Goal: Task Accomplishment & Management: Manage account settings

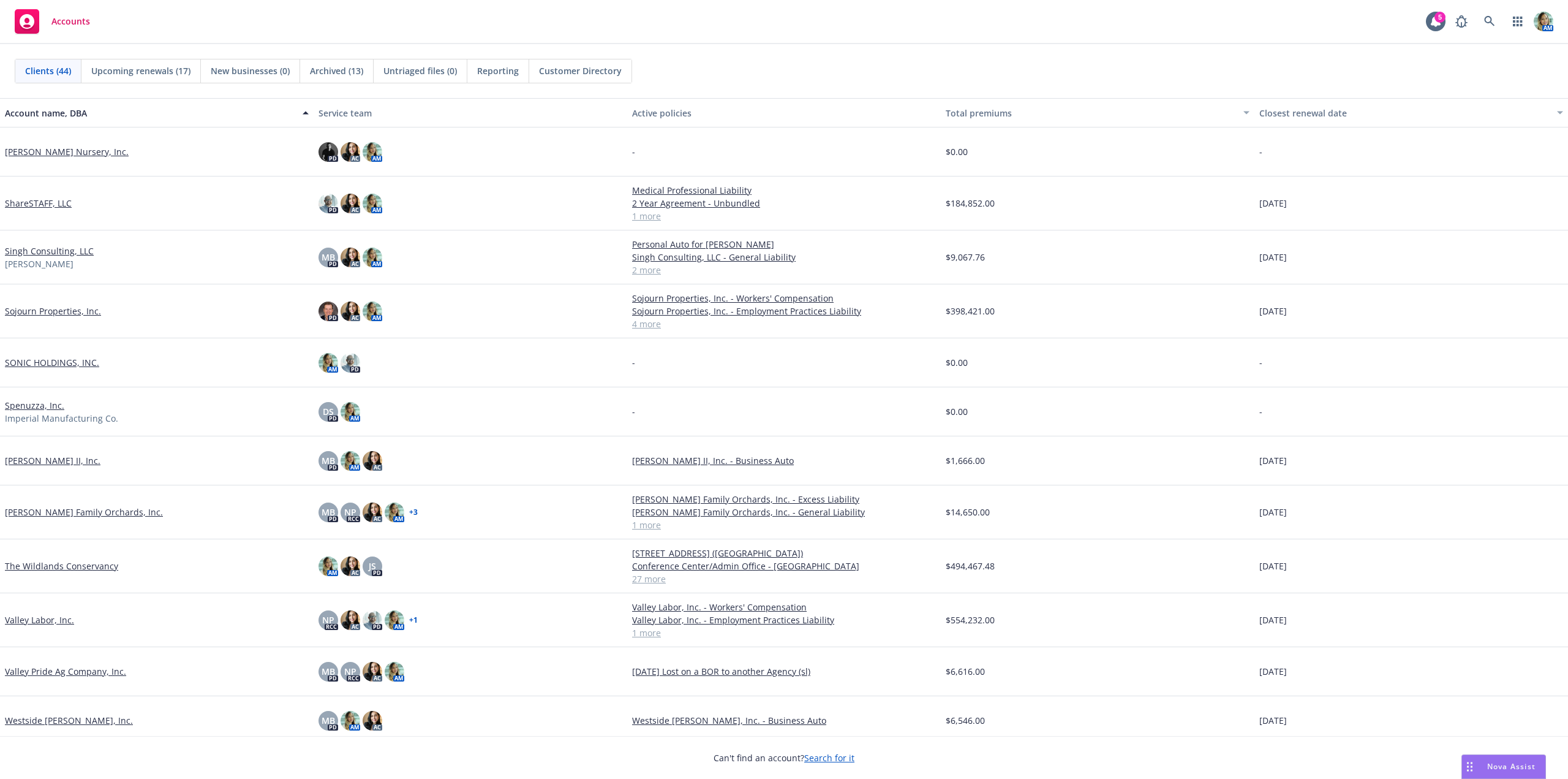
scroll to position [1583, 0]
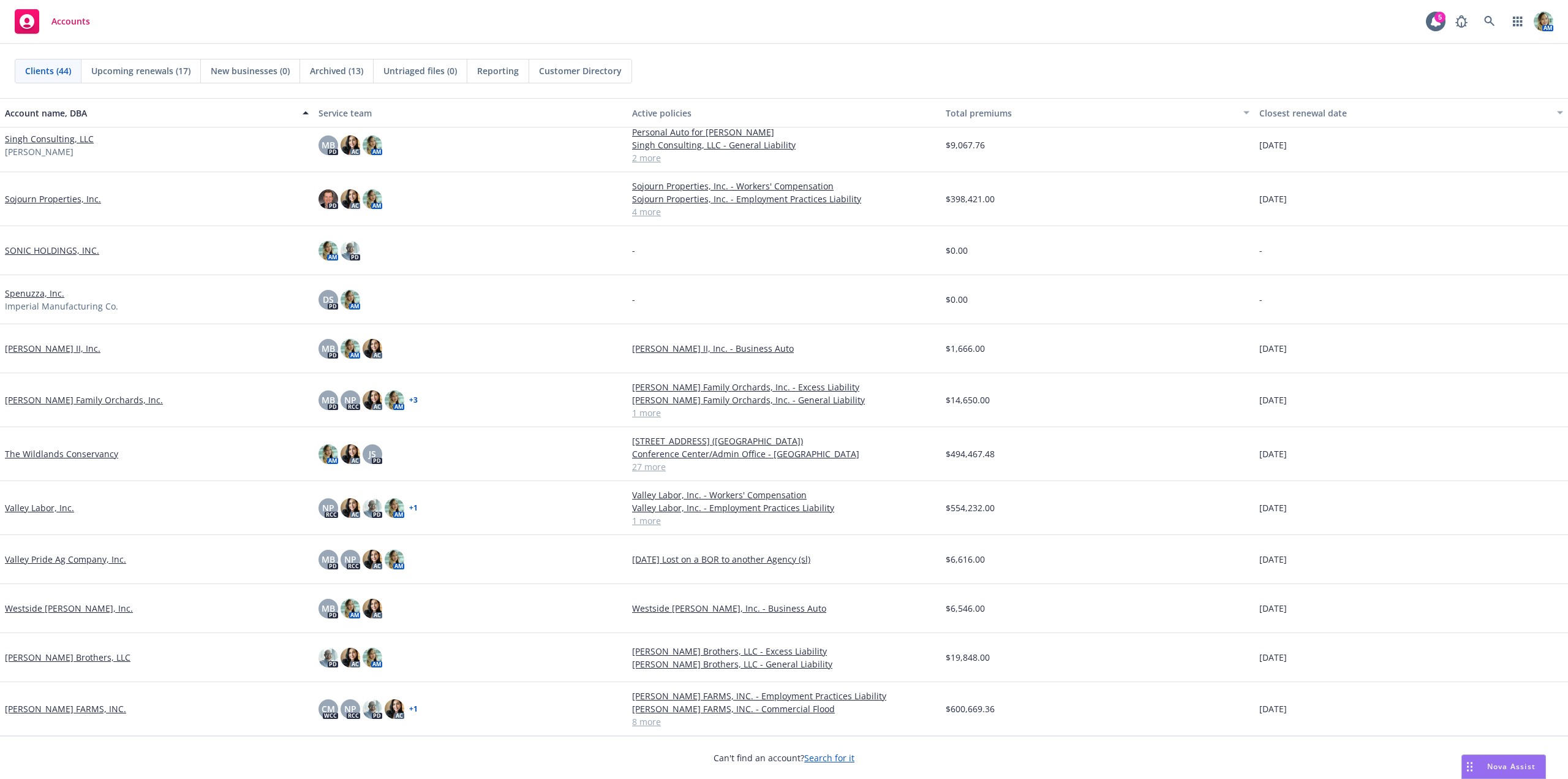
click at [75, 709] on link "[PERSON_NAME] FARMS, INC." at bounding box center [66, 708] width 122 height 13
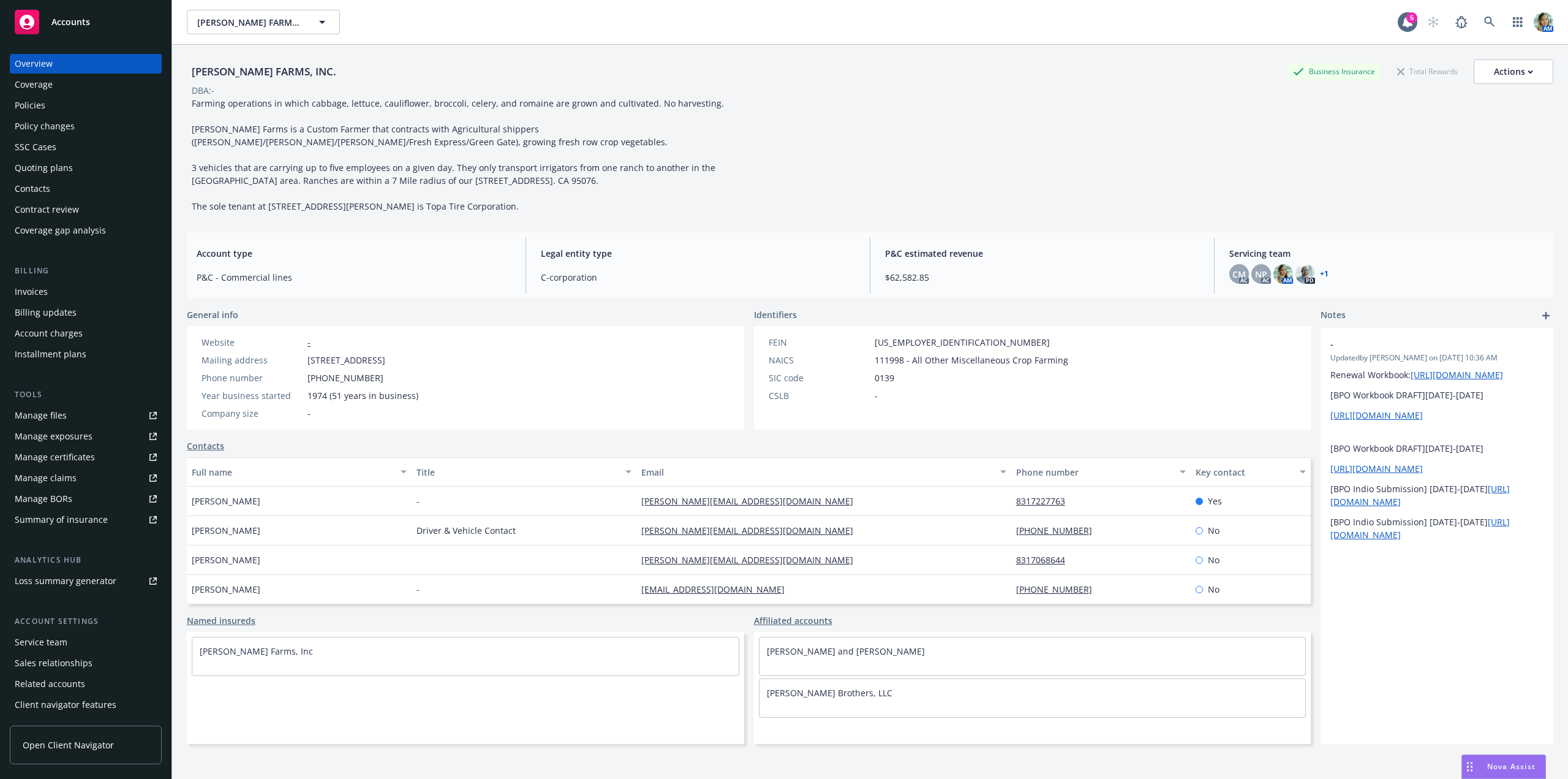
click at [72, 420] on link "Manage files" at bounding box center [85, 415] width 152 height 20
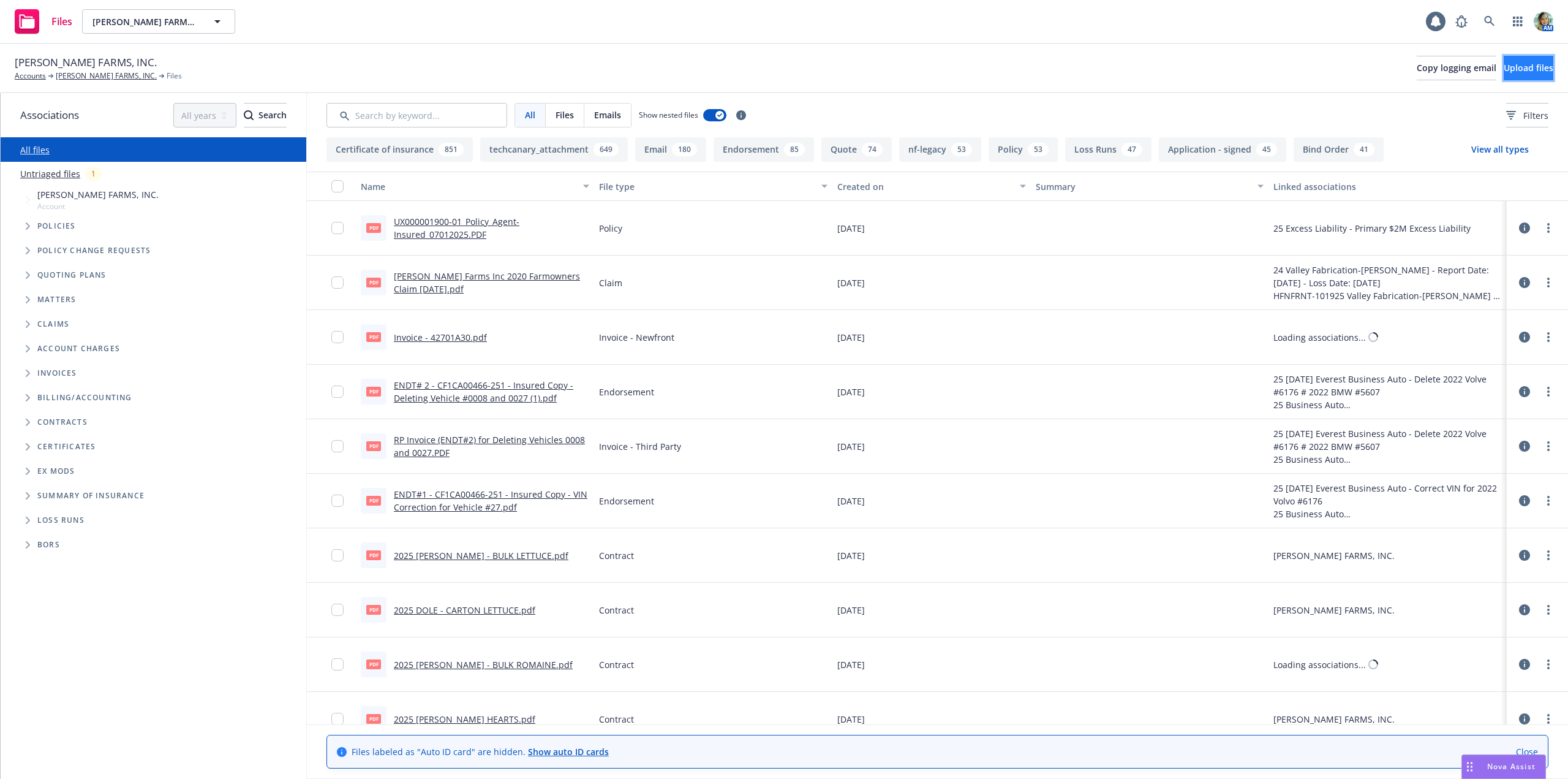
click at [1504, 67] on span "Upload files" at bounding box center [1528, 68] width 50 height 12
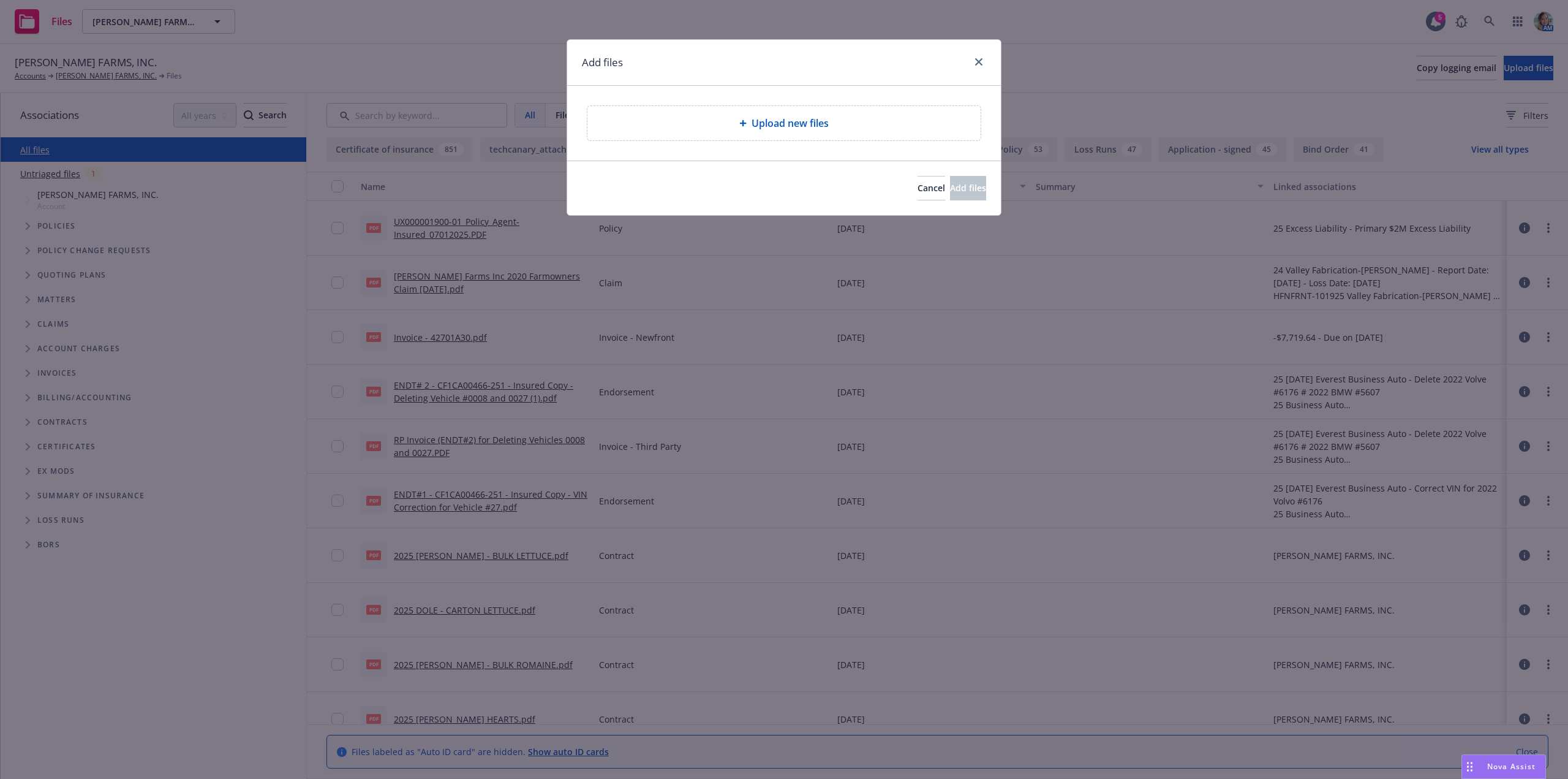
click at [672, 130] on div "Upload new files" at bounding box center [784, 124] width 373 height 15
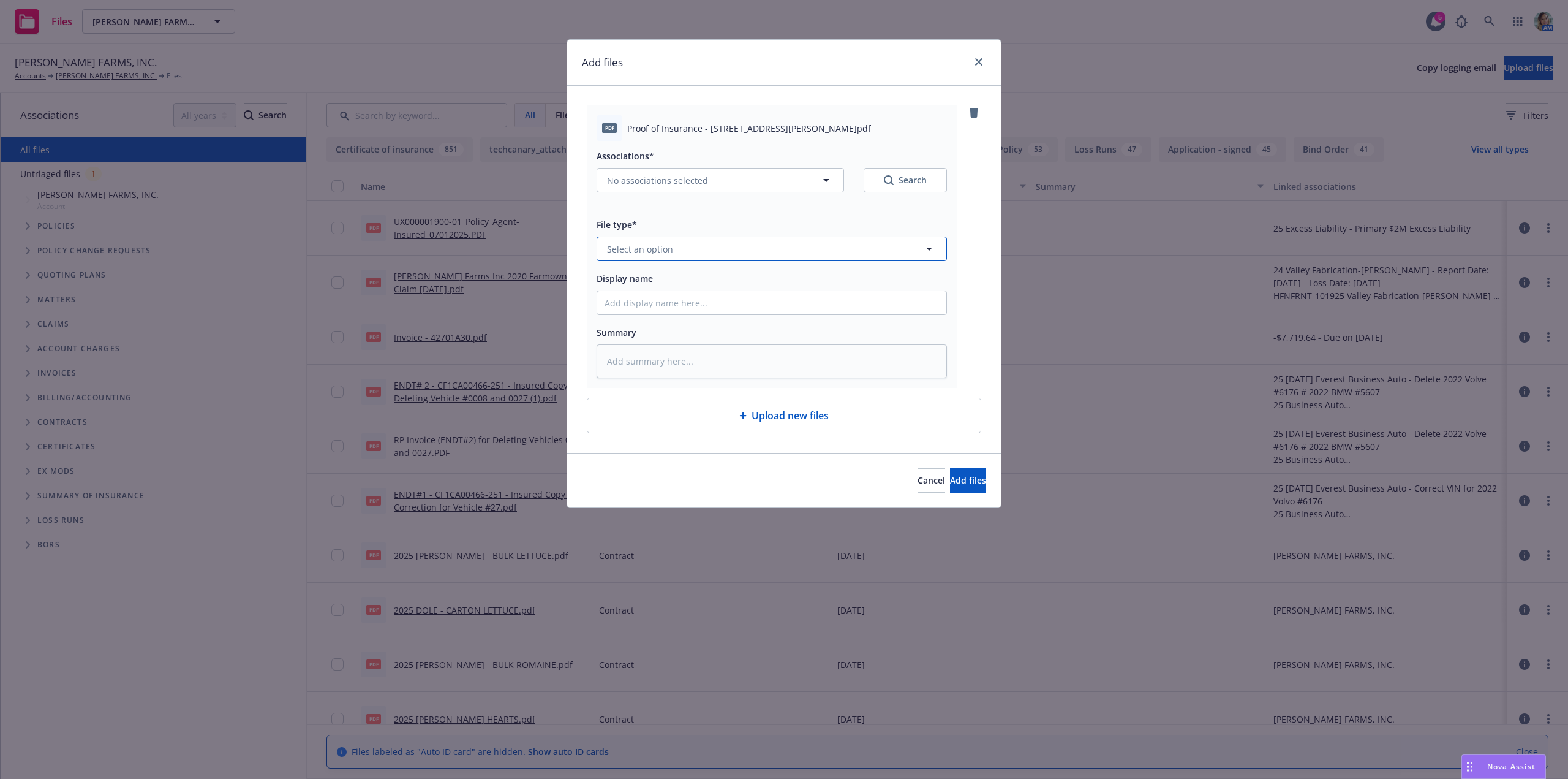
click at [672, 253] on button "Select an option" at bounding box center [771, 249] width 350 height 25
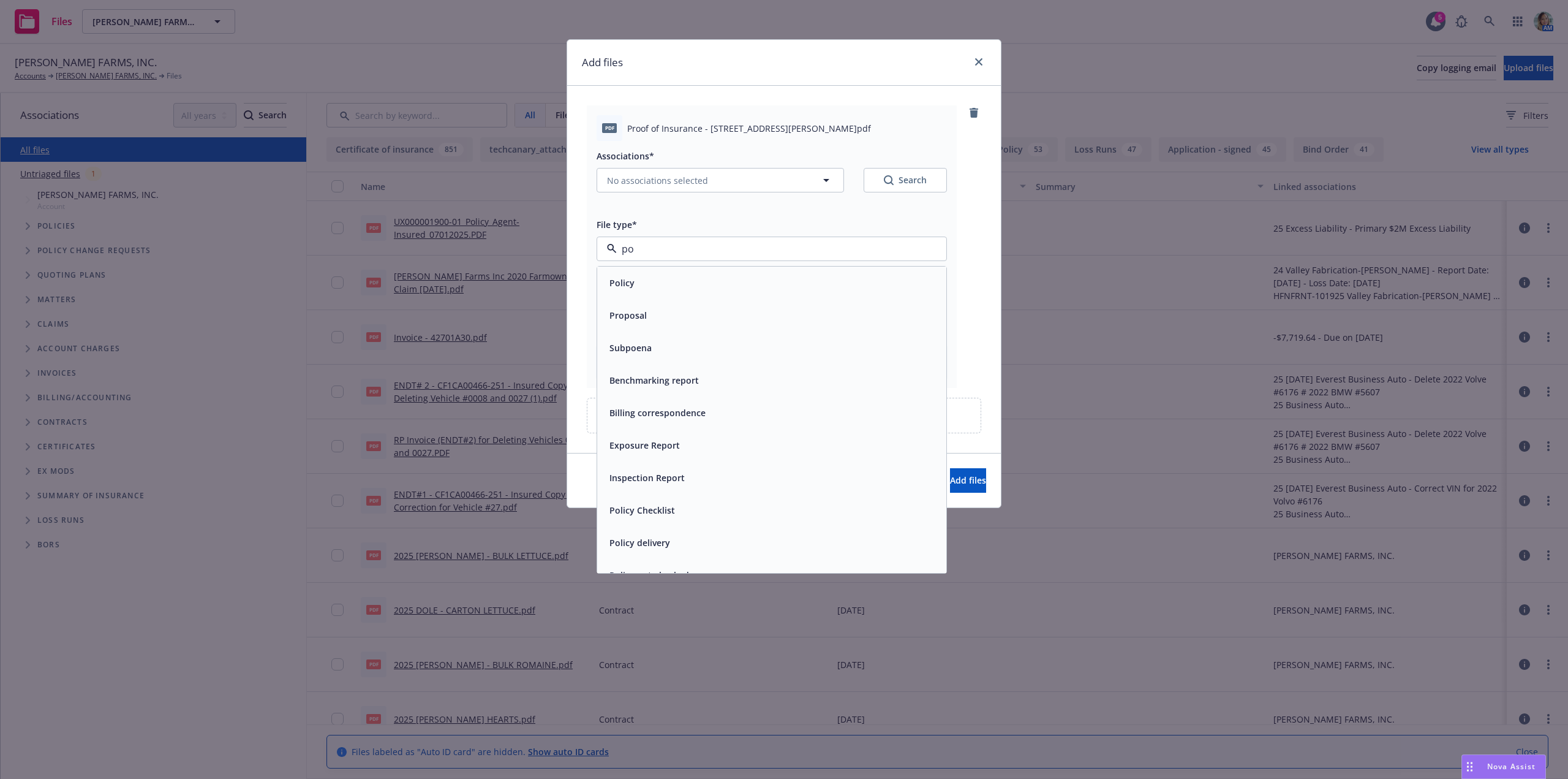
type input "p"
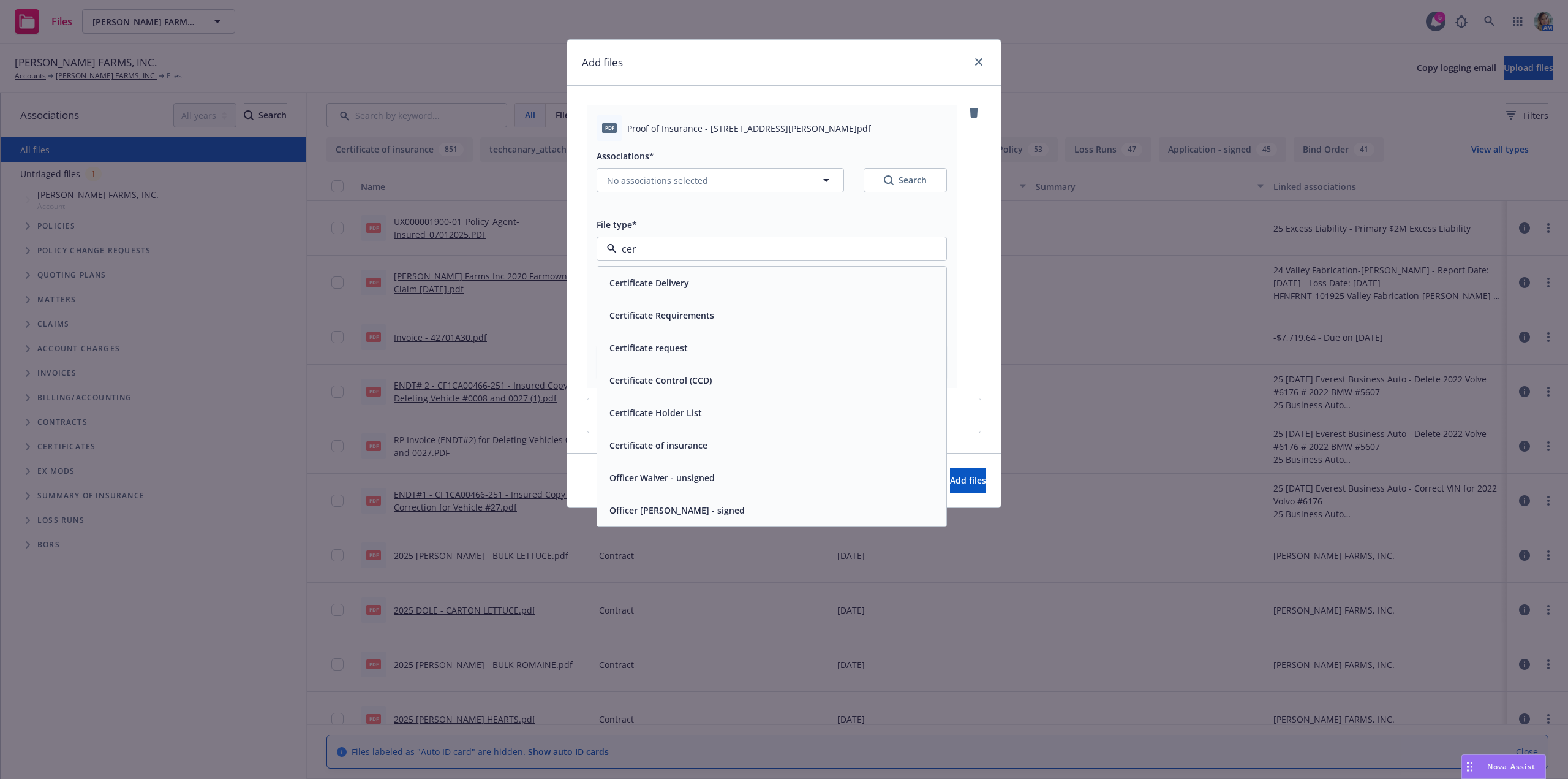
type input "cert"
click at [684, 445] on span "Certificate of insurance" at bounding box center [659, 445] width 98 height 13
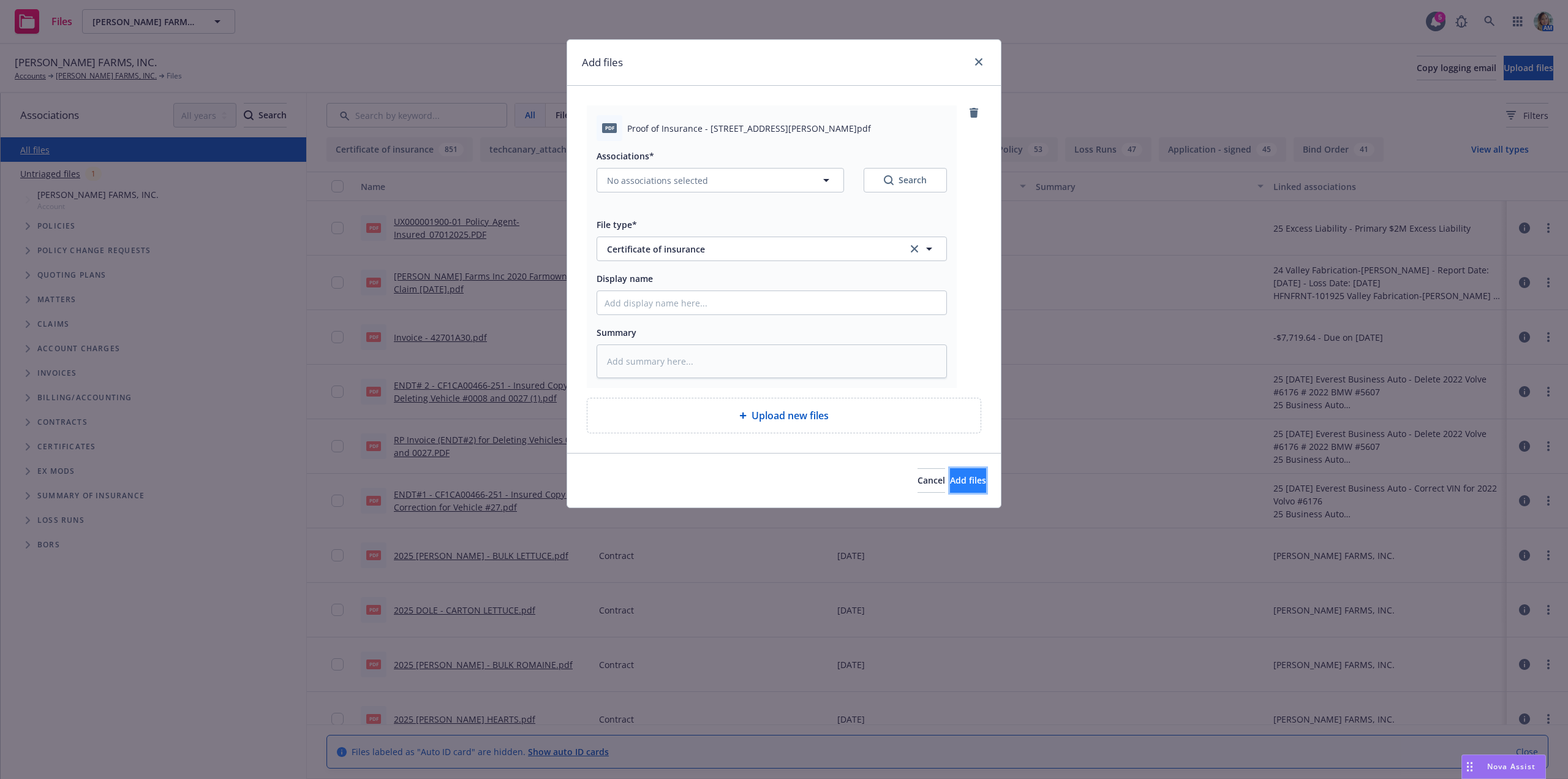
click at [969, 485] on button "Add files" at bounding box center [968, 481] width 36 height 25
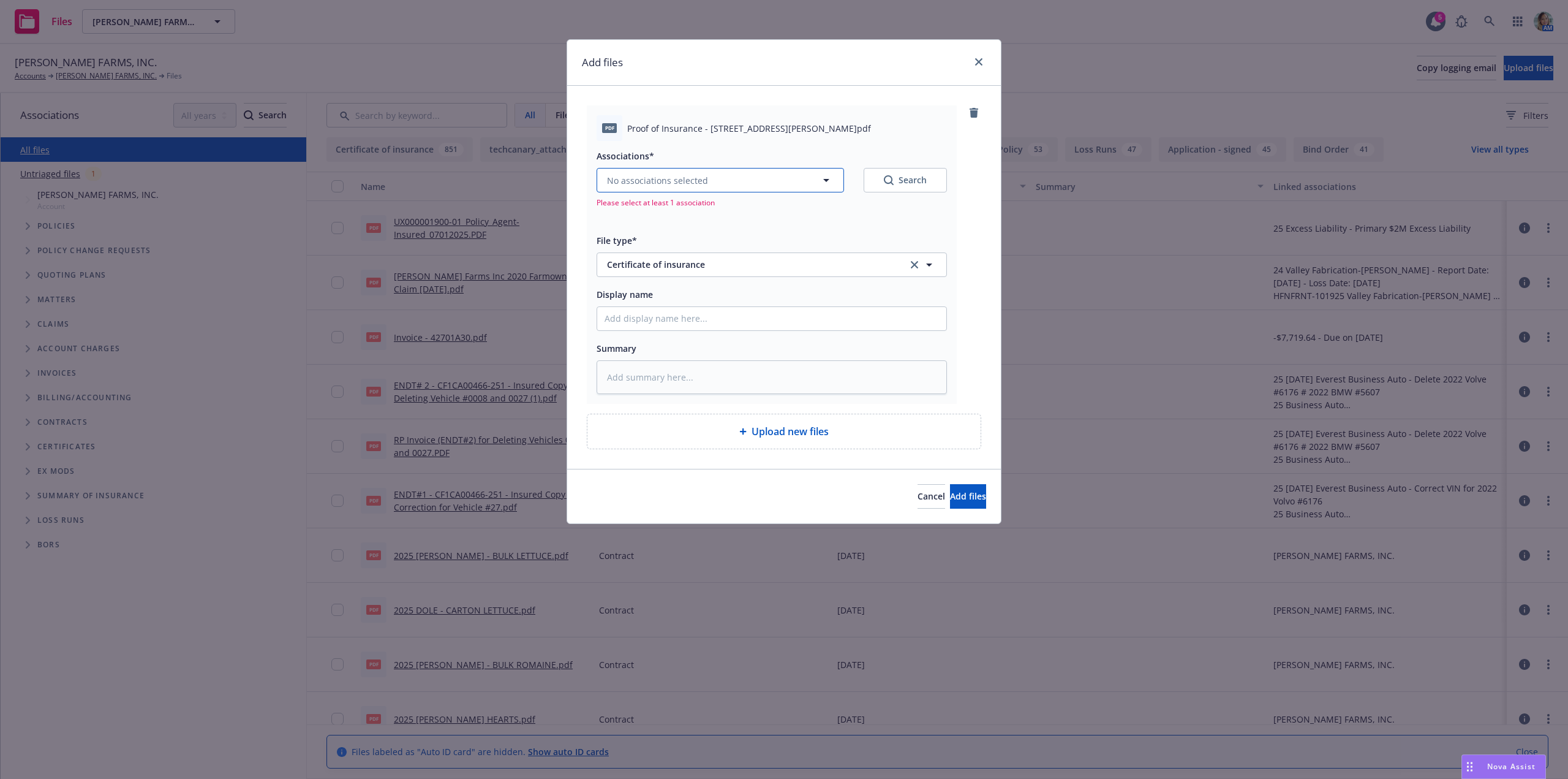
click at [710, 184] on button "No associations selected" at bounding box center [720, 180] width 248 height 25
type textarea "x"
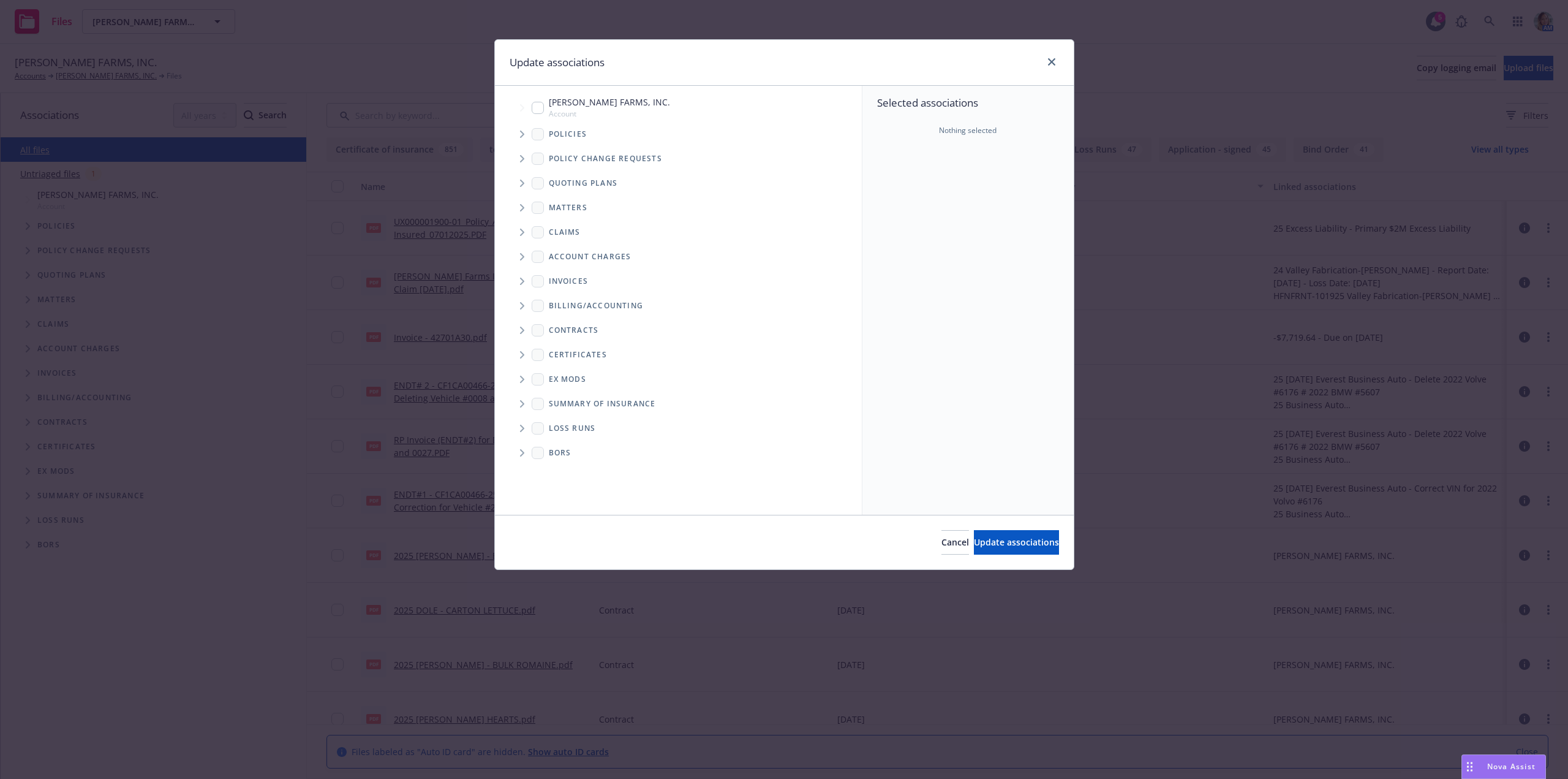
click at [540, 106] on input "Tree Example" at bounding box center [538, 108] width 12 height 12
checkbox input "true"
click at [1013, 540] on span "Update associations" at bounding box center [1016, 541] width 85 height 12
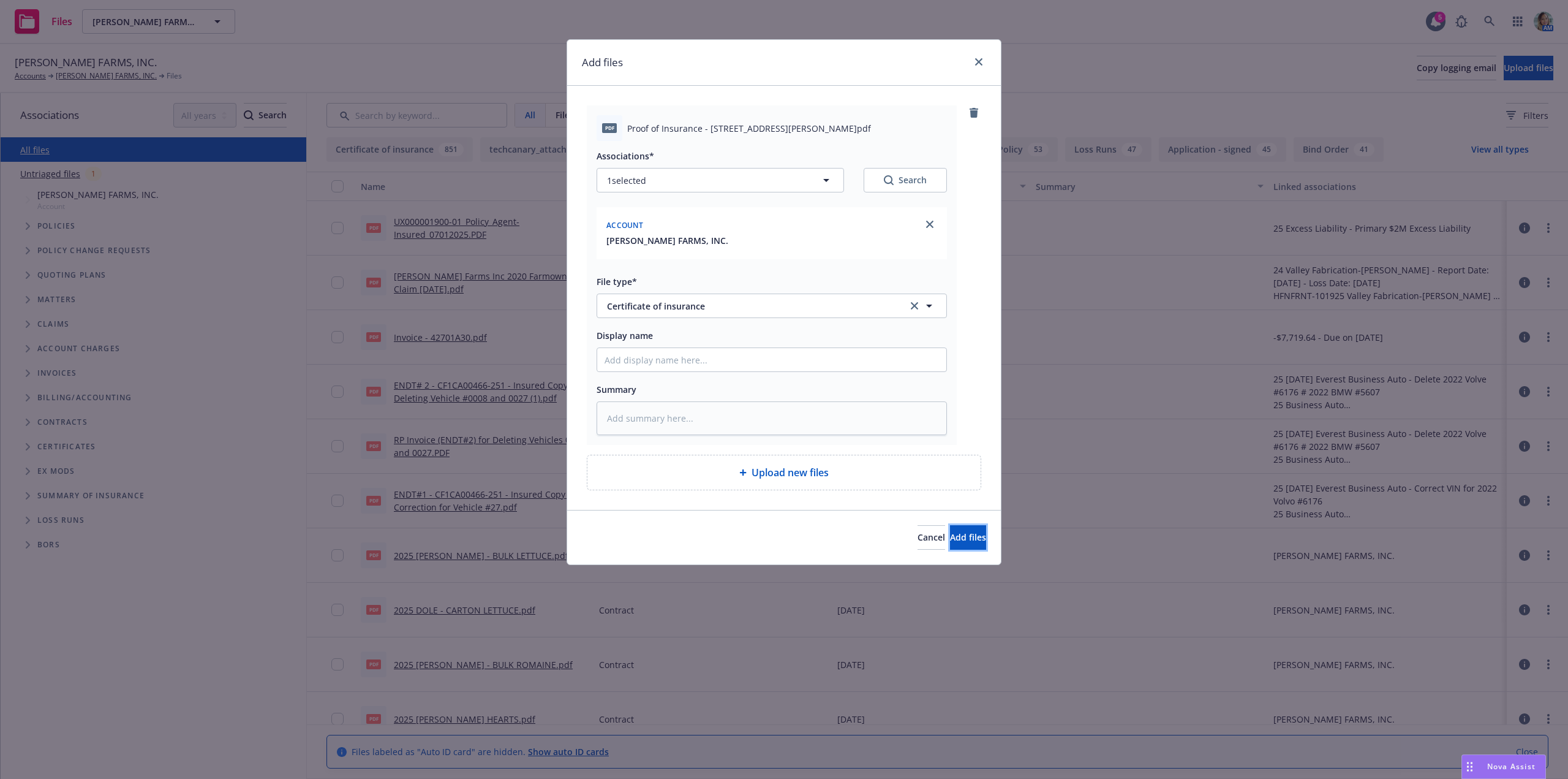
click at [950, 529] on button "Add files" at bounding box center [968, 537] width 36 height 25
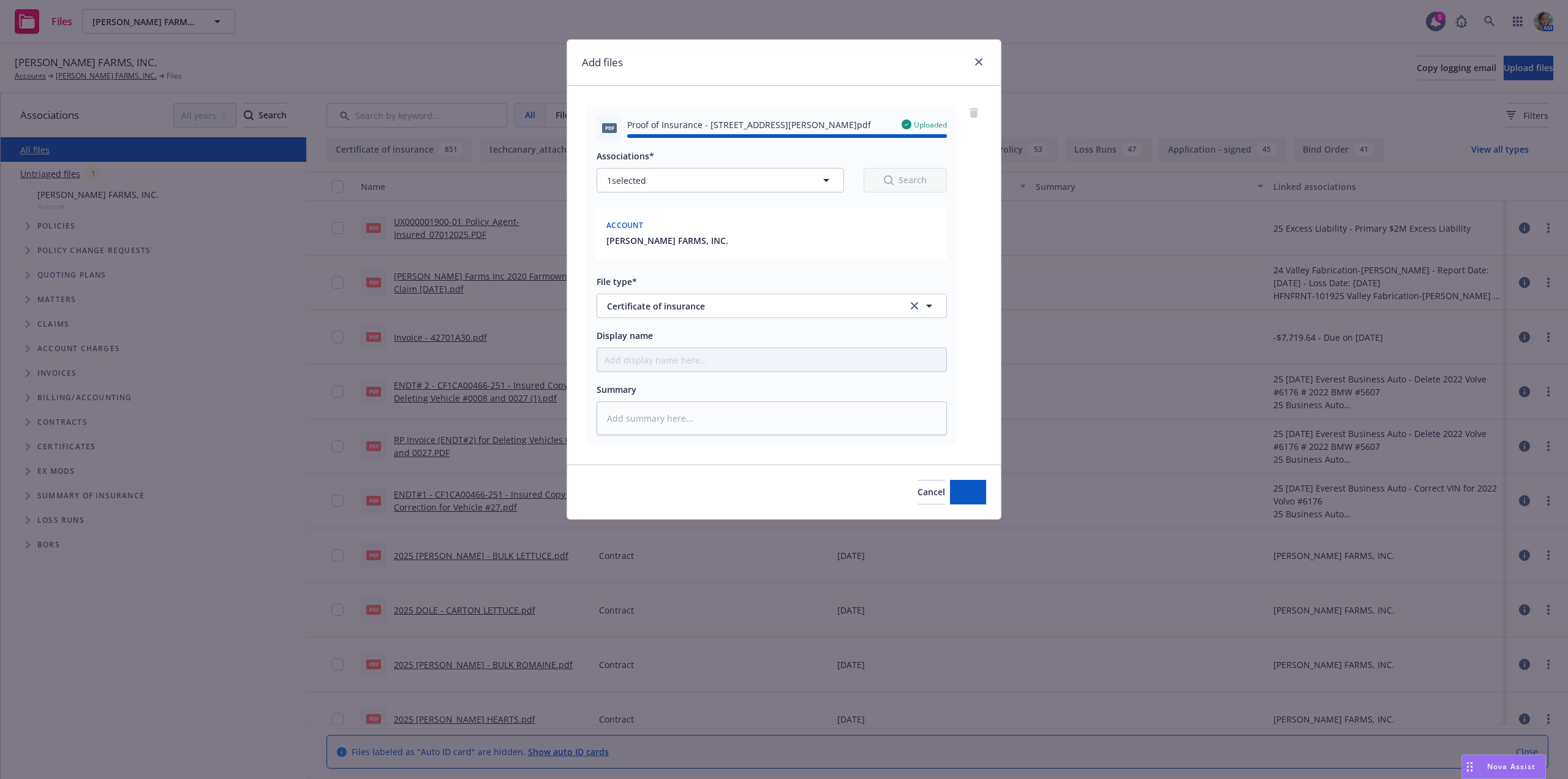
type textarea "x"
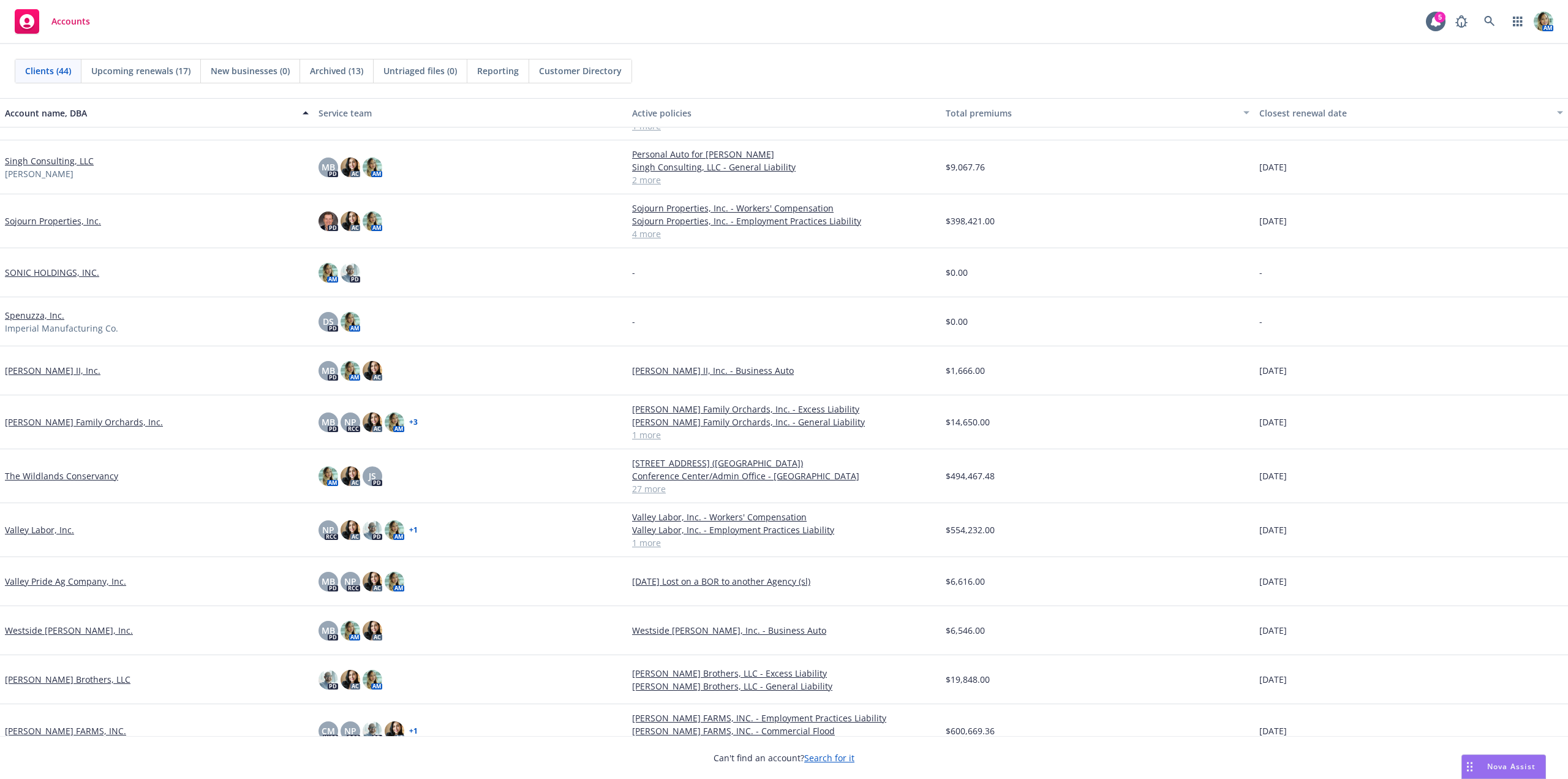
scroll to position [1583, 0]
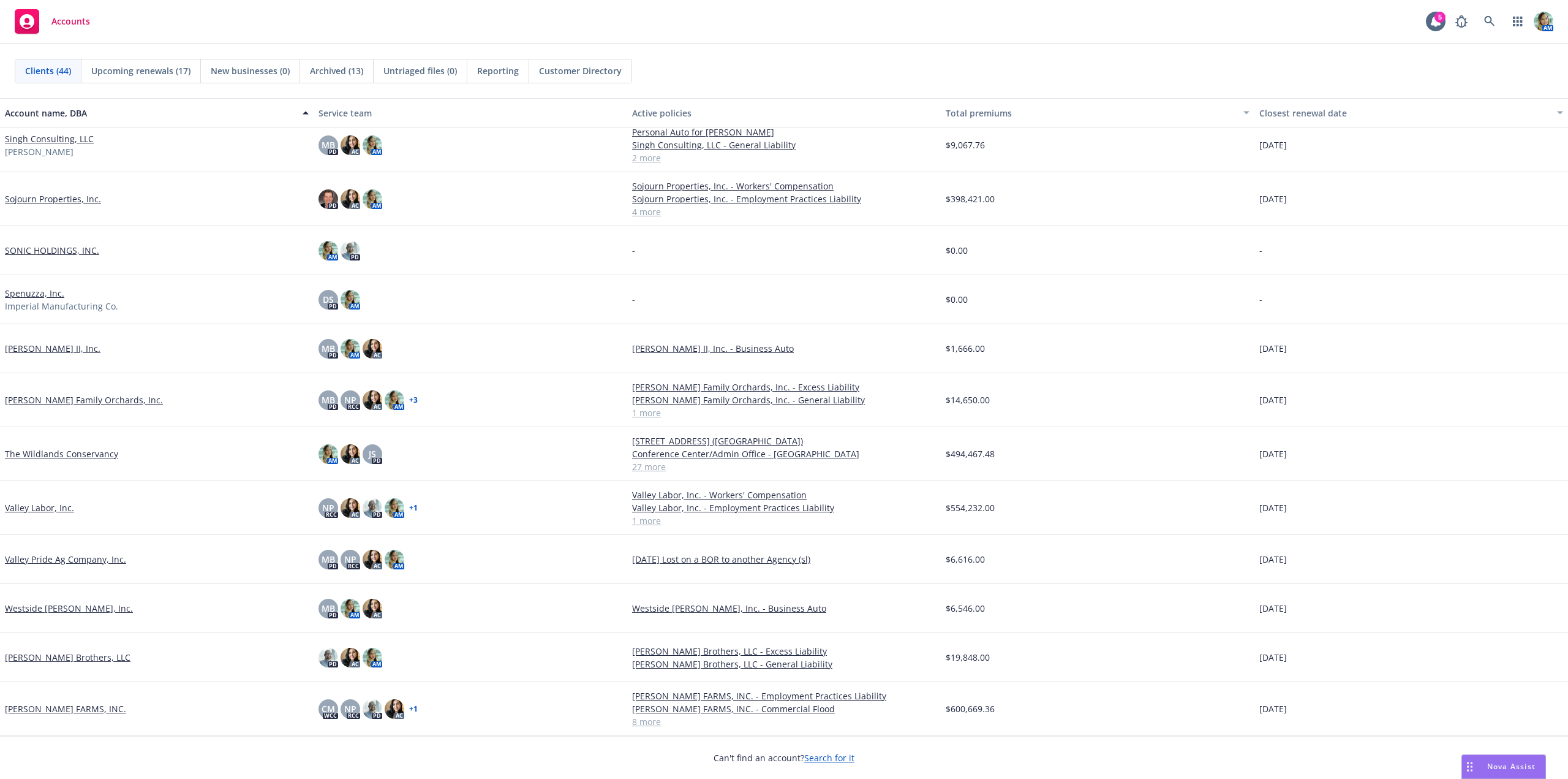
click at [93, 561] on link "Valley Pride Ag Company, Inc." at bounding box center [66, 559] width 122 height 13
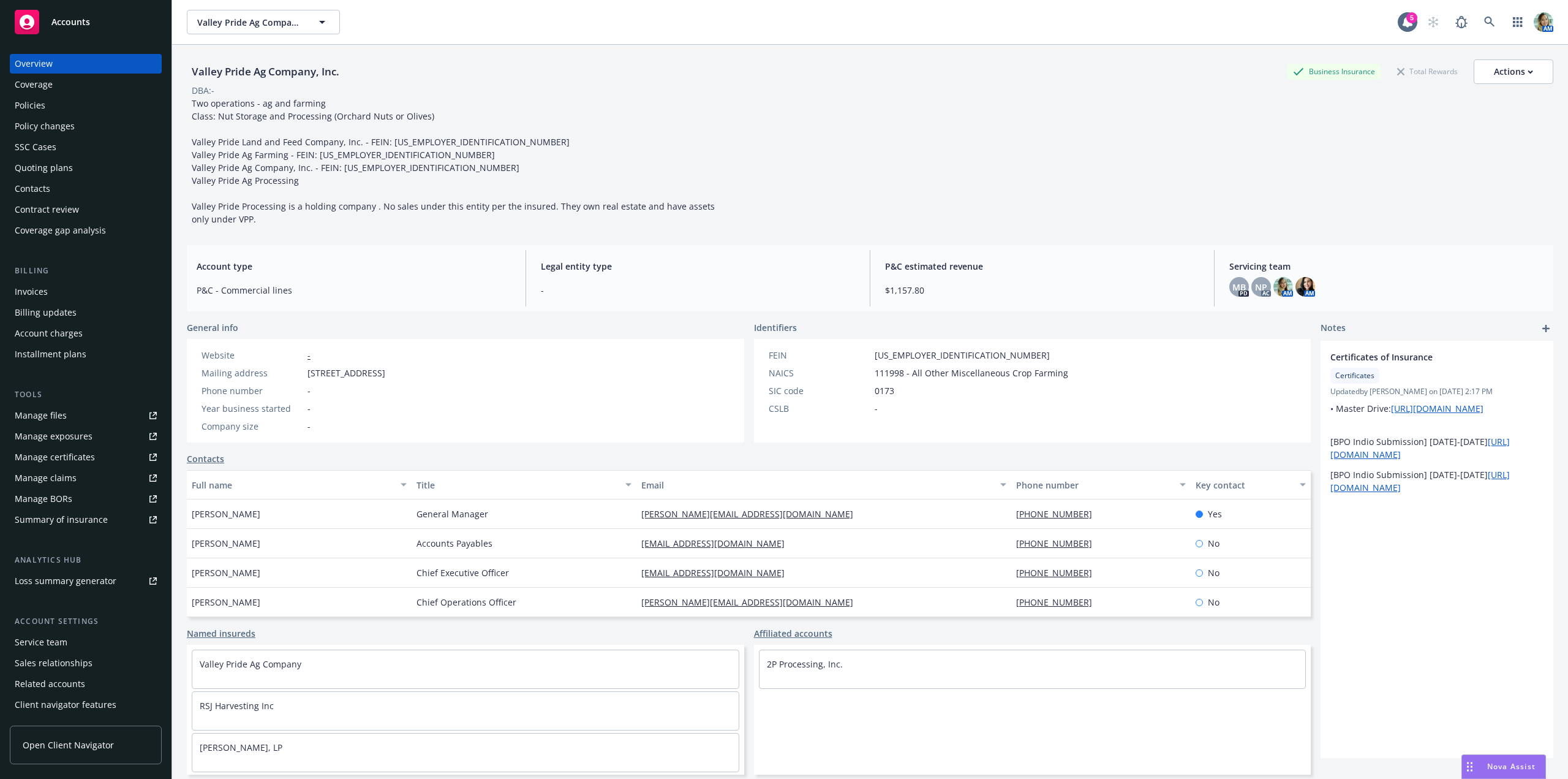
click at [34, 190] on div "Contacts" at bounding box center [33, 188] width 35 height 20
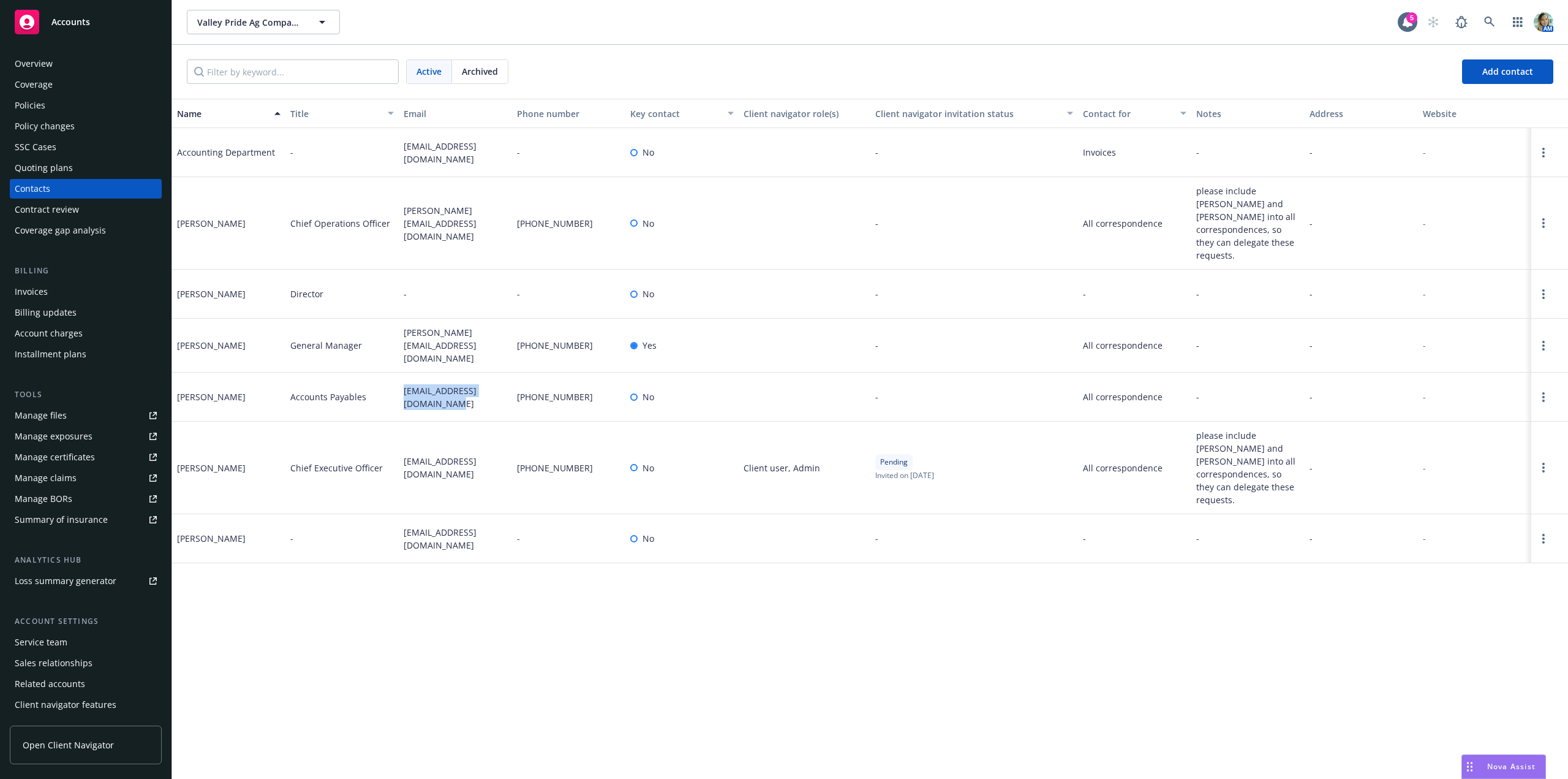
drag, startPoint x: 414, startPoint y: 388, endPoint x: 401, endPoint y: 375, distance: 18.4
click at [401, 375] on div "sladjana@valleyprideag.org" at bounding box center [455, 397] width 113 height 49
copy span "sladjana@valleyprideag.org"
click at [51, 66] on div "Overview" at bounding box center [34, 63] width 38 height 20
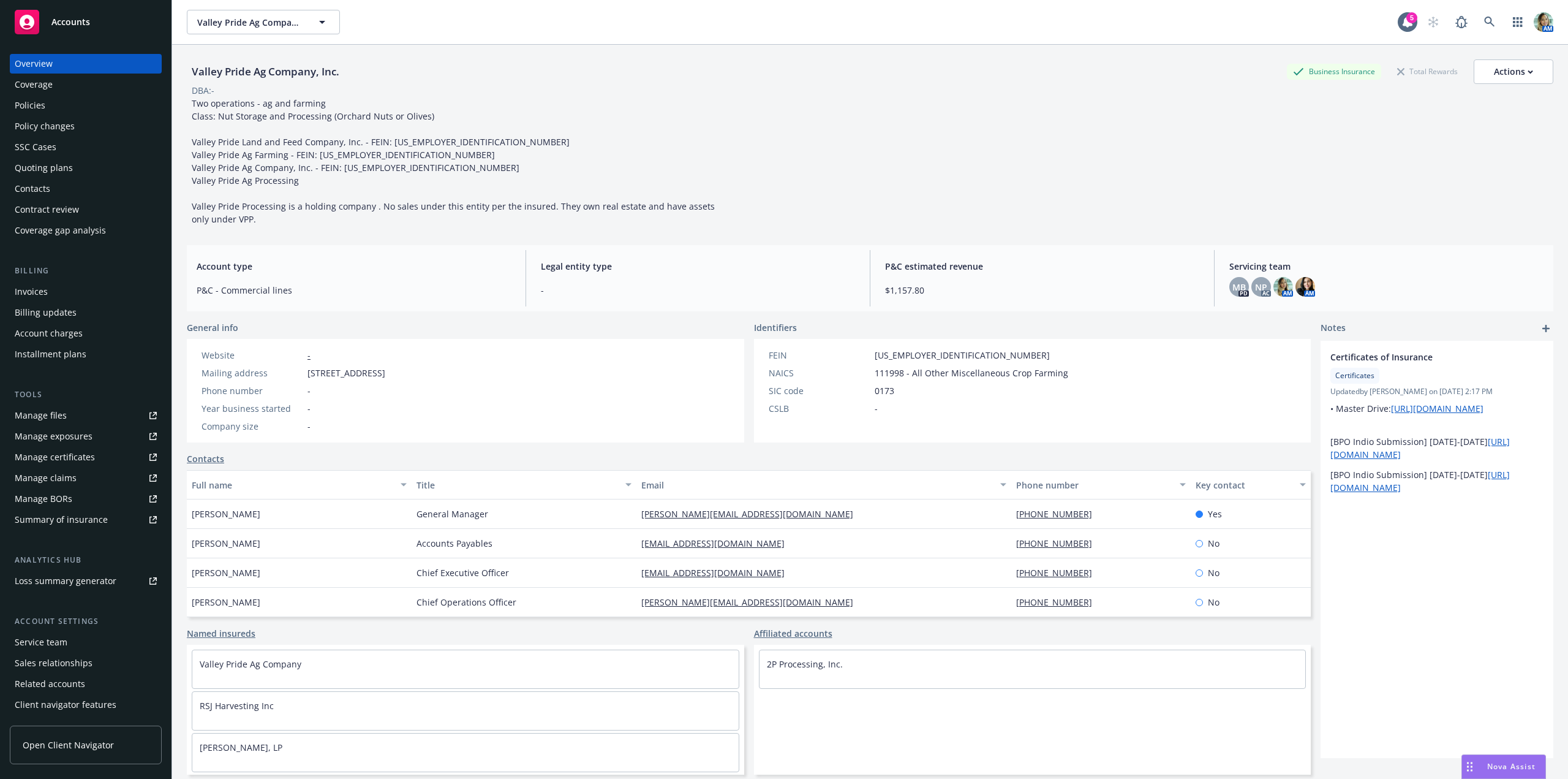
click at [887, 163] on div "Valley Pride Ag Company, Inc. Business Insurance Total Rewards Actions DBA: - T…" at bounding box center [870, 142] width 1367 height 166
click at [29, 115] on div "Policies" at bounding box center [30, 105] width 31 height 20
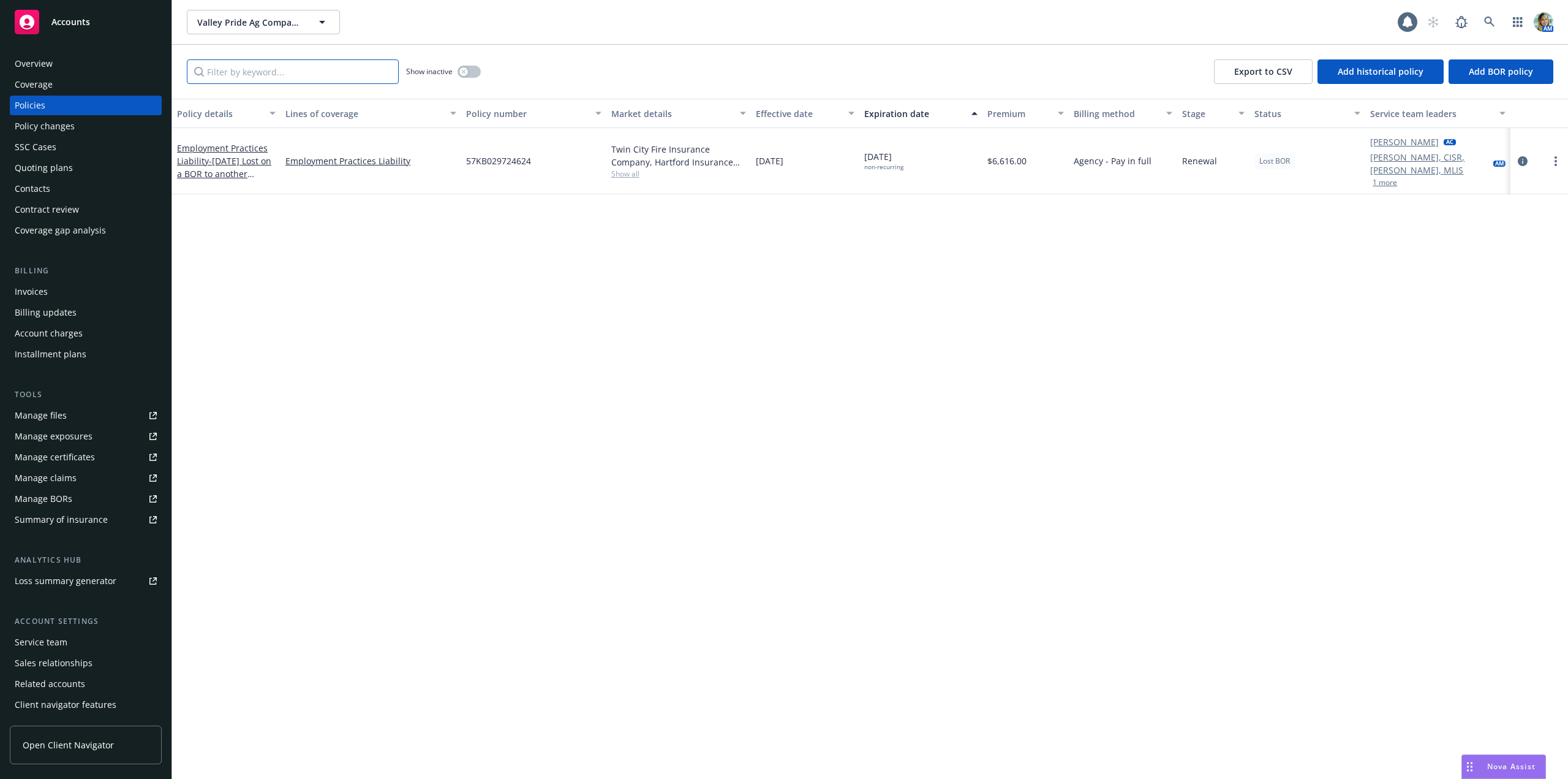
click at [236, 74] on input "Filter by keyword..." at bounding box center [293, 72] width 212 height 25
paste input "0100266697-1"
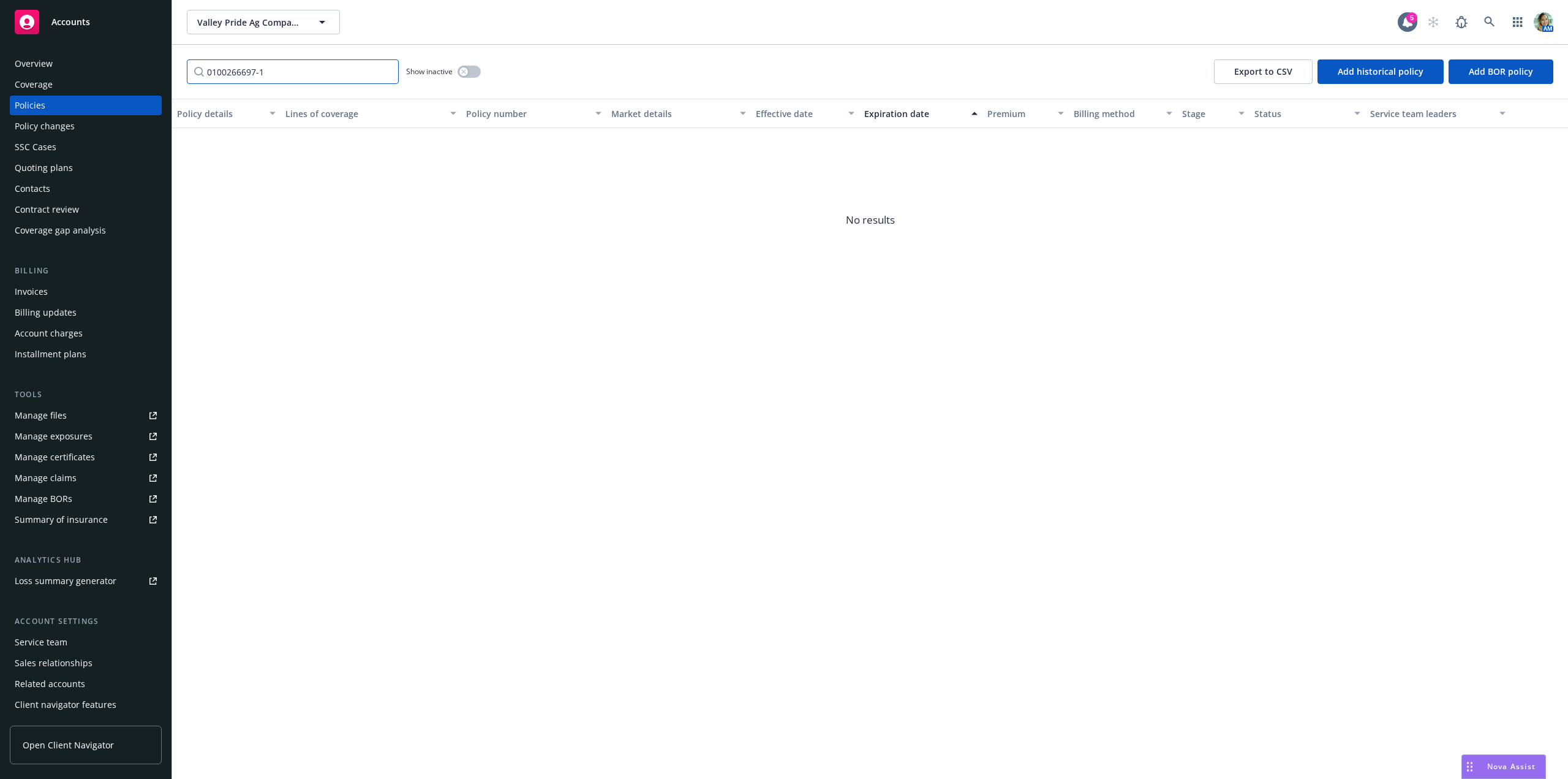
type input "0100266697-1"
click at [471, 61] on div "Show inactive" at bounding box center [443, 72] width 74 height 25
click at [474, 76] on button "button" at bounding box center [469, 72] width 23 height 12
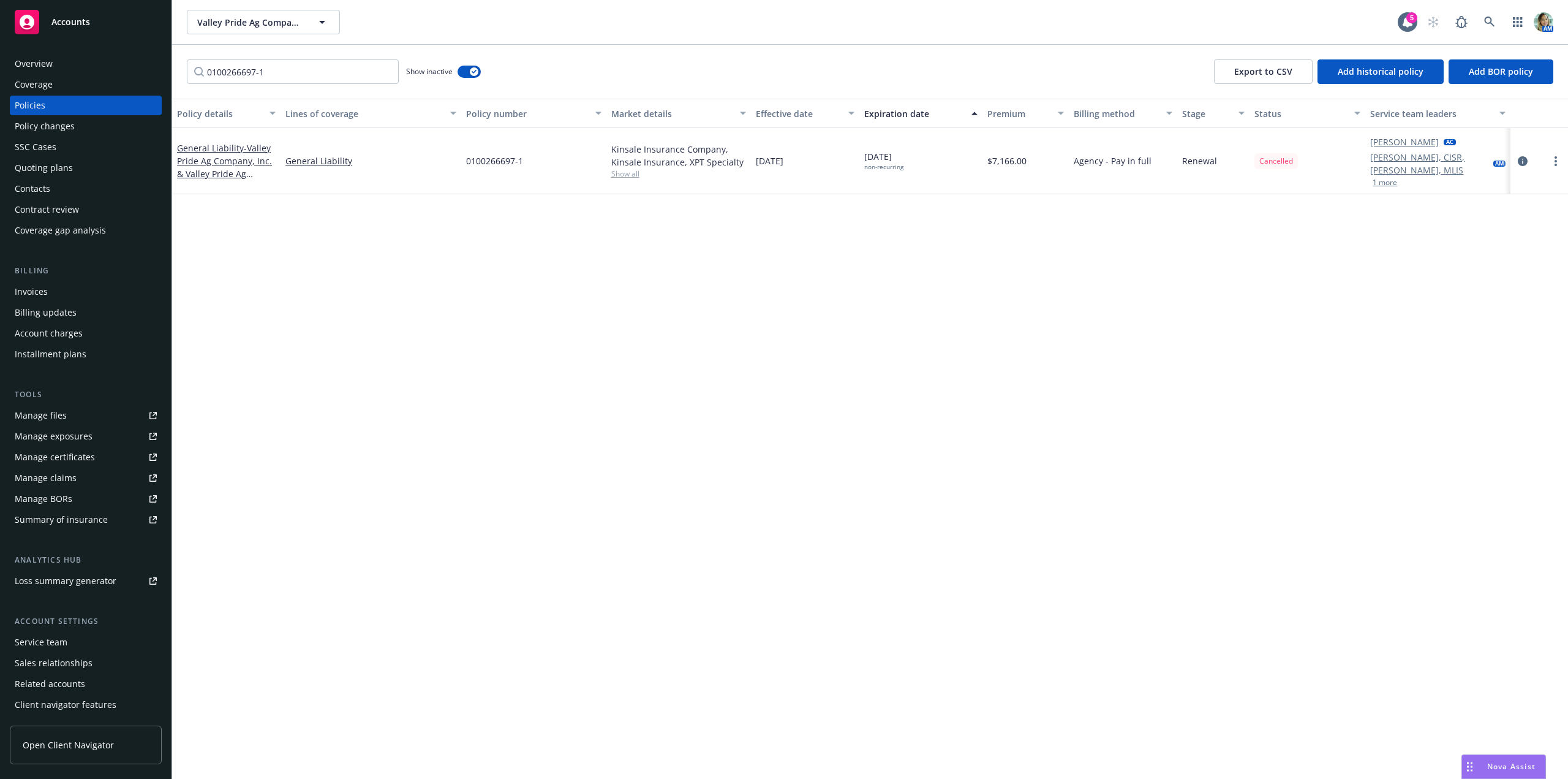
click at [410, 311] on div "Policy details Lines of coverage Policy number Market details Effective date Ex…" at bounding box center [870, 438] width 1396 height 680
click at [53, 193] on div "Contacts" at bounding box center [86, 188] width 142 height 20
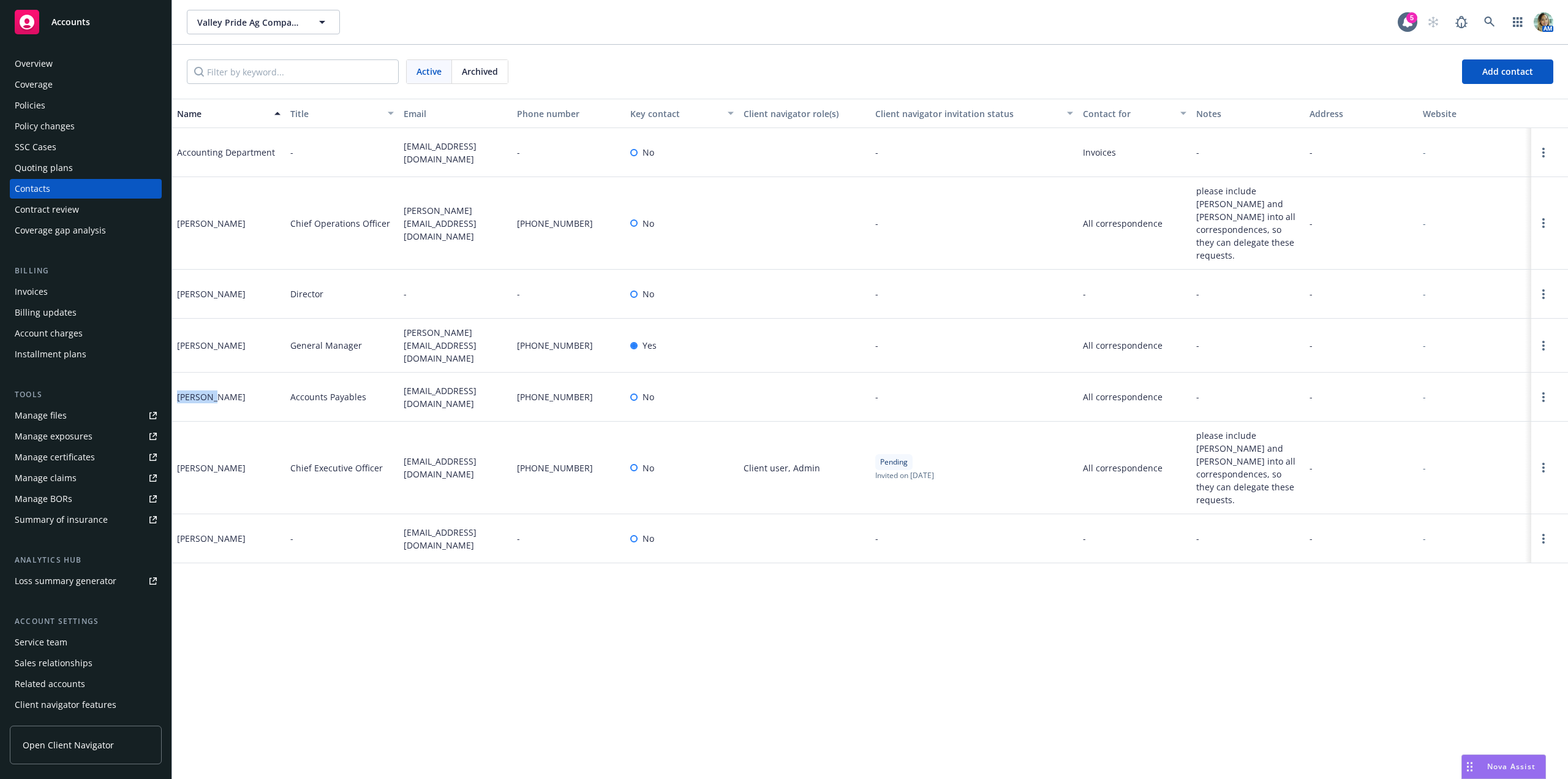
drag, startPoint x: 210, startPoint y: 378, endPoint x: 176, endPoint y: 380, distance: 34.1
click at [177, 391] on div "Sladjana Jankovic" at bounding box center [211, 397] width 69 height 13
copy div "Sladjana"
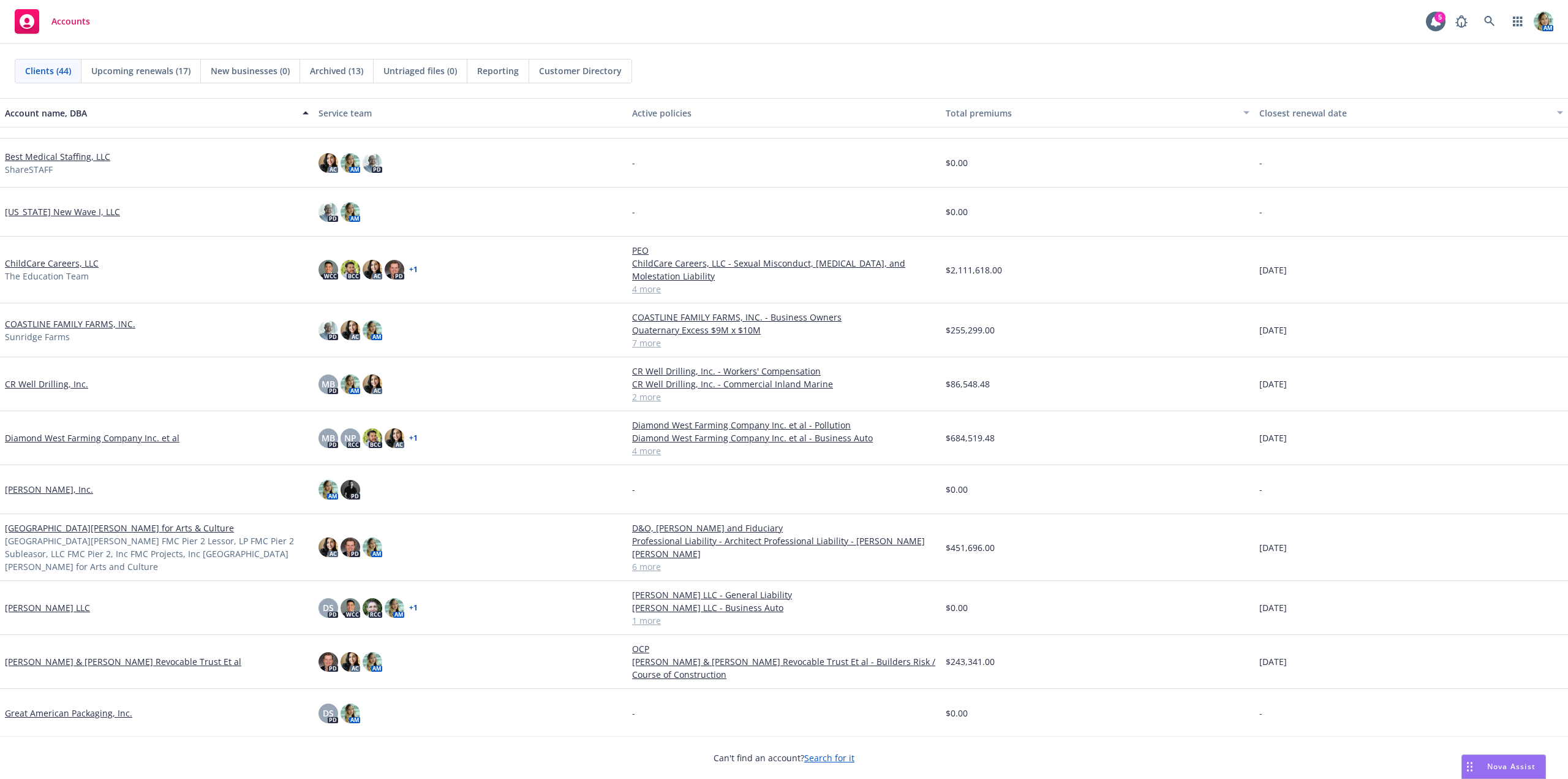
scroll to position [122, 0]
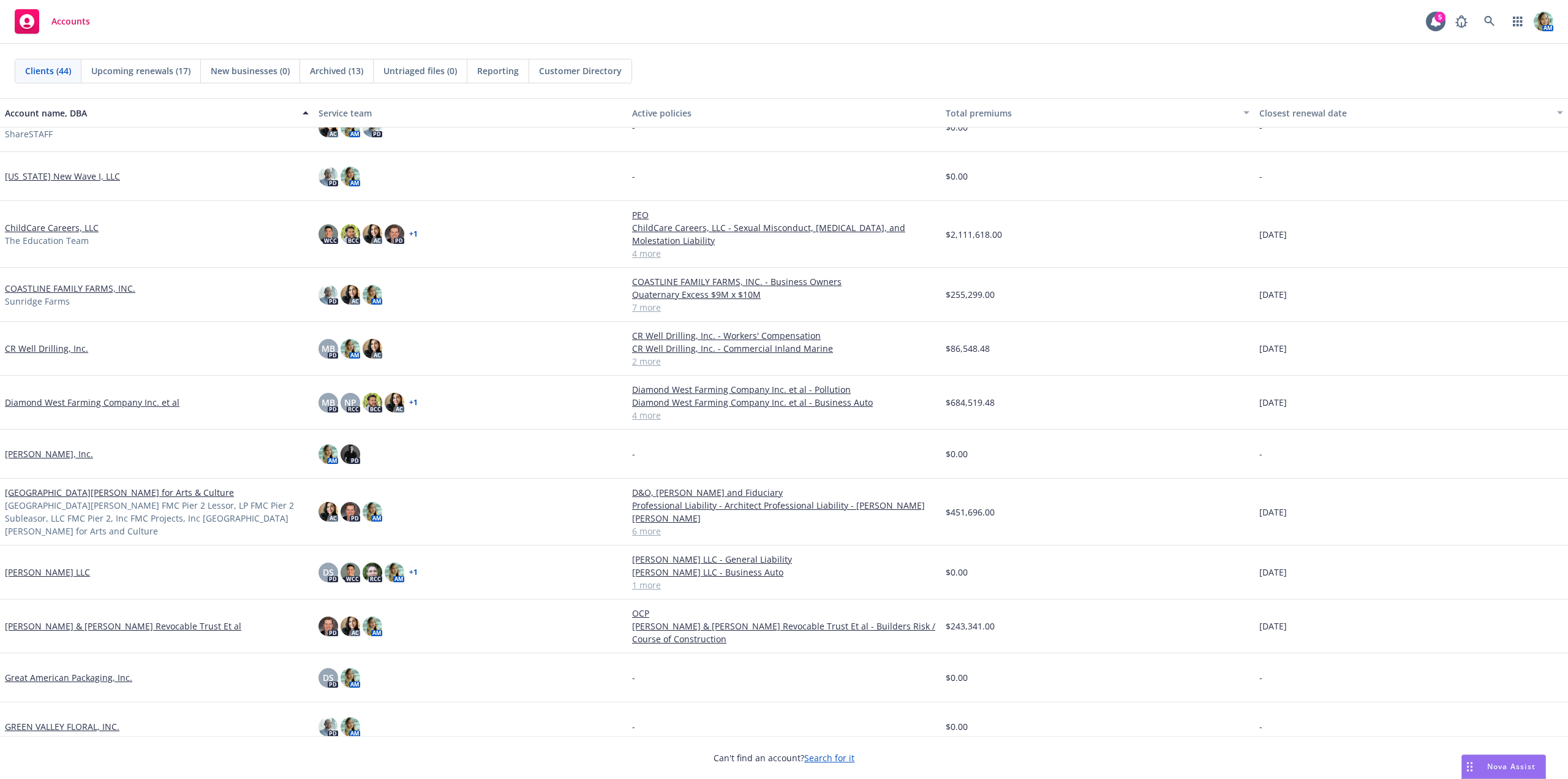
click at [149, 403] on link "Diamond West Farming Company Inc. et al" at bounding box center [92, 402] width 175 height 13
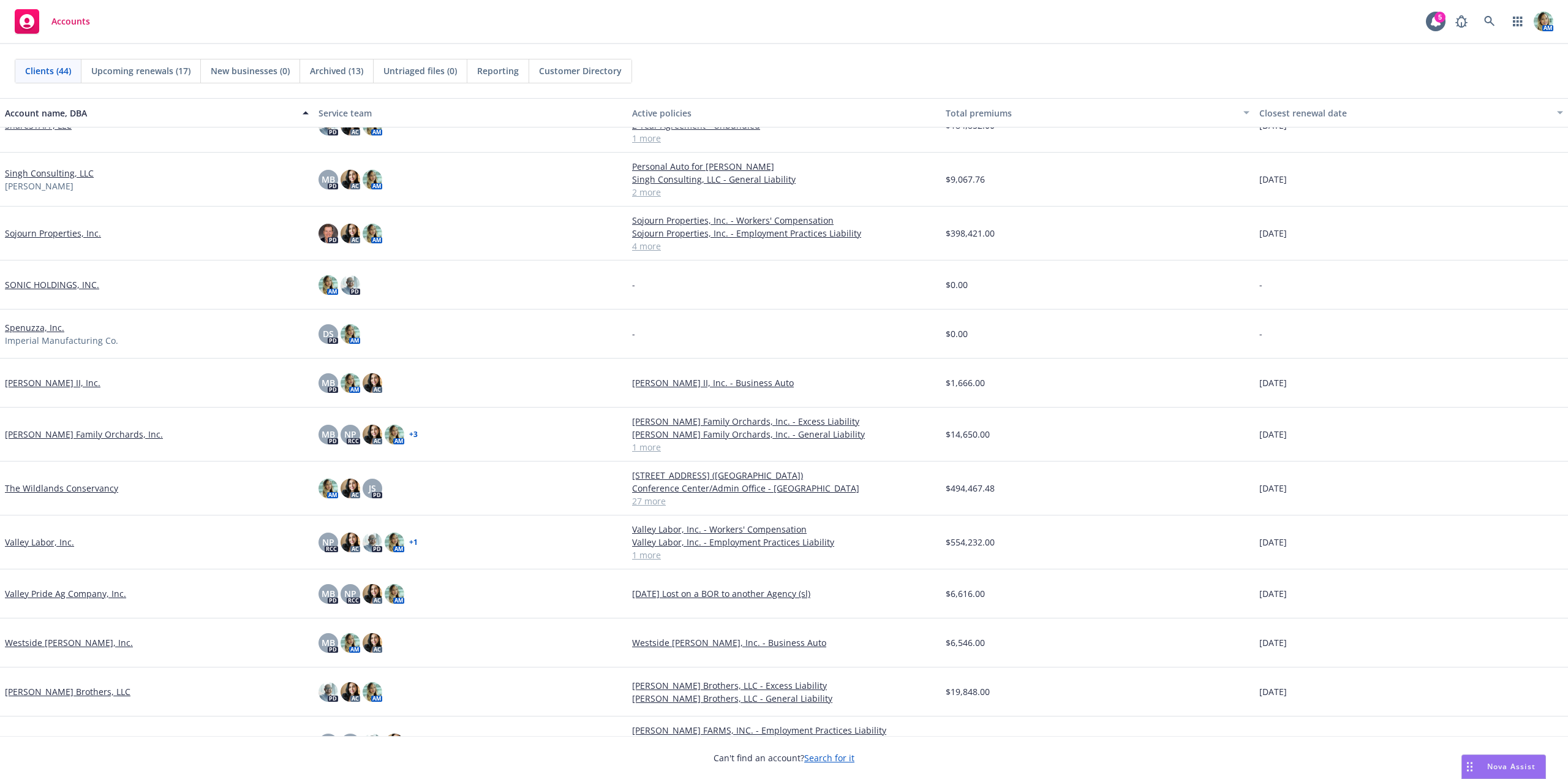
scroll to position [1583, 0]
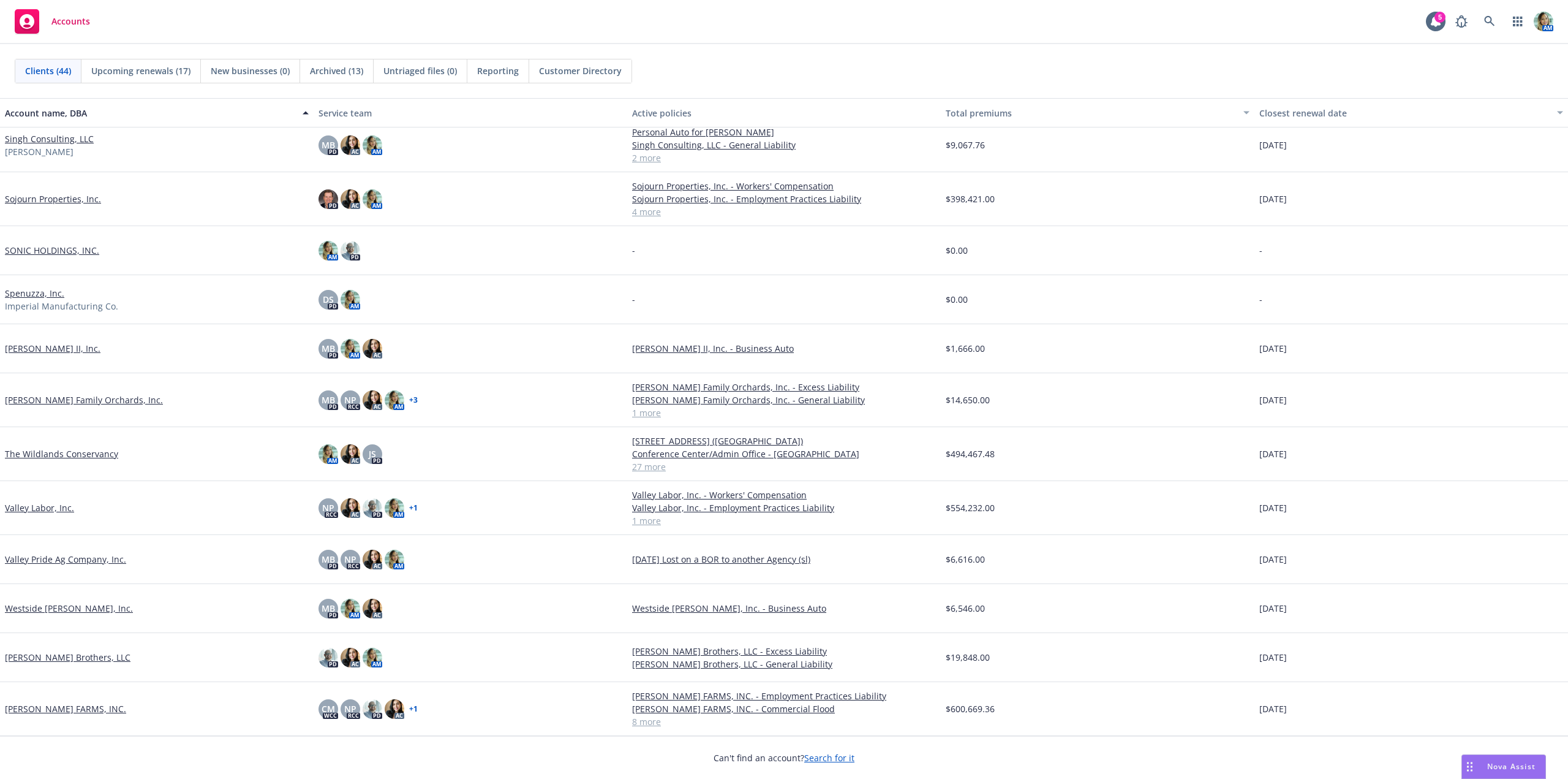
click at [87, 459] on link "The Wildlands Conservancy" at bounding box center [61, 453] width 113 height 13
click at [79, 452] on link "The Wildlands Conservancy" at bounding box center [61, 453] width 113 height 13
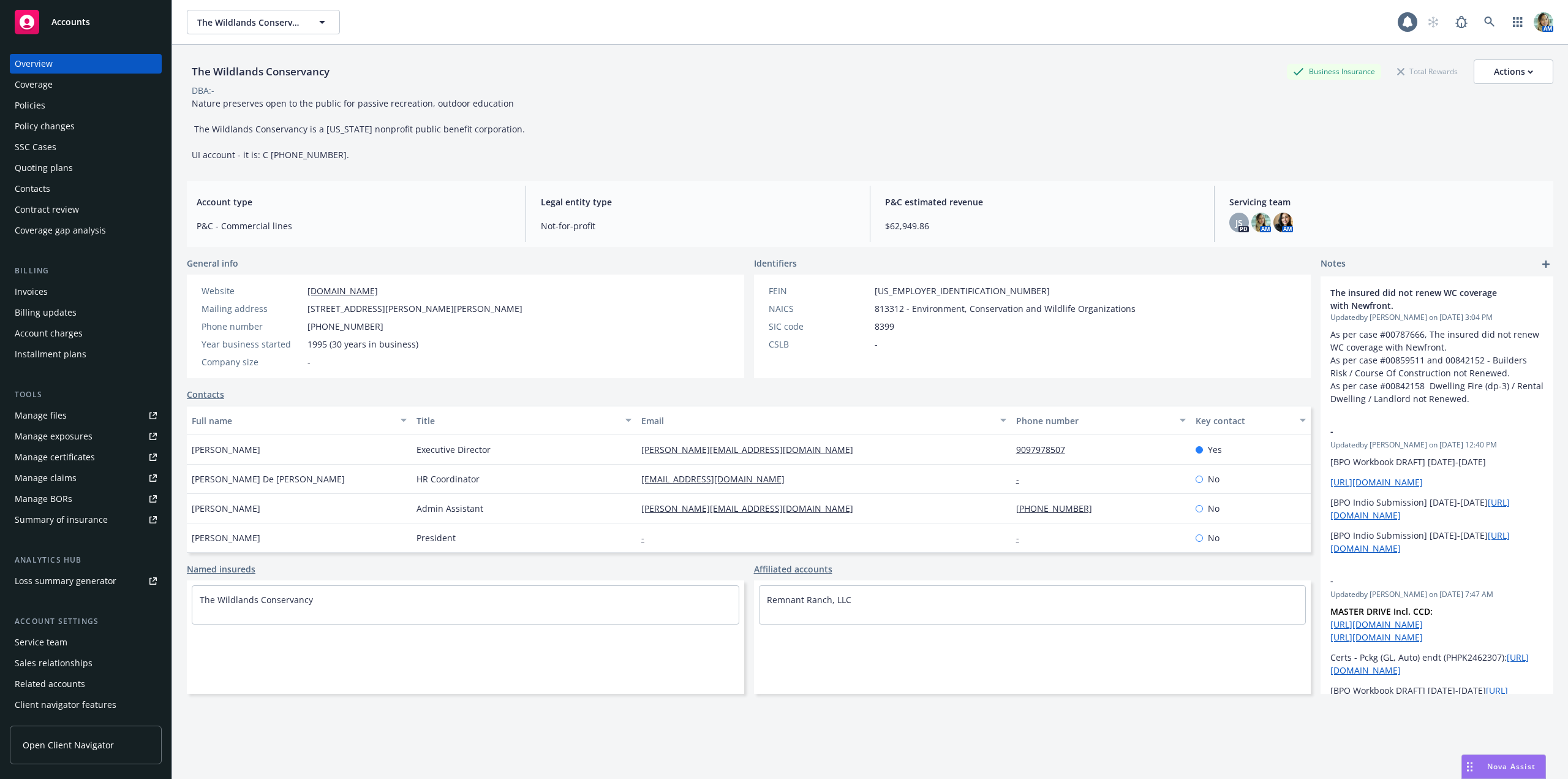
click at [48, 104] on div "Policies" at bounding box center [86, 105] width 142 height 20
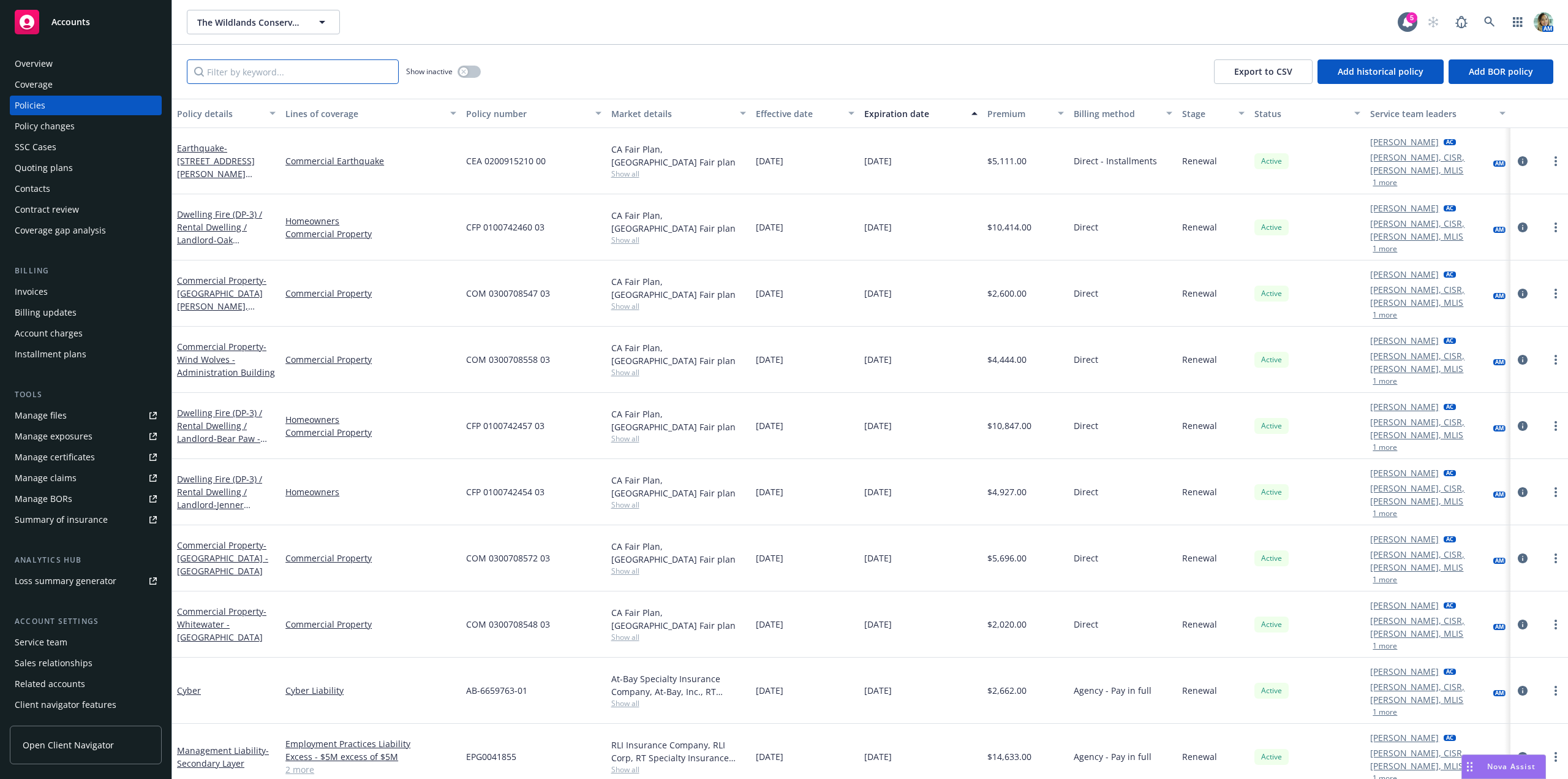
click at [284, 71] on input "Filter by keyword..." at bounding box center [293, 72] width 212 height 25
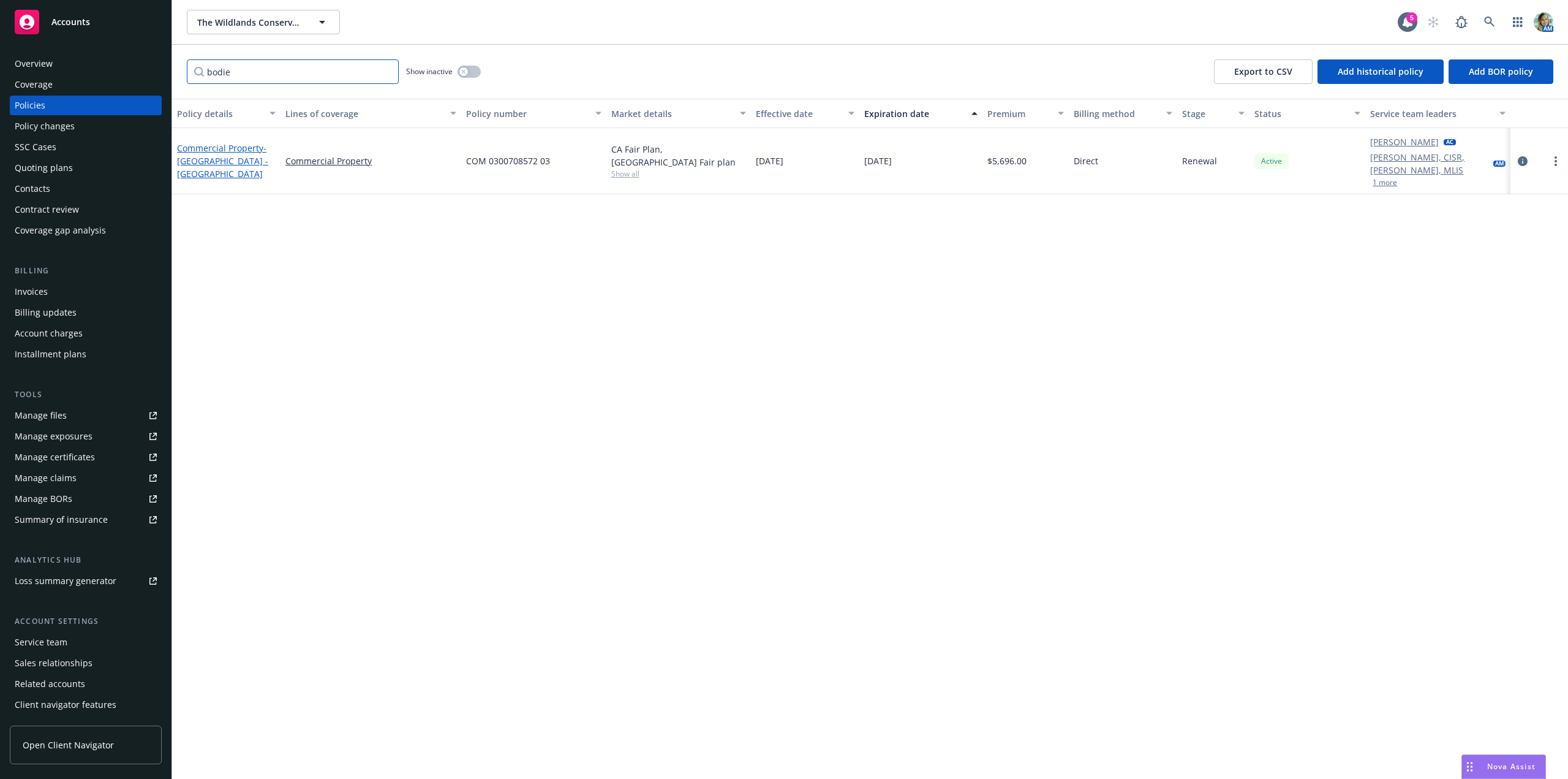
type input "bodie"
click at [253, 146] on link "Commercial Property - Bodie Hills - Lahontan Lodge" at bounding box center [223, 160] width 91 height 38
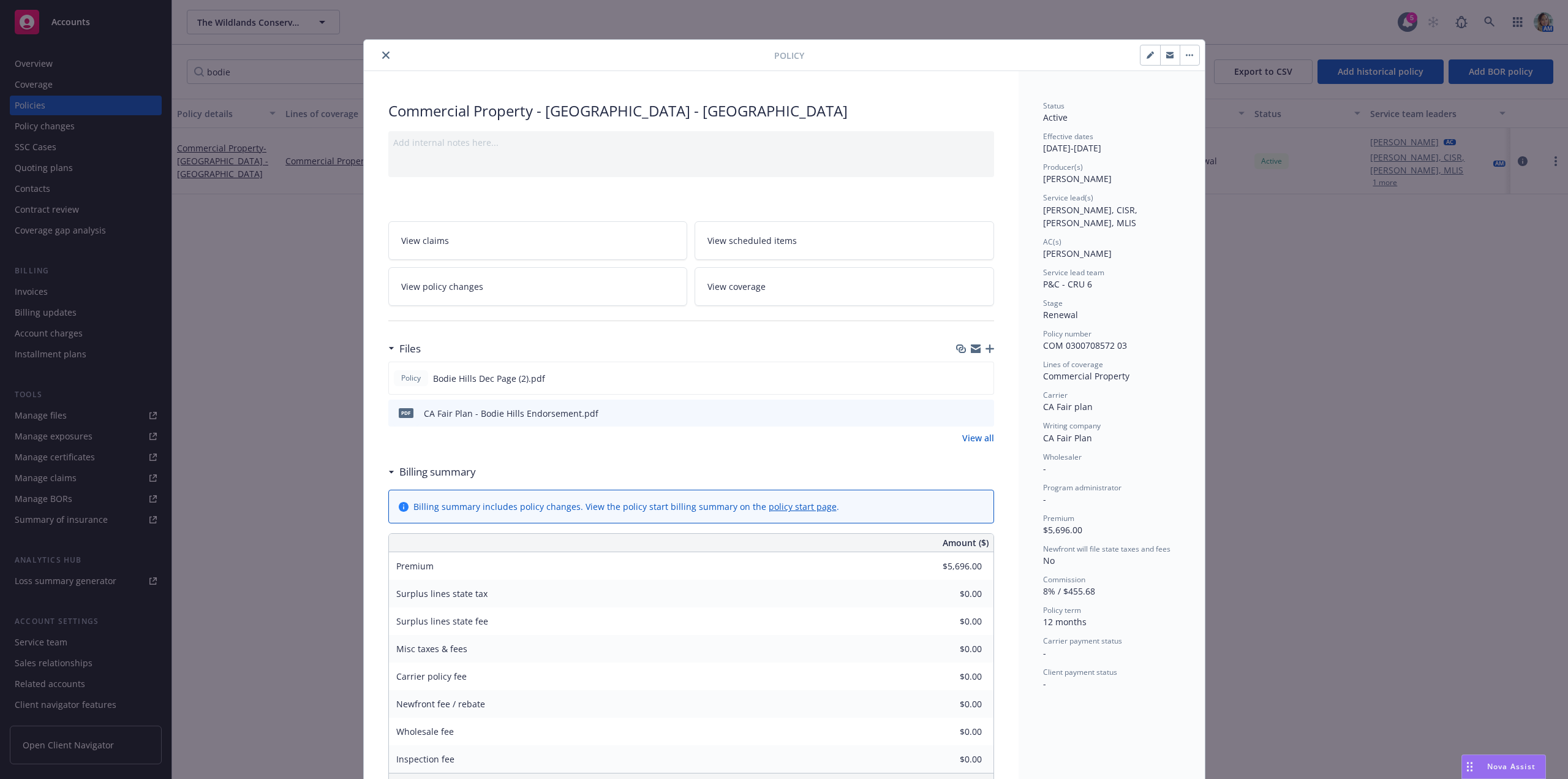
click at [985, 353] on div at bounding box center [975, 348] width 38 height 10
click at [986, 348] on icon "button" at bounding box center [990, 348] width 9 height 9
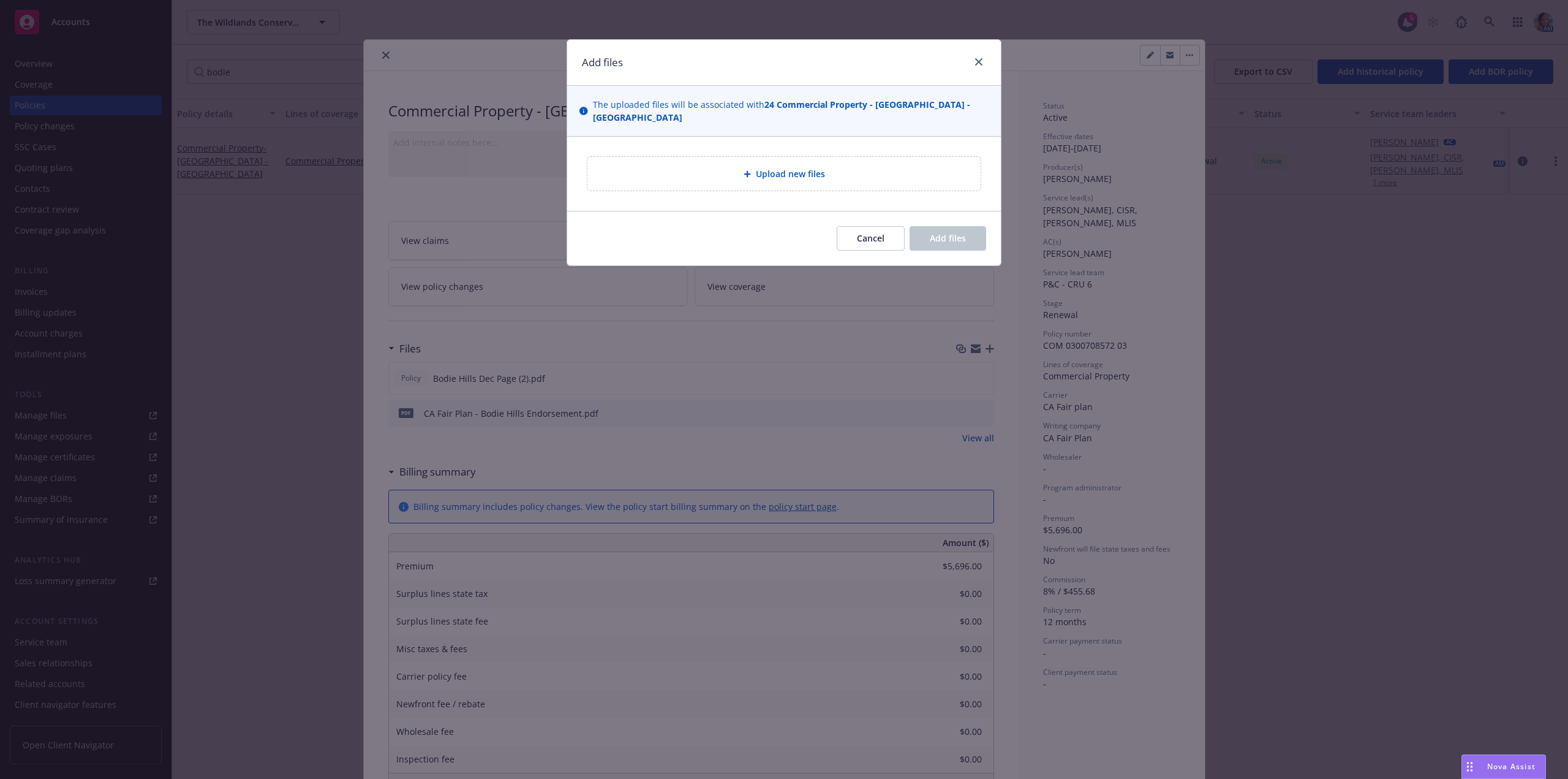
click at [685, 158] on div "Upload new files" at bounding box center [784, 173] width 395 height 35
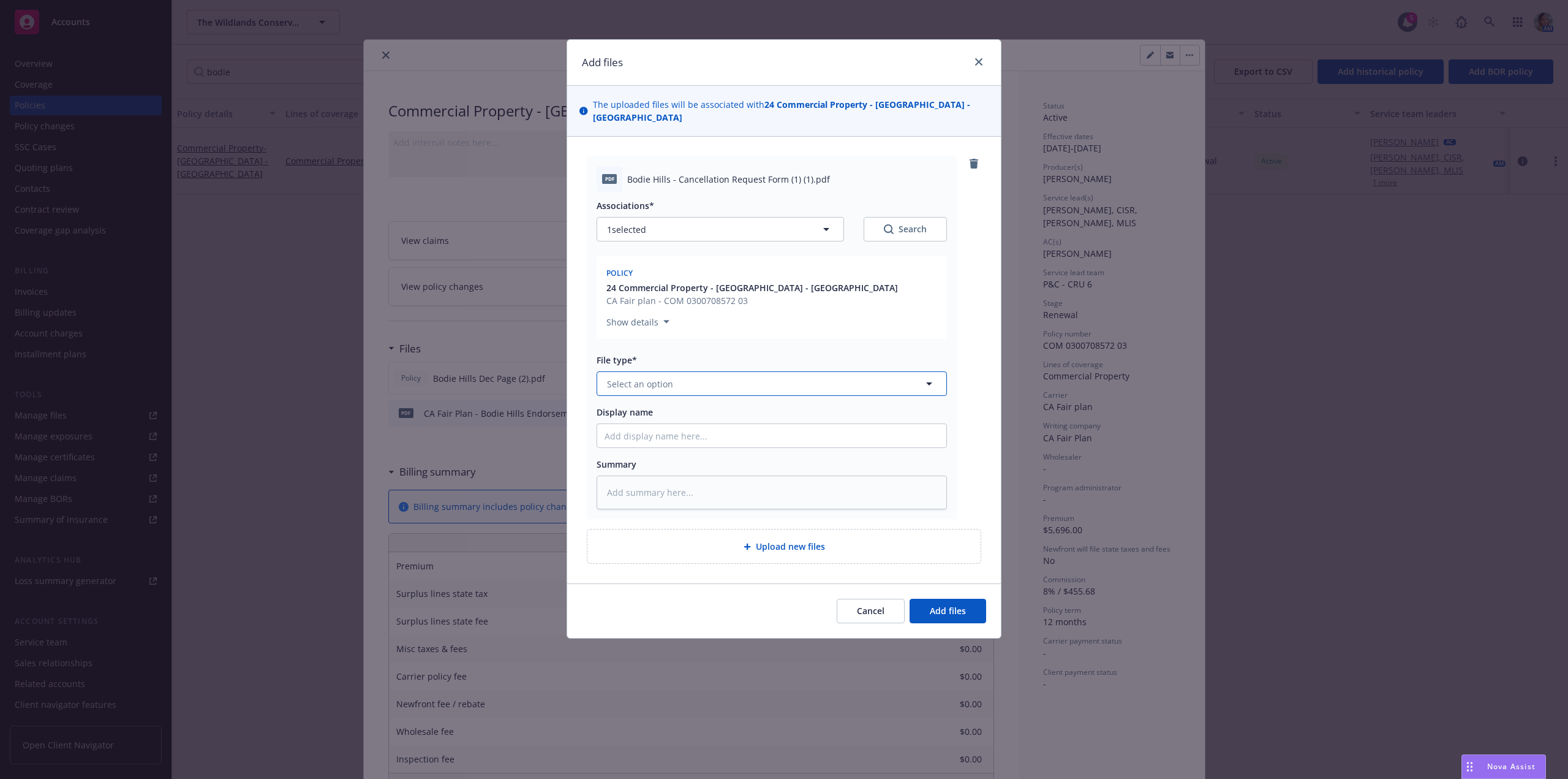
click at [648, 384] on span "Select an option" at bounding box center [640, 384] width 66 height 13
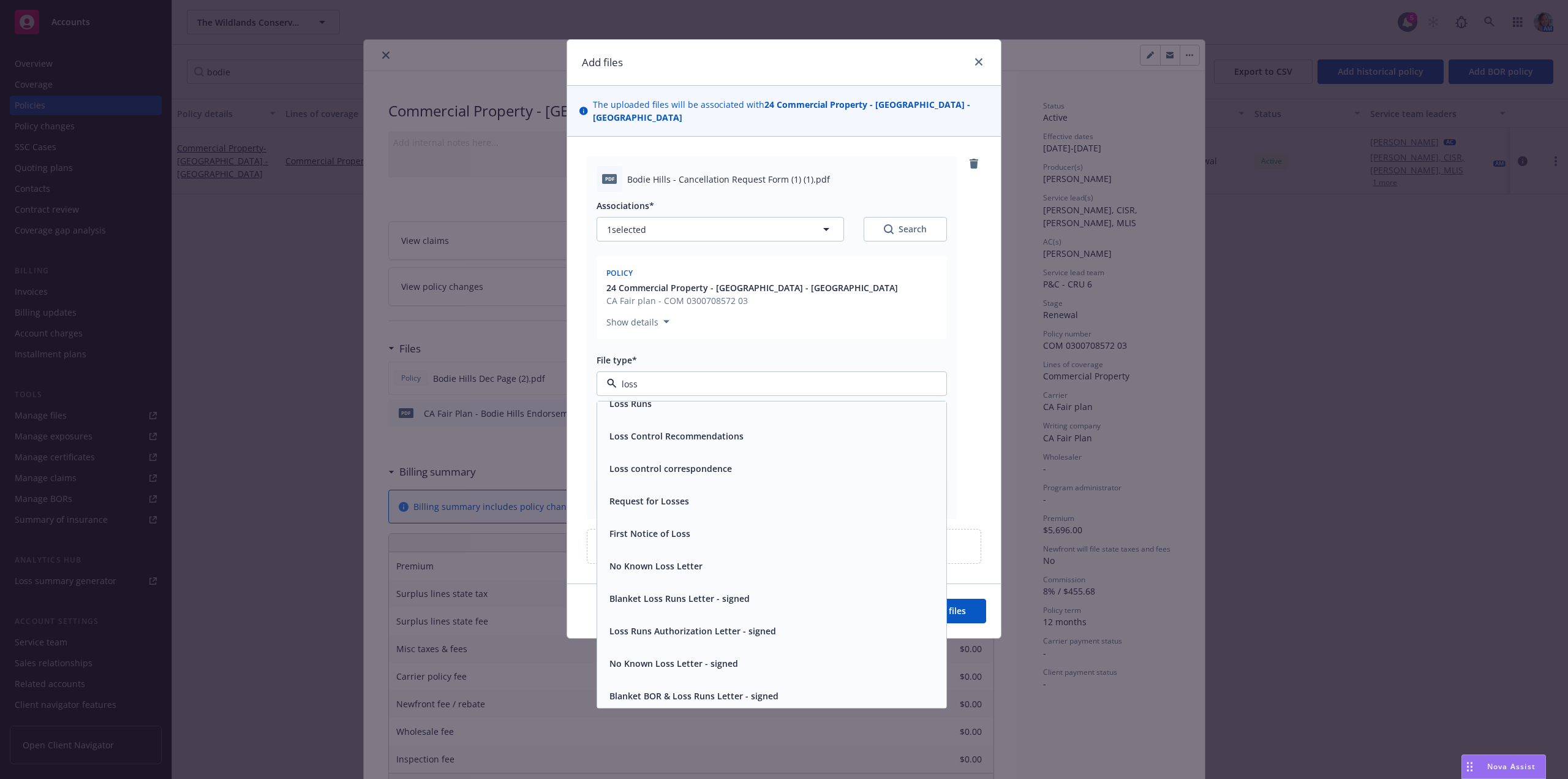
scroll to position [18, 0]
type input "lost"
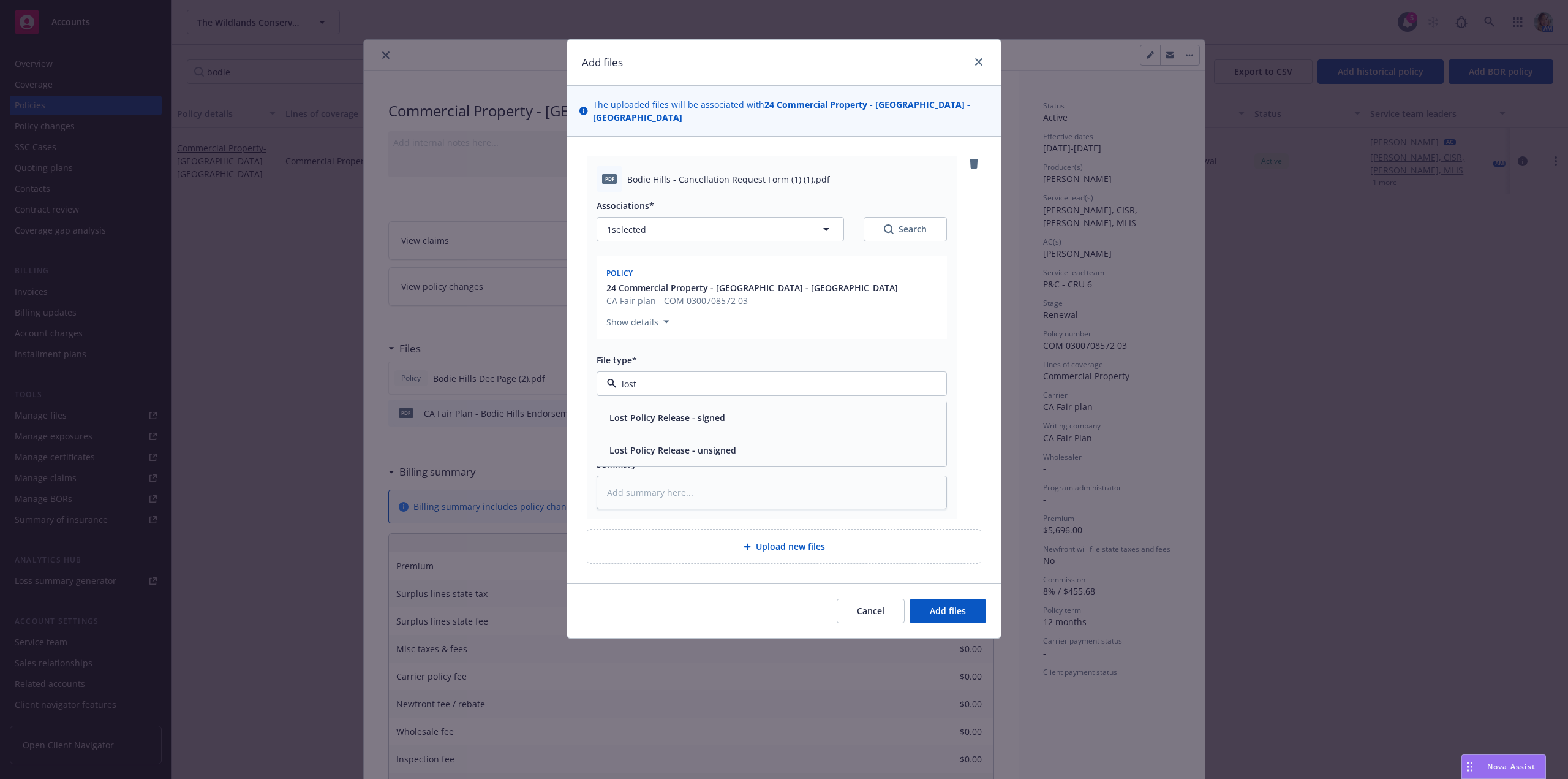
click at [700, 423] on span "Lost Policy Release - signed" at bounding box center [668, 417] width 116 height 13
click at [761, 439] on input "Display name" at bounding box center [772, 436] width 350 height 23
type textarea "x"
type input "So"
type textarea "x"
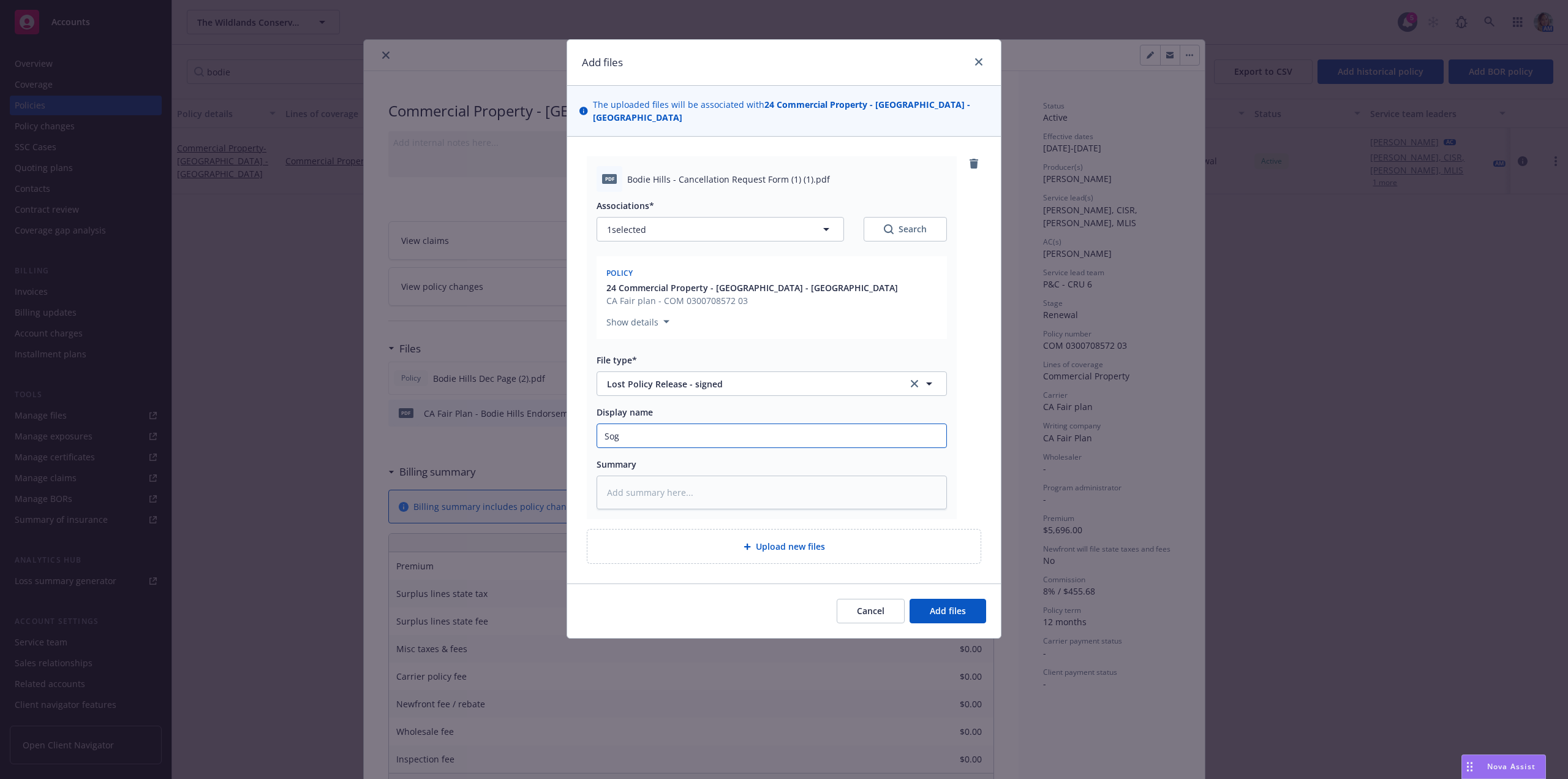
type input "Sogn"
type textarea "x"
type input "Sogne"
type textarea "x"
type input "Sogned"
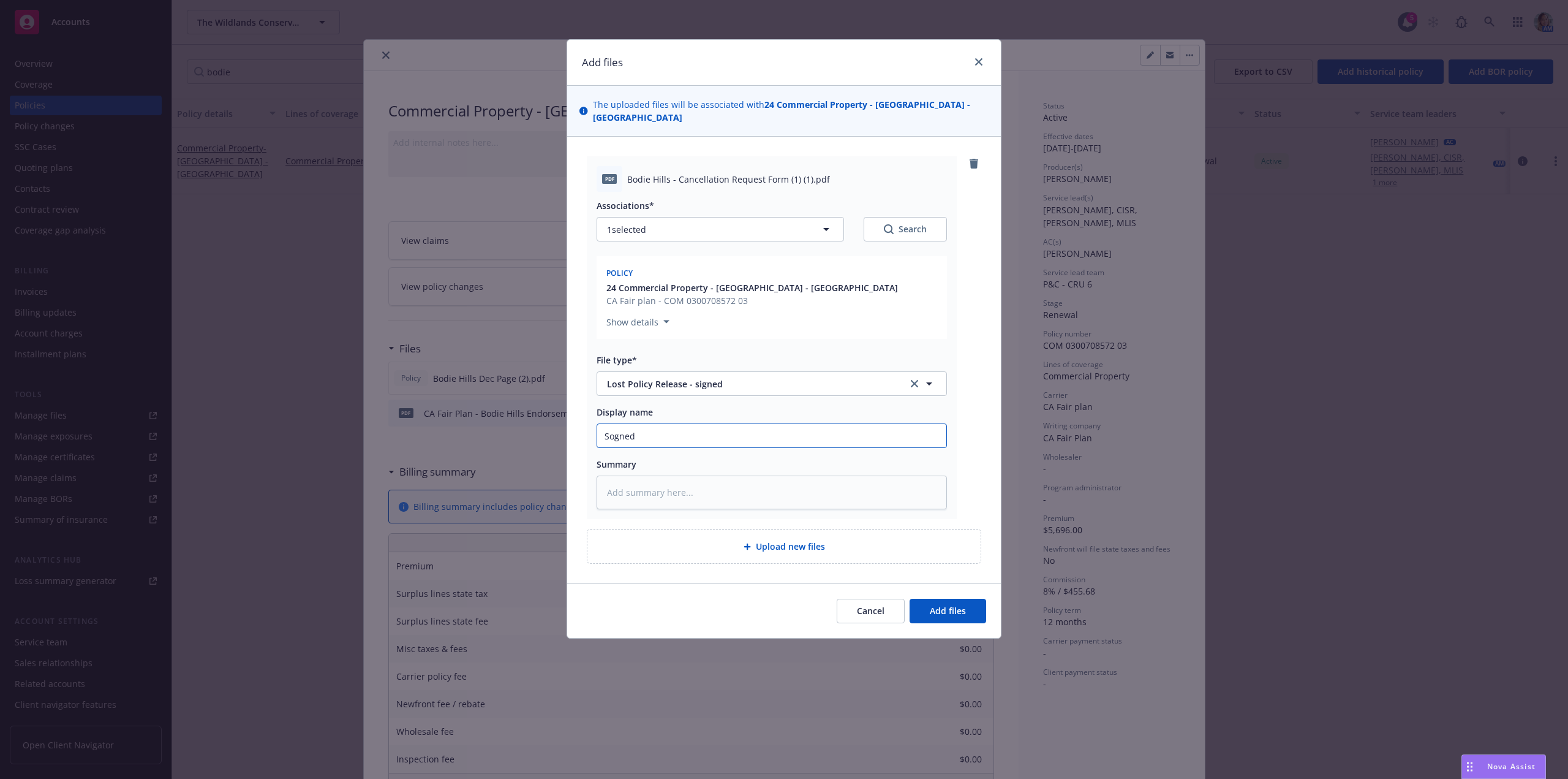
type textarea "x"
type input "Sogne"
type textarea "x"
type input "Sogn"
type textarea "x"
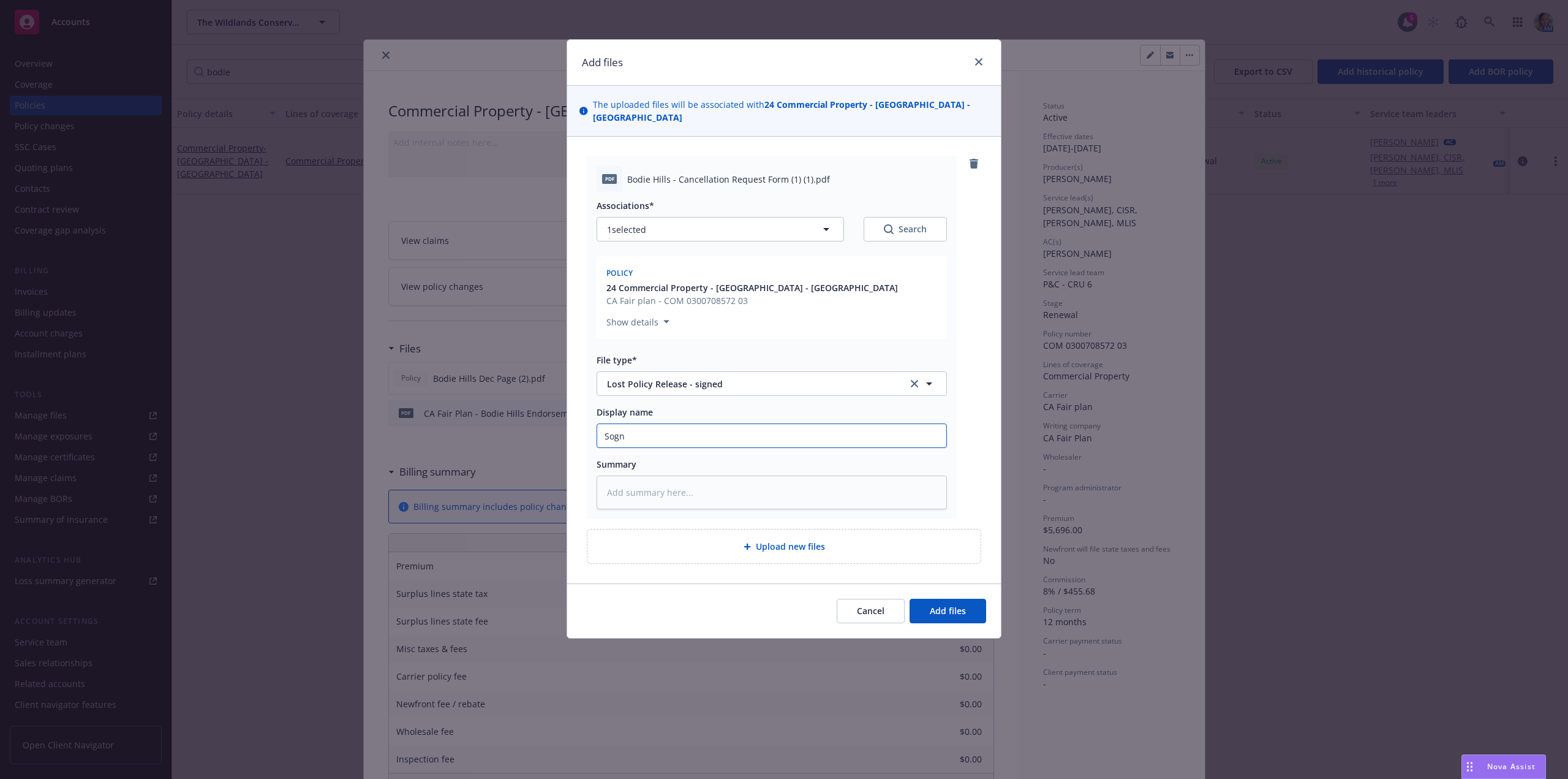
type input "Sog"
type textarea "x"
type input "So"
type textarea "x"
type input "S"
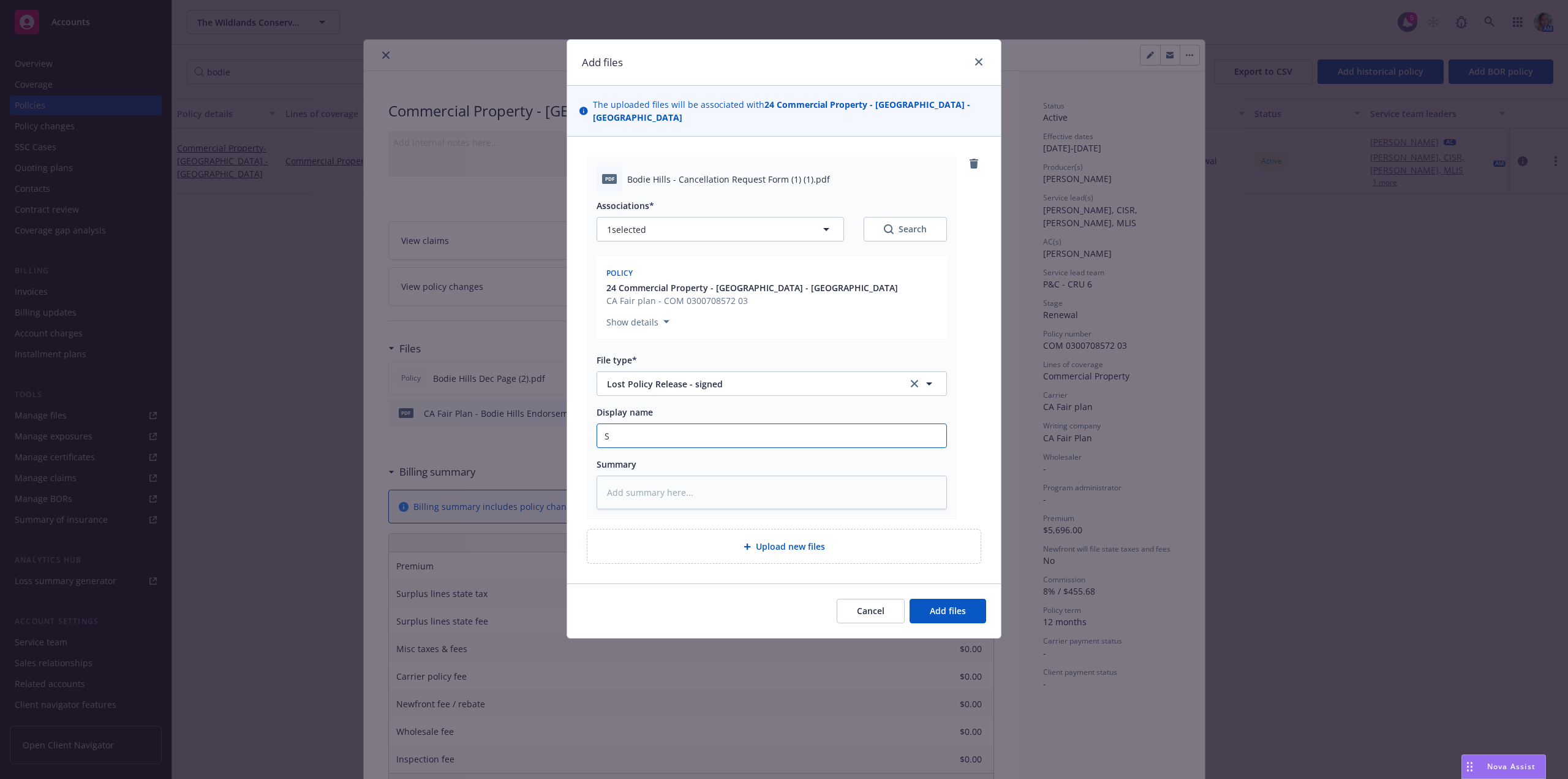
type textarea "x"
type input "Si"
type textarea "x"
type input "Sin"
type textarea "x"
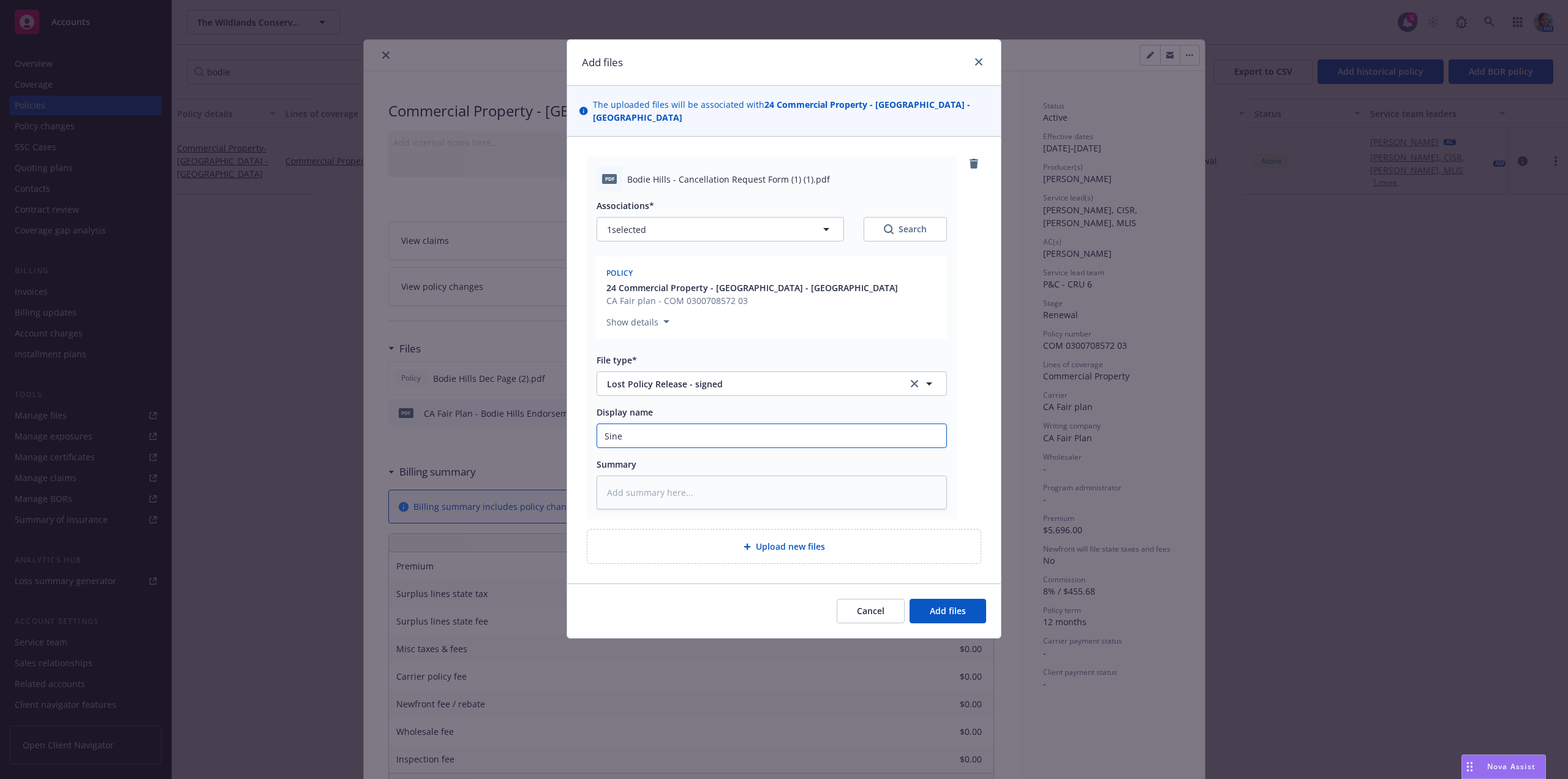
type input "Sined"
type textarea "x"
type input "Sined"
type textarea "x"
type input "Sined"
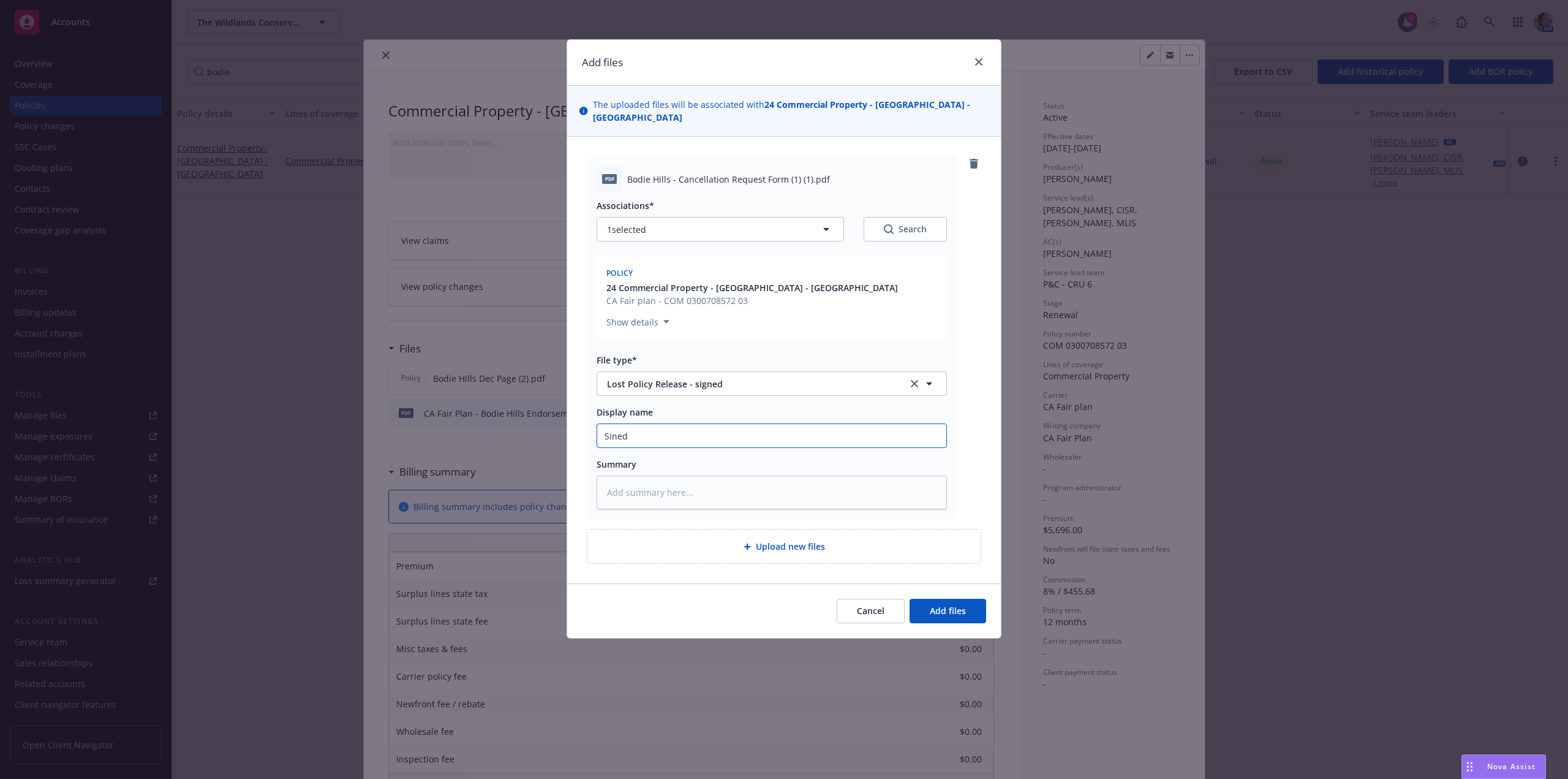
type textarea "x"
type input "Sine"
type textarea "x"
type input "Sin"
type textarea "x"
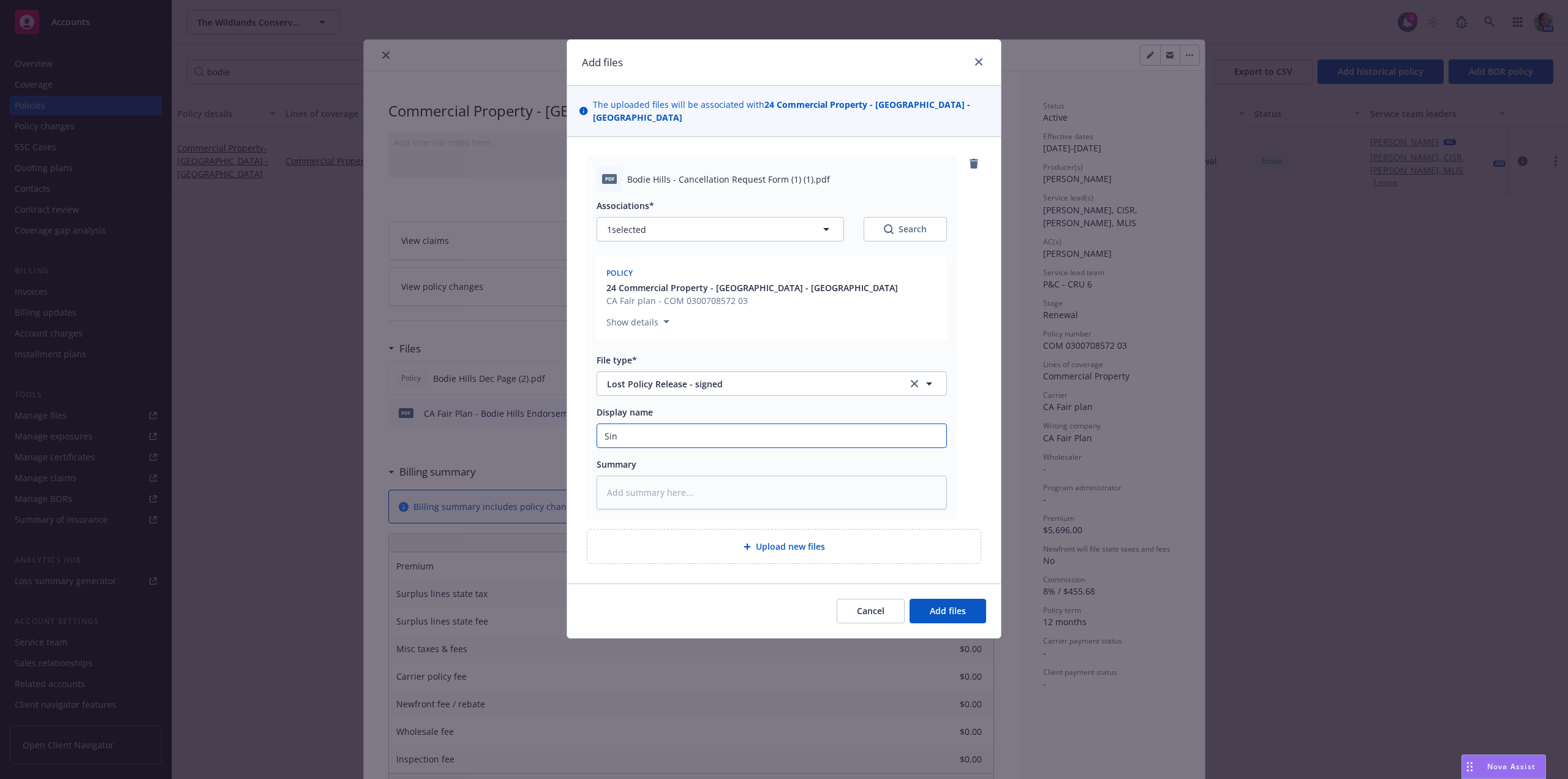
type input "Si"
type textarea "x"
type input "Sig"
type textarea "x"
type input "Sign"
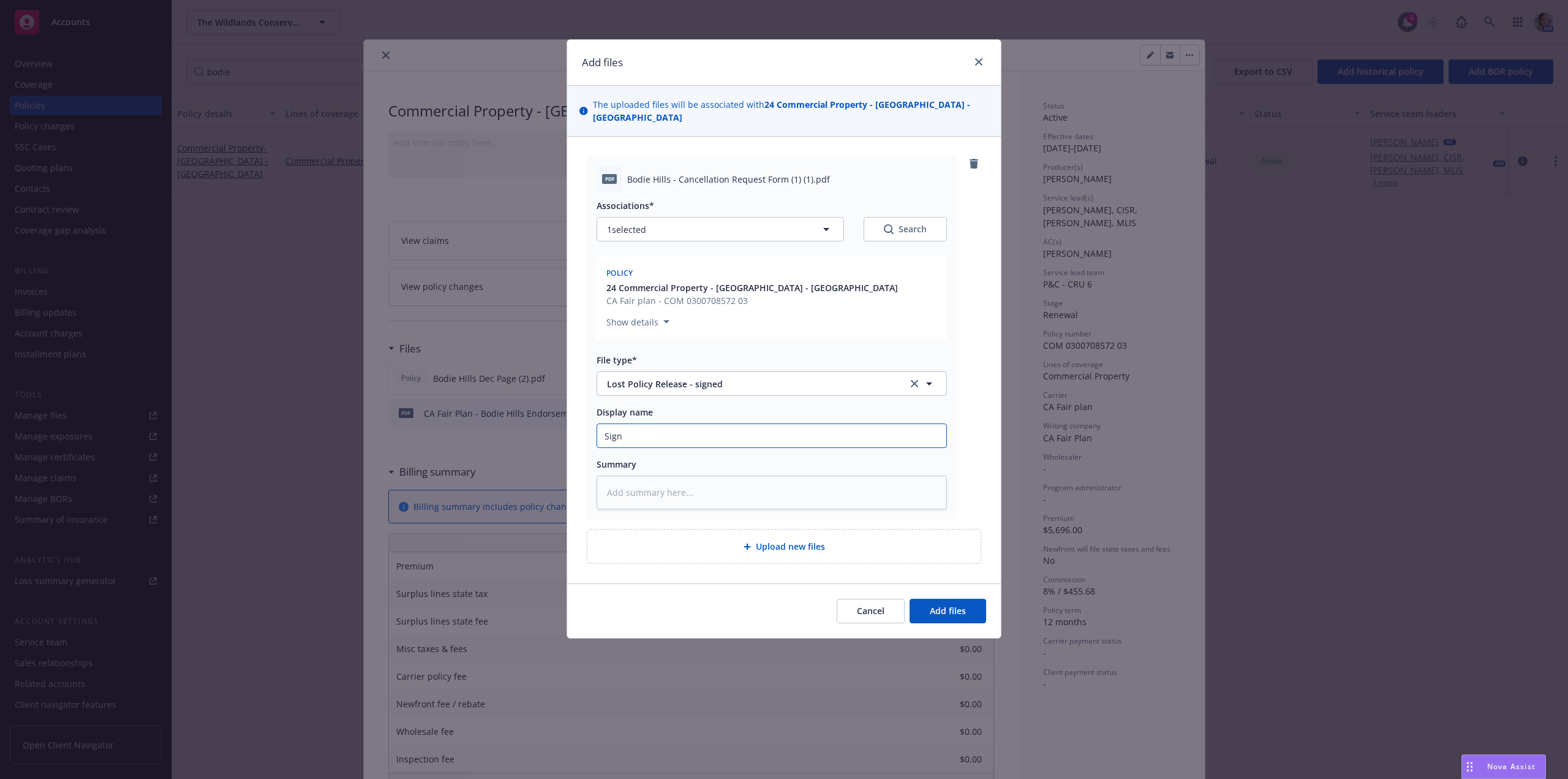
type textarea "x"
type input "Signed"
type textarea "x"
type input "Signed"
type textarea "x"
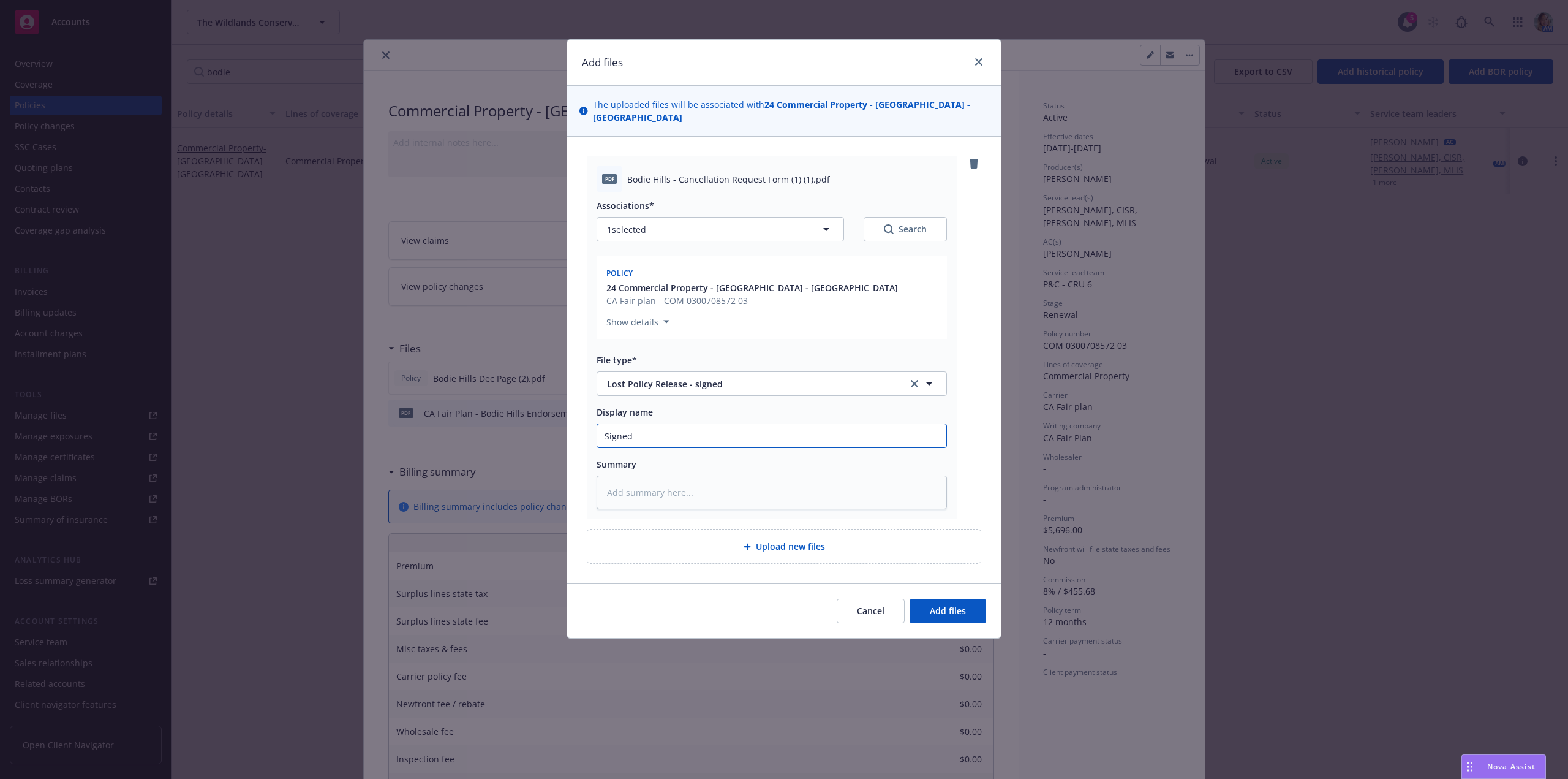
type input "Signed L"
type textarea "x"
type input "Signed LP"
type textarea "x"
type input "Signed LPR"
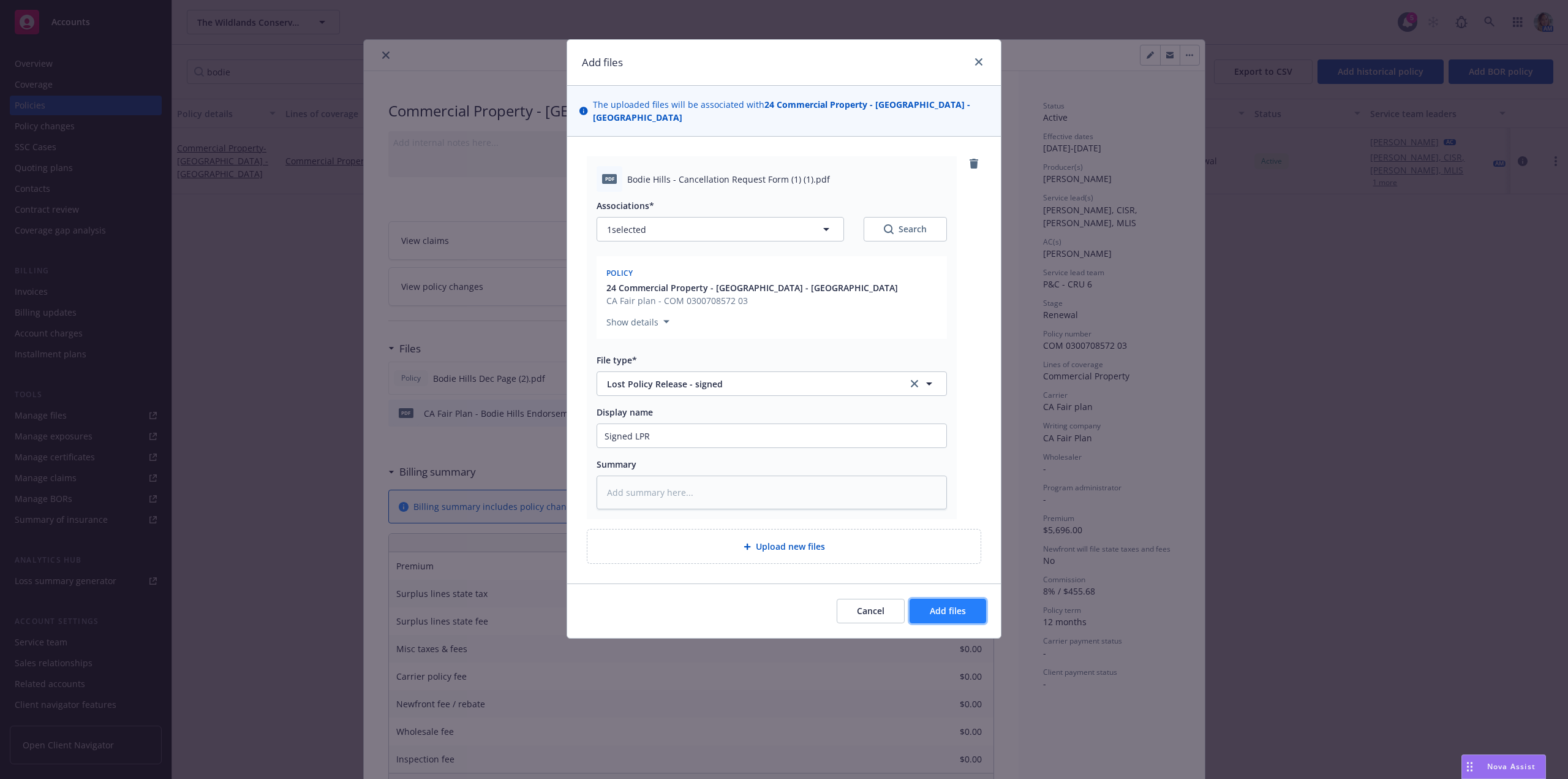
click at [970, 618] on button "Add files" at bounding box center [948, 611] width 76 height 25
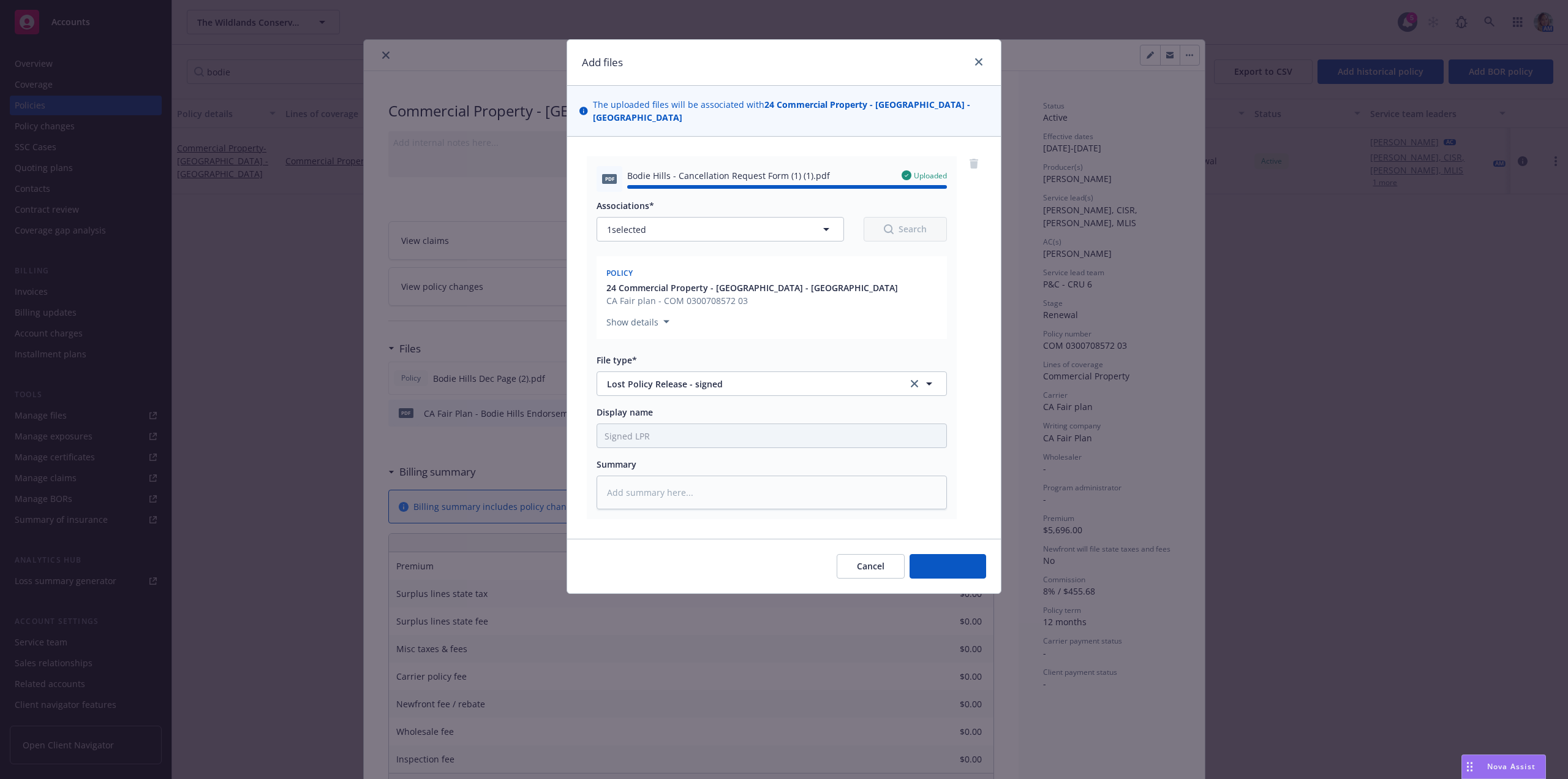
type textarea "x"
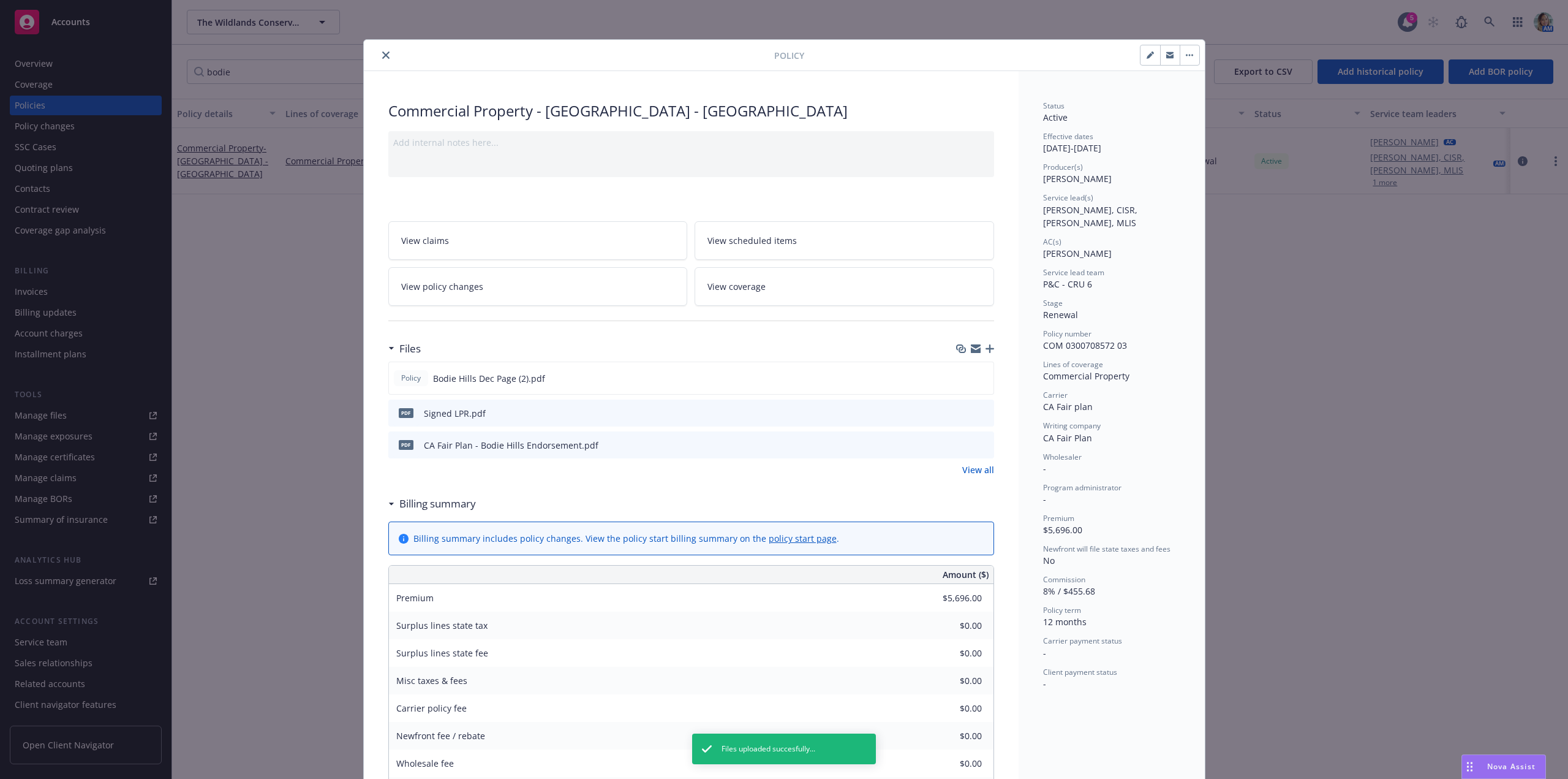
click at [383, 55] on icon "close" at bounding box center [386, 55] width 8 height 8
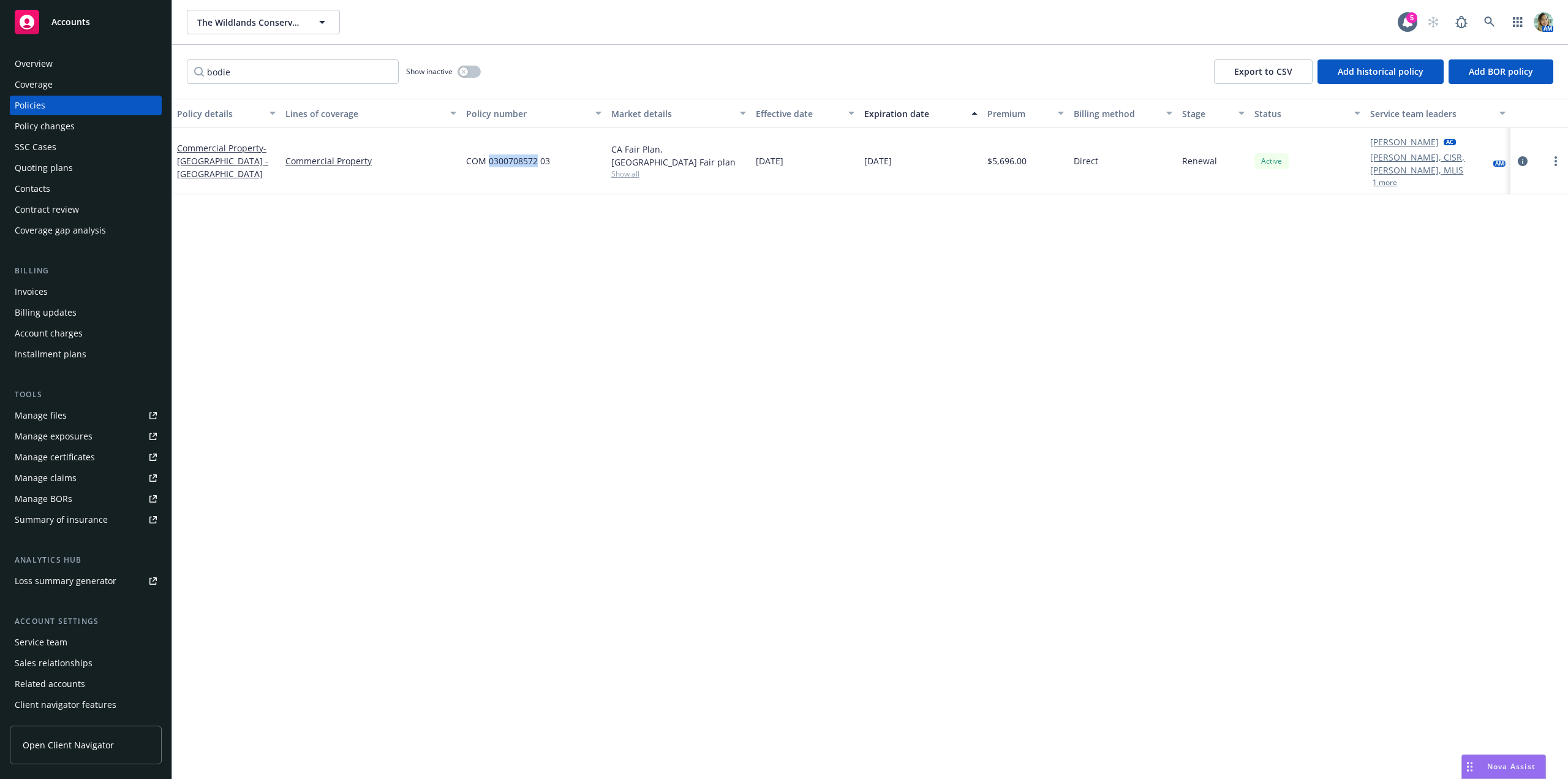
drag, startPoint x: 489, startPoint y: 156, endPoint x: 537, endPoint y: 159, distance: 48.1
click at [537, 159] on span "COM 0300708572 03" at bounding box center [508, 160] width 84 height 13
copy span "0300708572"
click at [454, 379] on div "Policy details Lines of coverage Policy number Market details Effective date Ex…" at bounding box center [870, 438] width 1396 height 680
click at [47, 69] on div "Overview" at bounding box center [34, 63] width 38 height 20
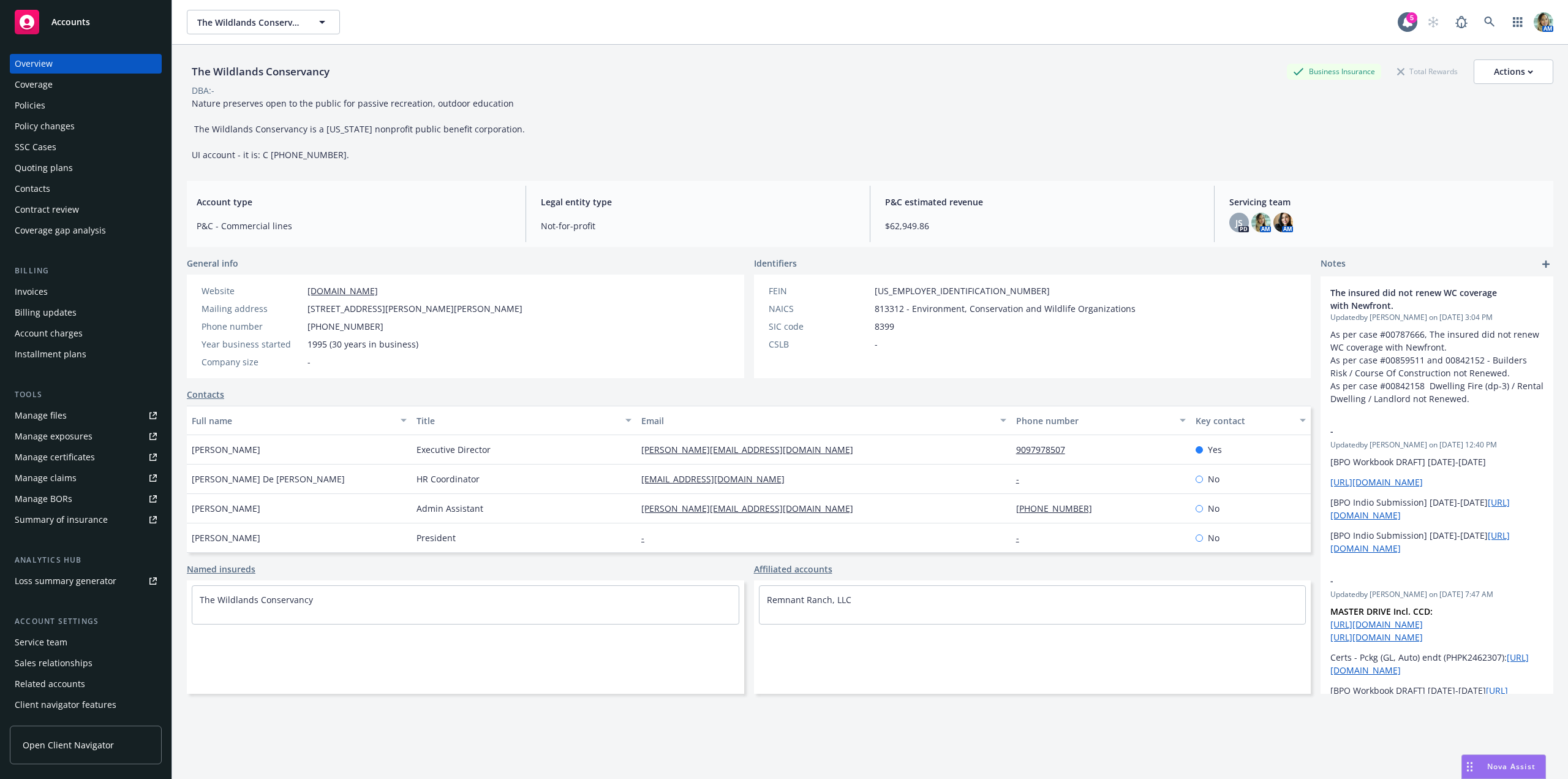
click at [48, 109] on div "Policies" at bounding box center [86, 105] width 142 height 20
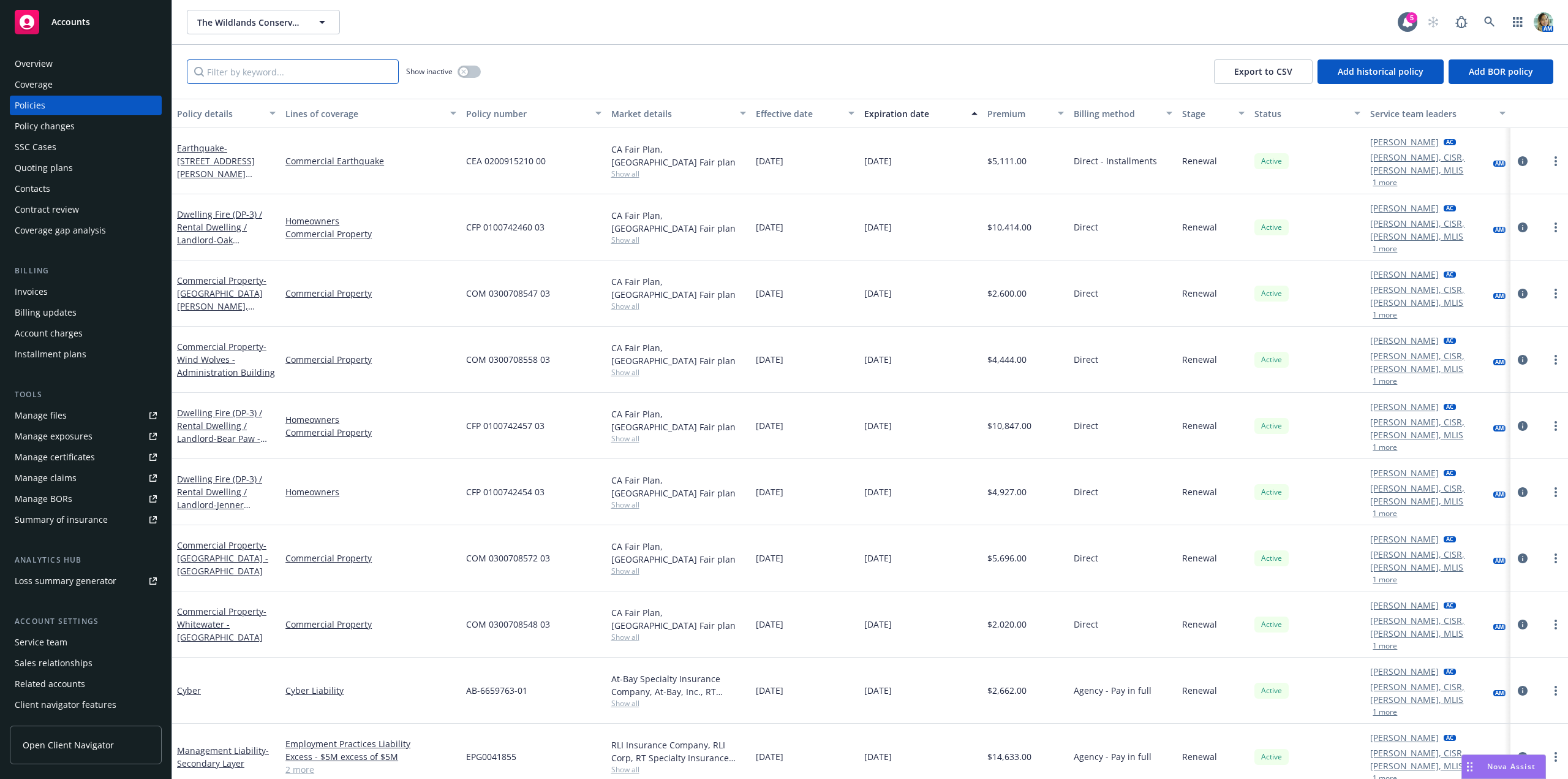
click at [299, 78] on input "Filter by keyword..." at bounding box center [293, 72] width 212 height 25
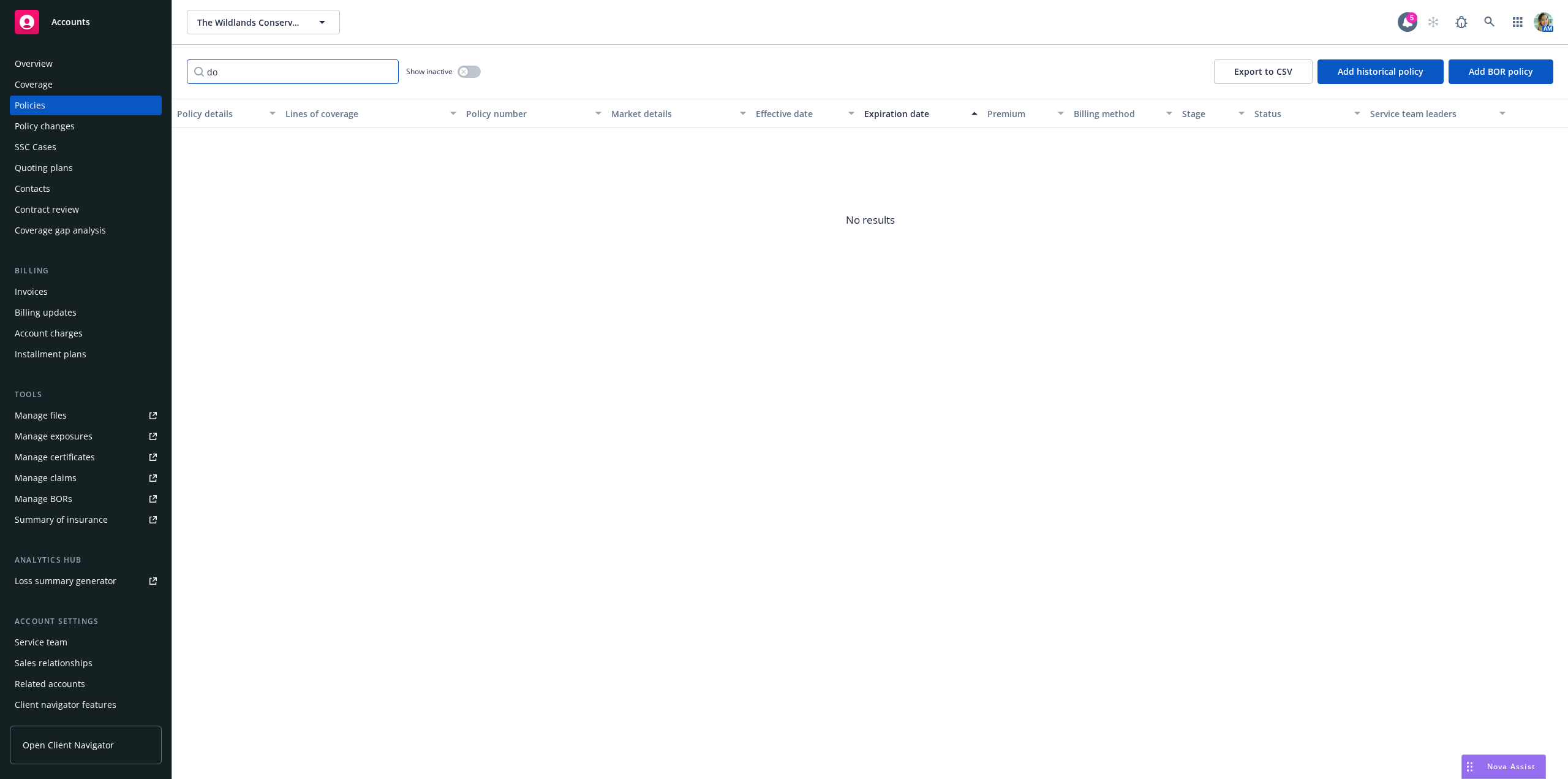
type input "d"
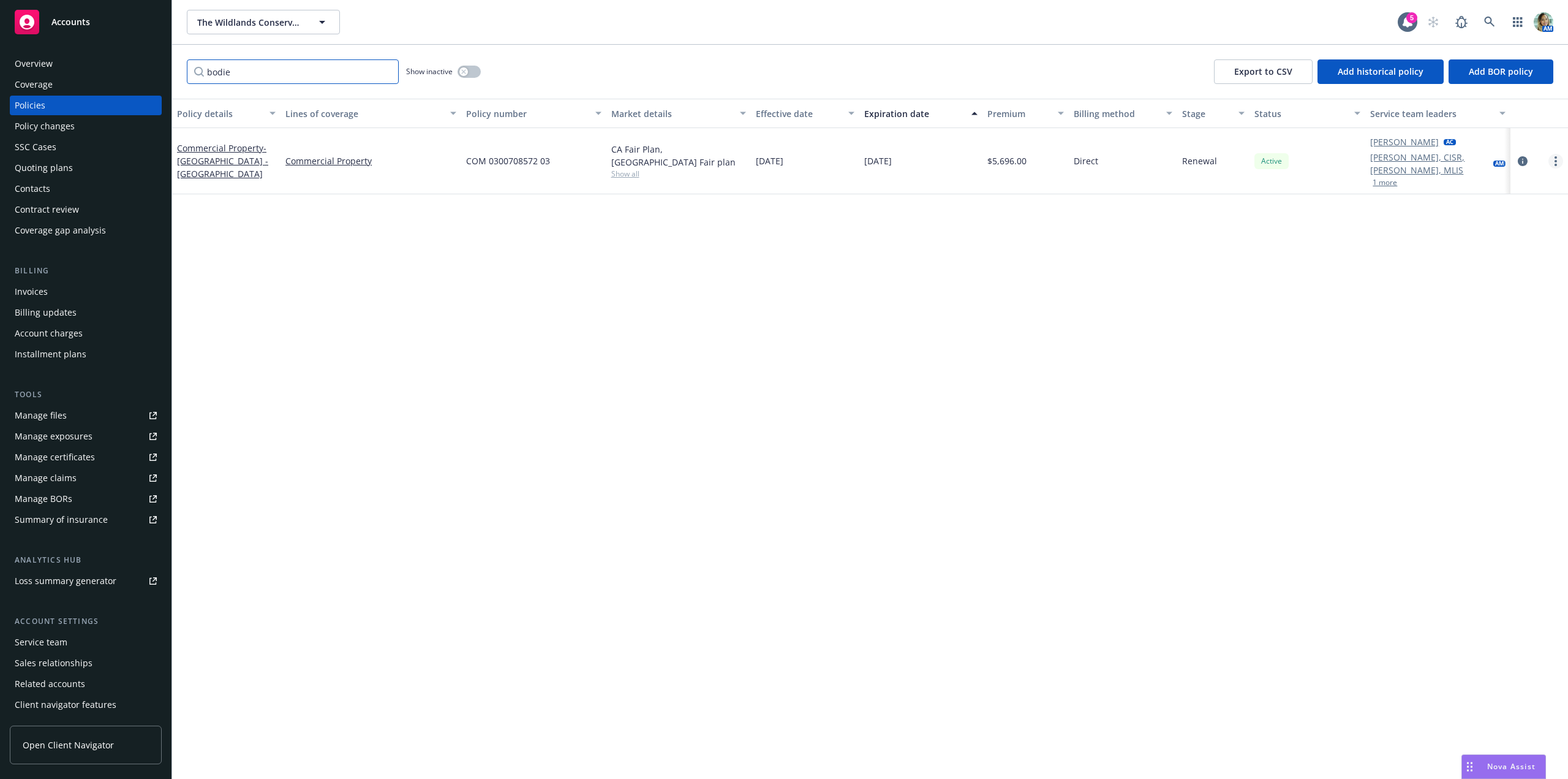
type input "bodie"
click at [1554, 156] on link "more" at bounding box center [1556, 161] width 15 height 15
click at [1469, 231] on link "End policy" at bounding box center [1491, 229] width 144 height 25
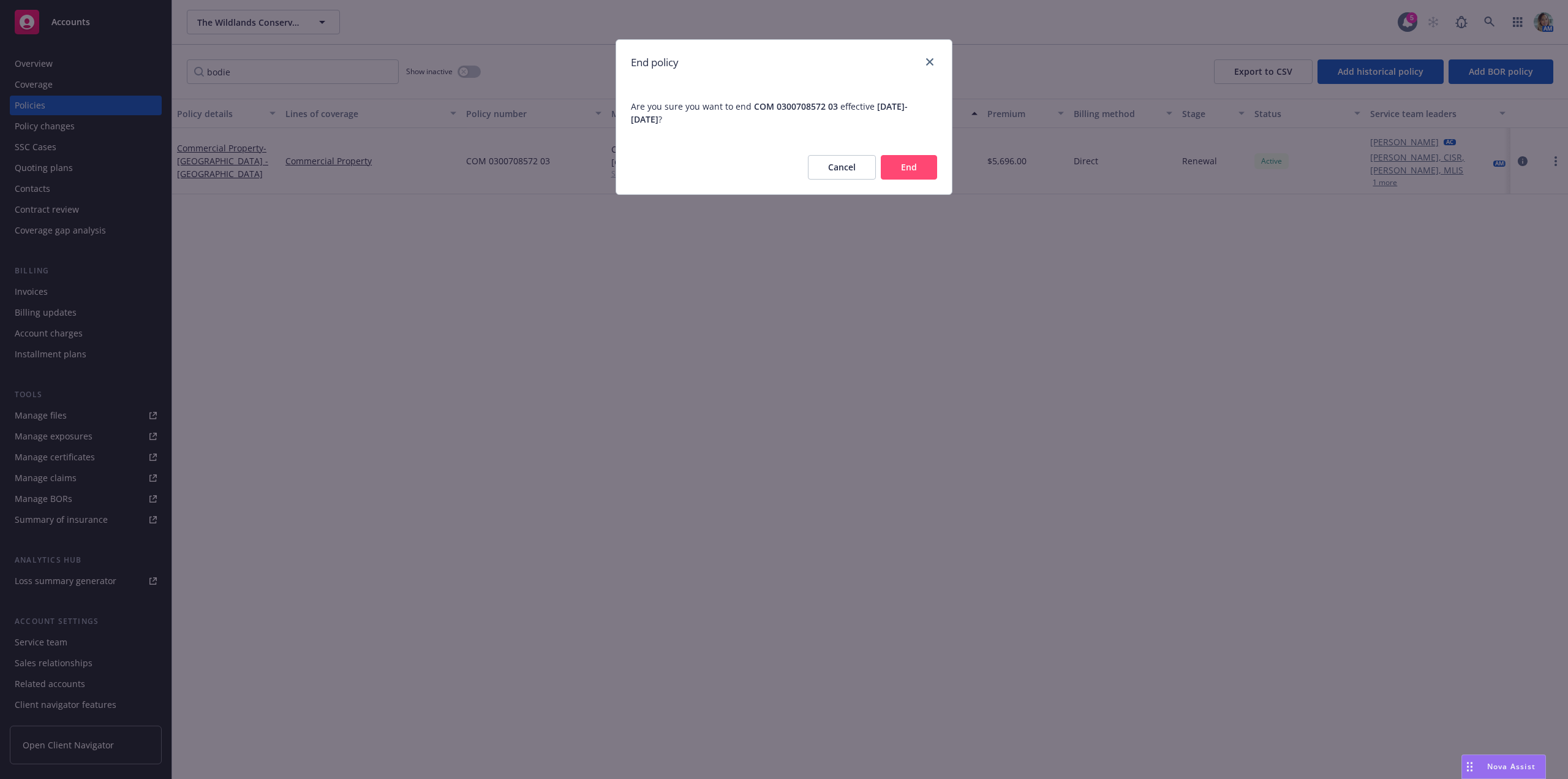
click at [920, 178] on button "End" at bounding box center [909, 167] width 57 height 25
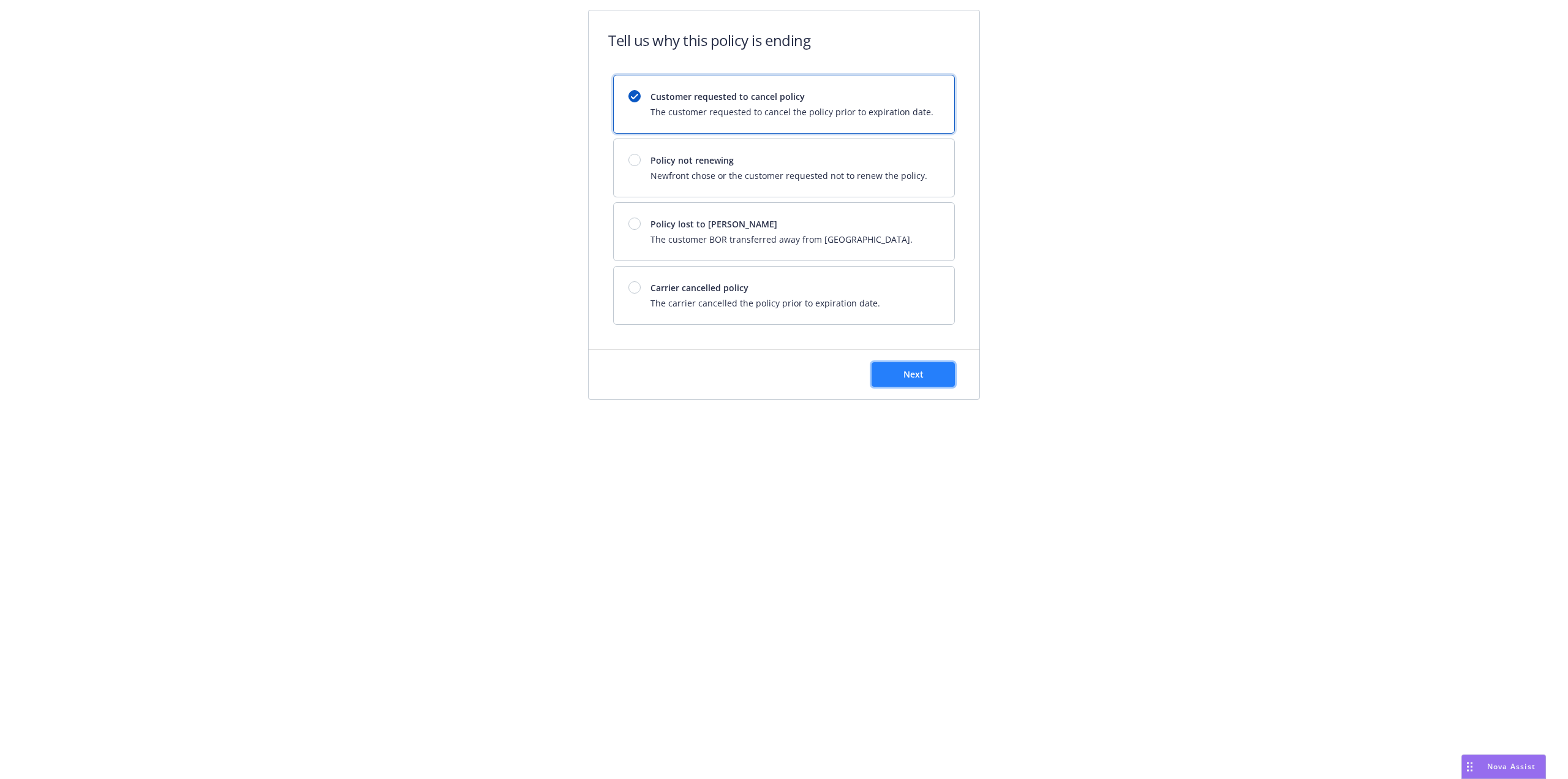
click at [918, 374] on span "Next" at bounding box center [914, 373] width 20 height 12
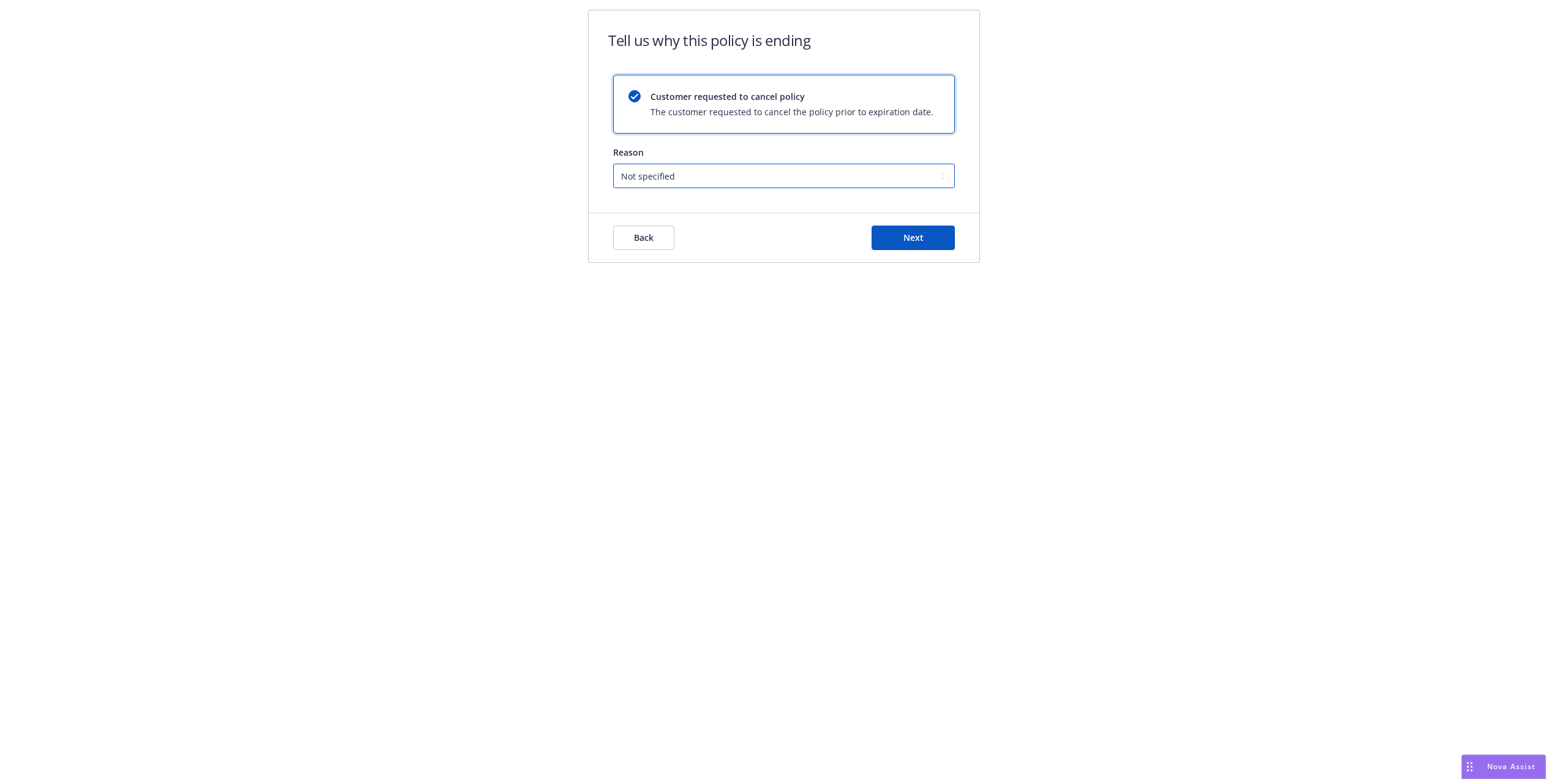
click at [741, 180] on select "Not specified Service Pricing Buyer change M&A, Bankruptcy, or Out of business …" at bounding box center [784, 176] width 342 height 25
select select "Buyer change"
click at [613, 164] on select "Not specified Service Pricing Buyer change M&A, Bankruptcy, or Out of business …" at bounding box center [784, 176] width 342 height 25
click at [900, 242] on button "Next" at bounding box center [913, 238] width 83 height 25
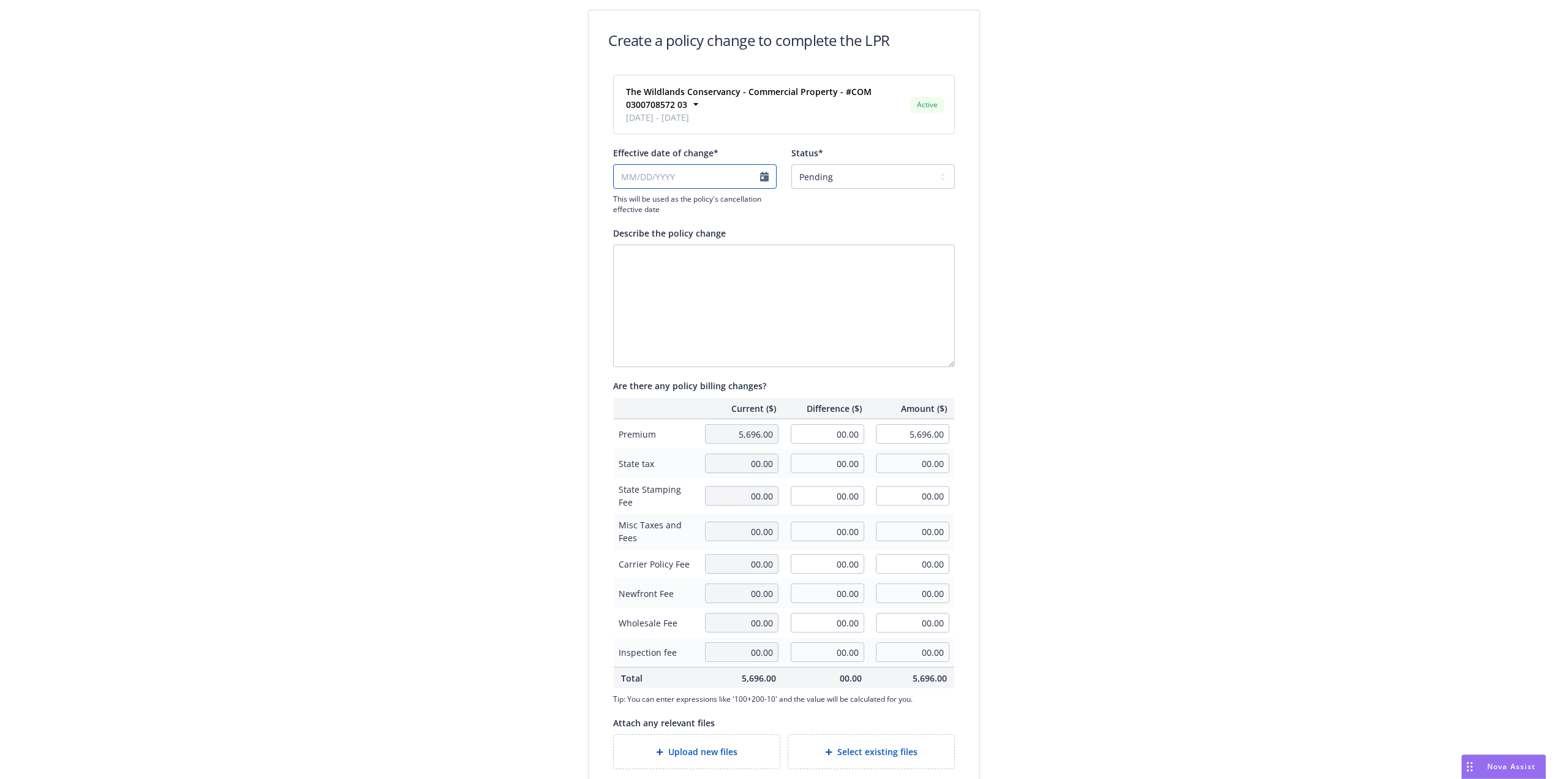
click at [736, 179] on input "Effective date of change*" at bounding box center [695, 177] width 164 height 25
select select "August"
select select "2025"
click at [706, 296] on span "21" at bounding box center [701, 296] width 10 height 13
type input "08/21/2025"
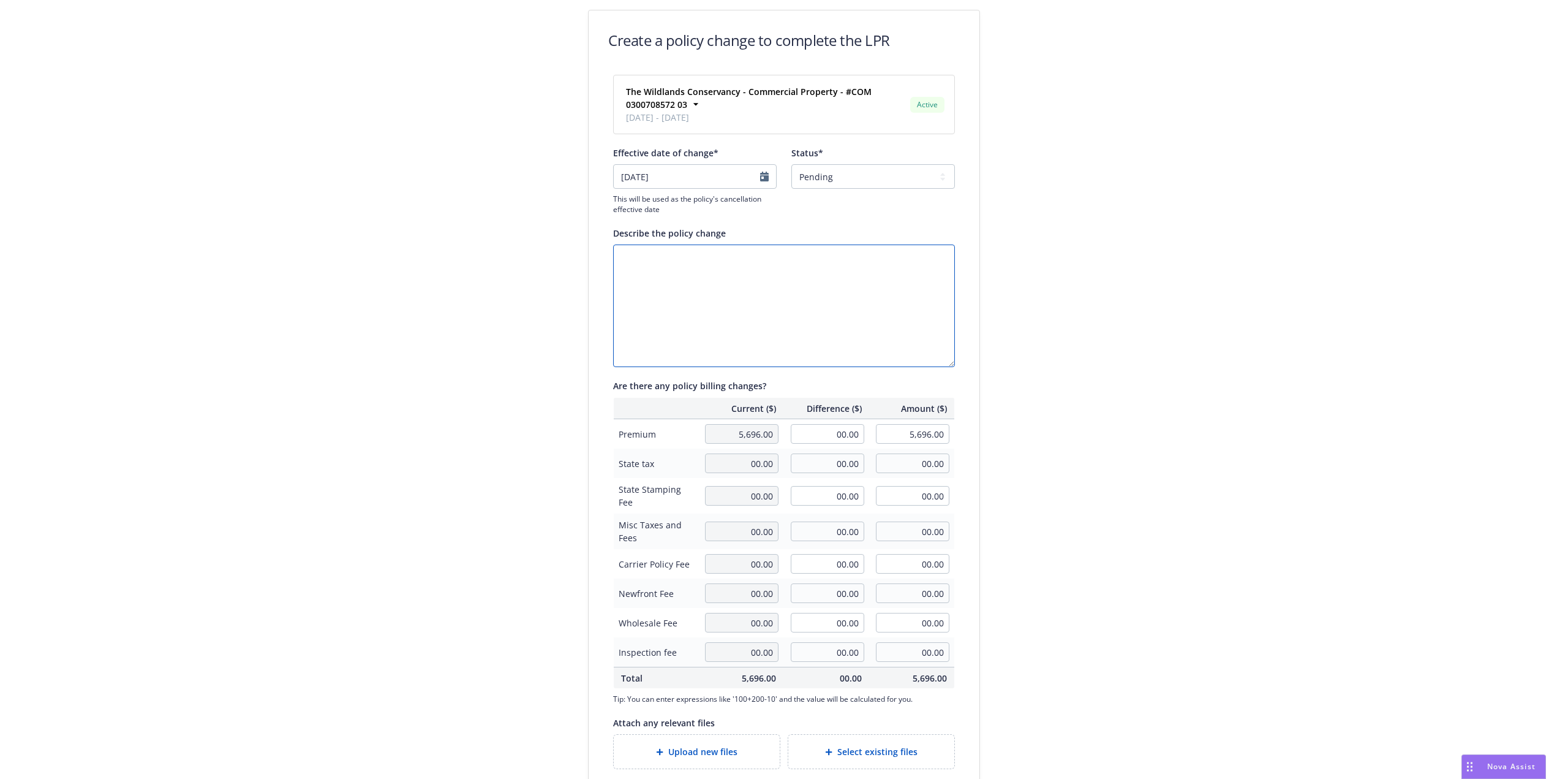
click at [704, 292] on textarea "Describe the policy change" at bounding box center [784, 305] width 342 height 122
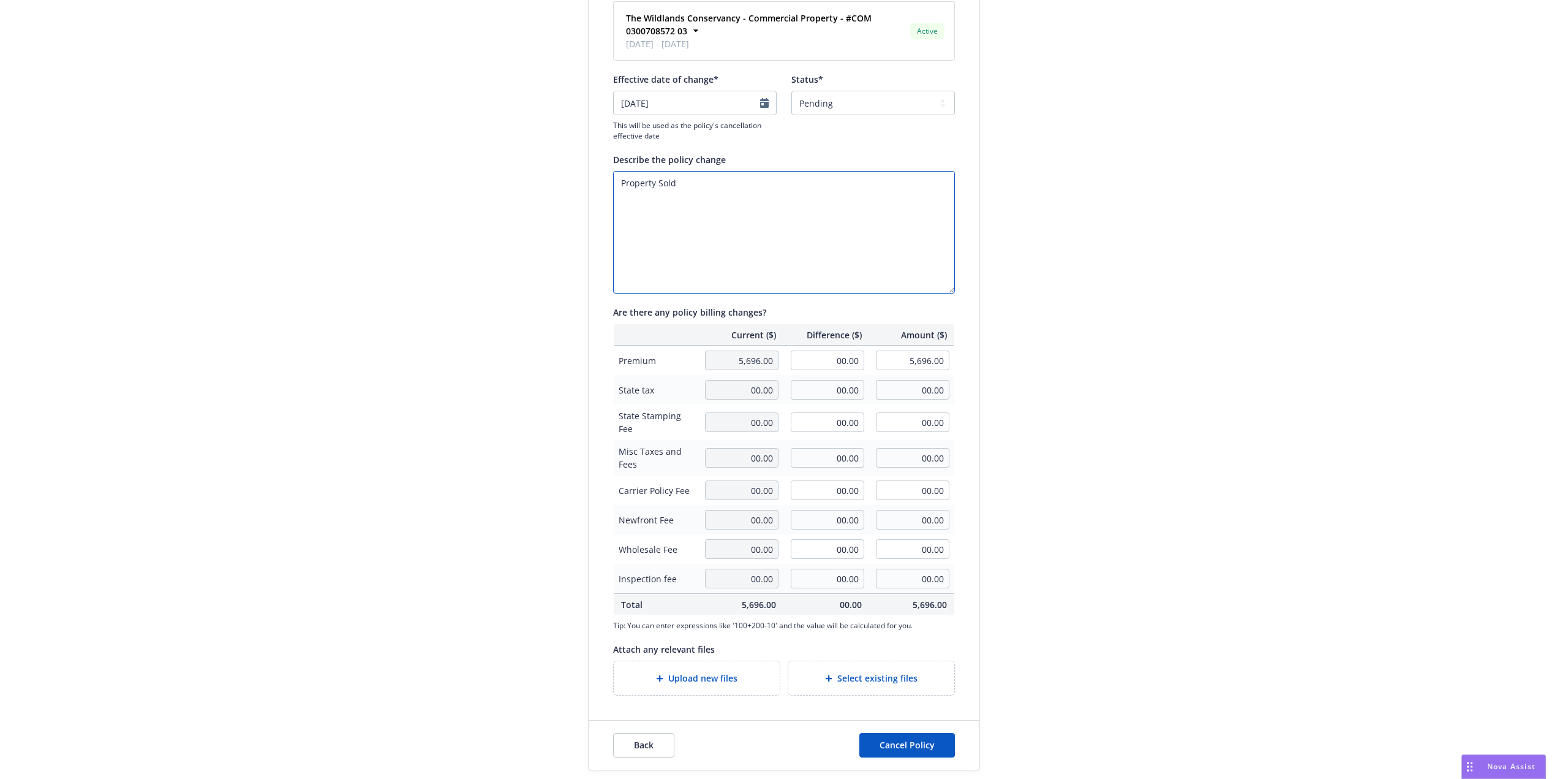
scroll to position [74, 0]
type textarea "Property Sold"
click at [802, 365] on input "00.00" at bounding box center [828, 359] width 74 height 20
type input "-203"
click at [859, 732] on button "Cancel Policy" at bounding box center [907, 744] width 96 height 25
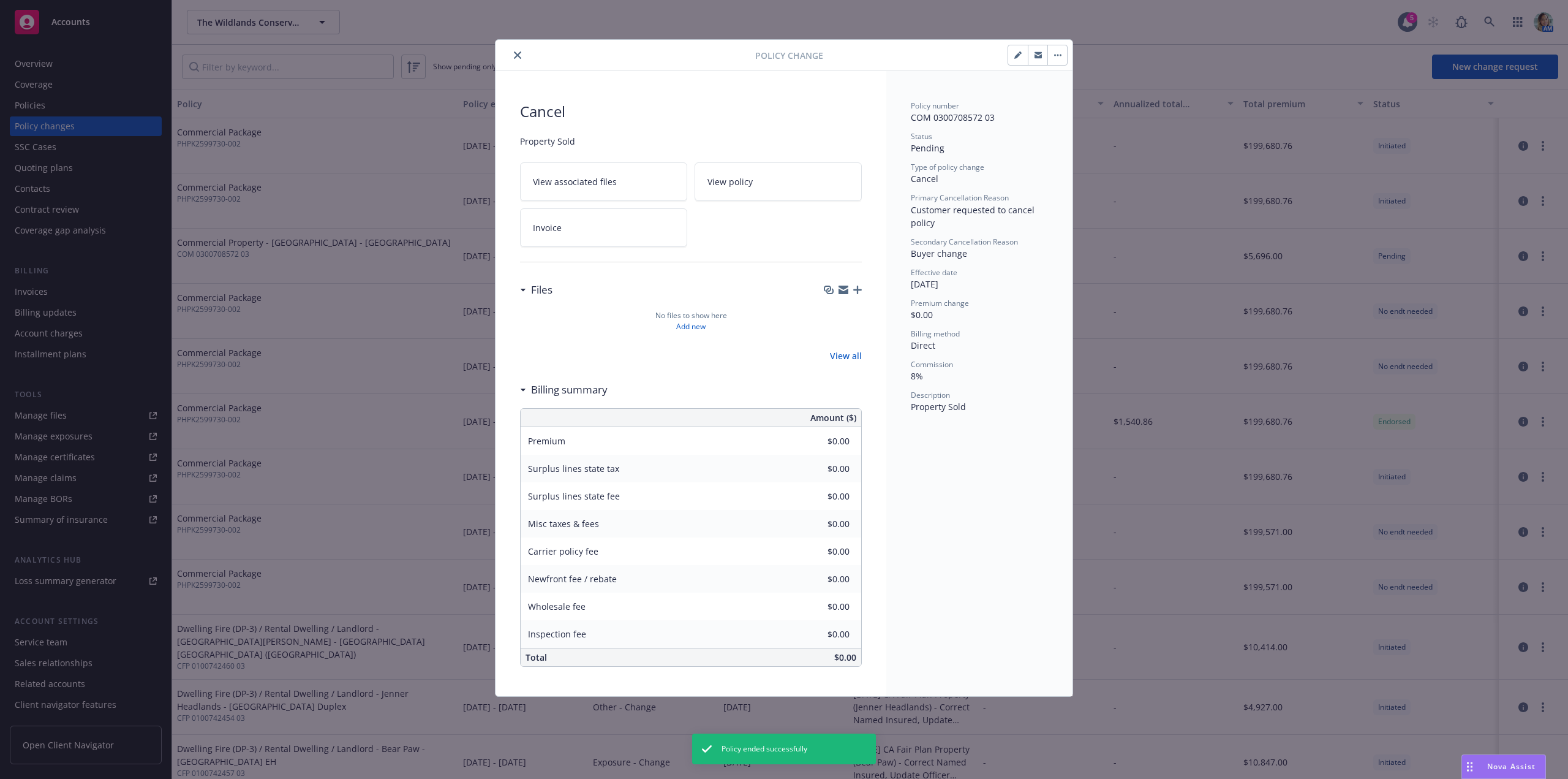
drag, startPoint x: 1016, startPoint y: 60, endPoint x: 1028, endPoint y: 81, distance: 24.2
click at [1016, 59] on button "button" at bounding box center [1018, 55] width 20 height 20
type textarea "x"
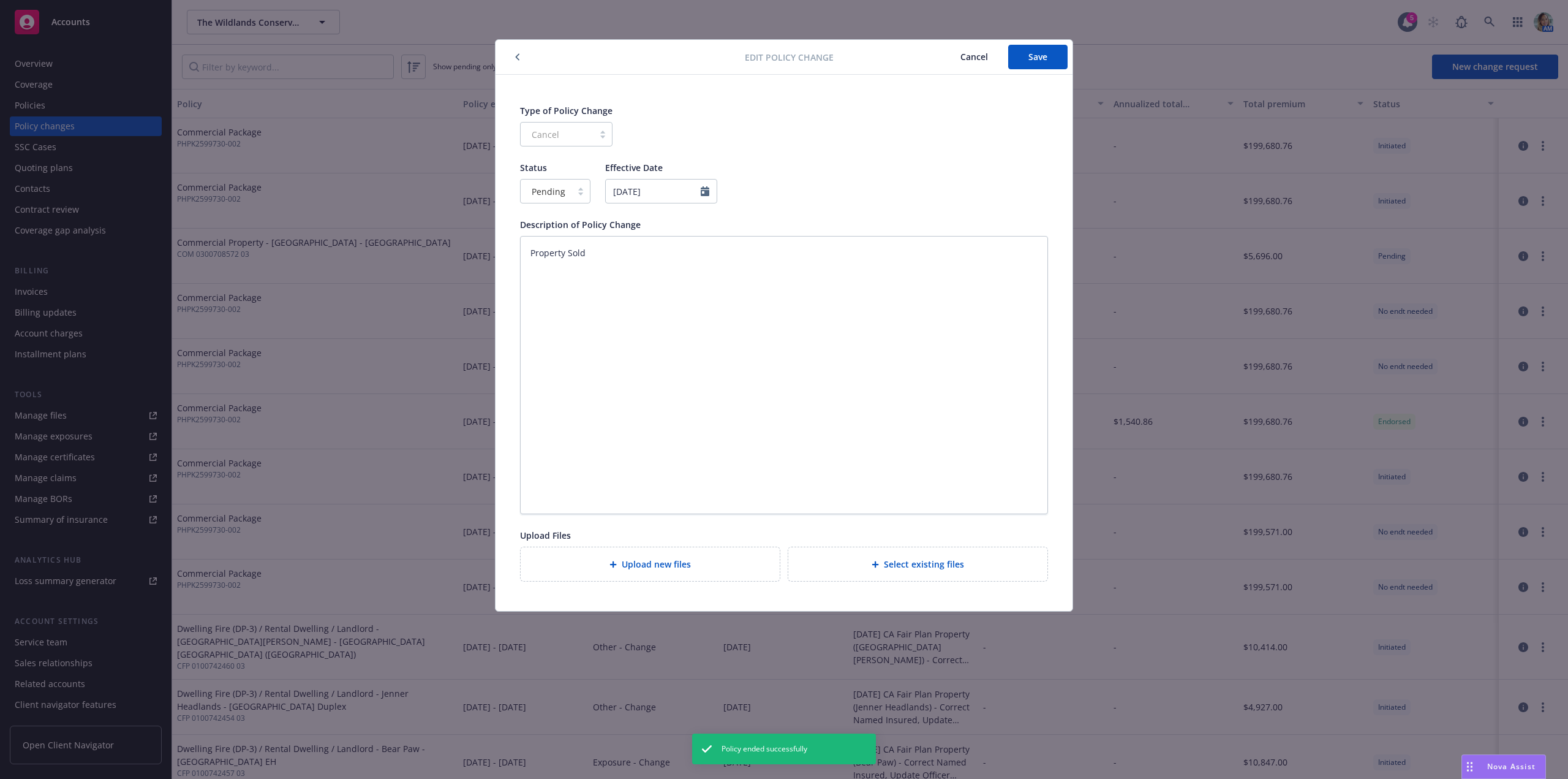
click at [522, 61] on button "button" at bounding box center [518, 57] width 15 height 15
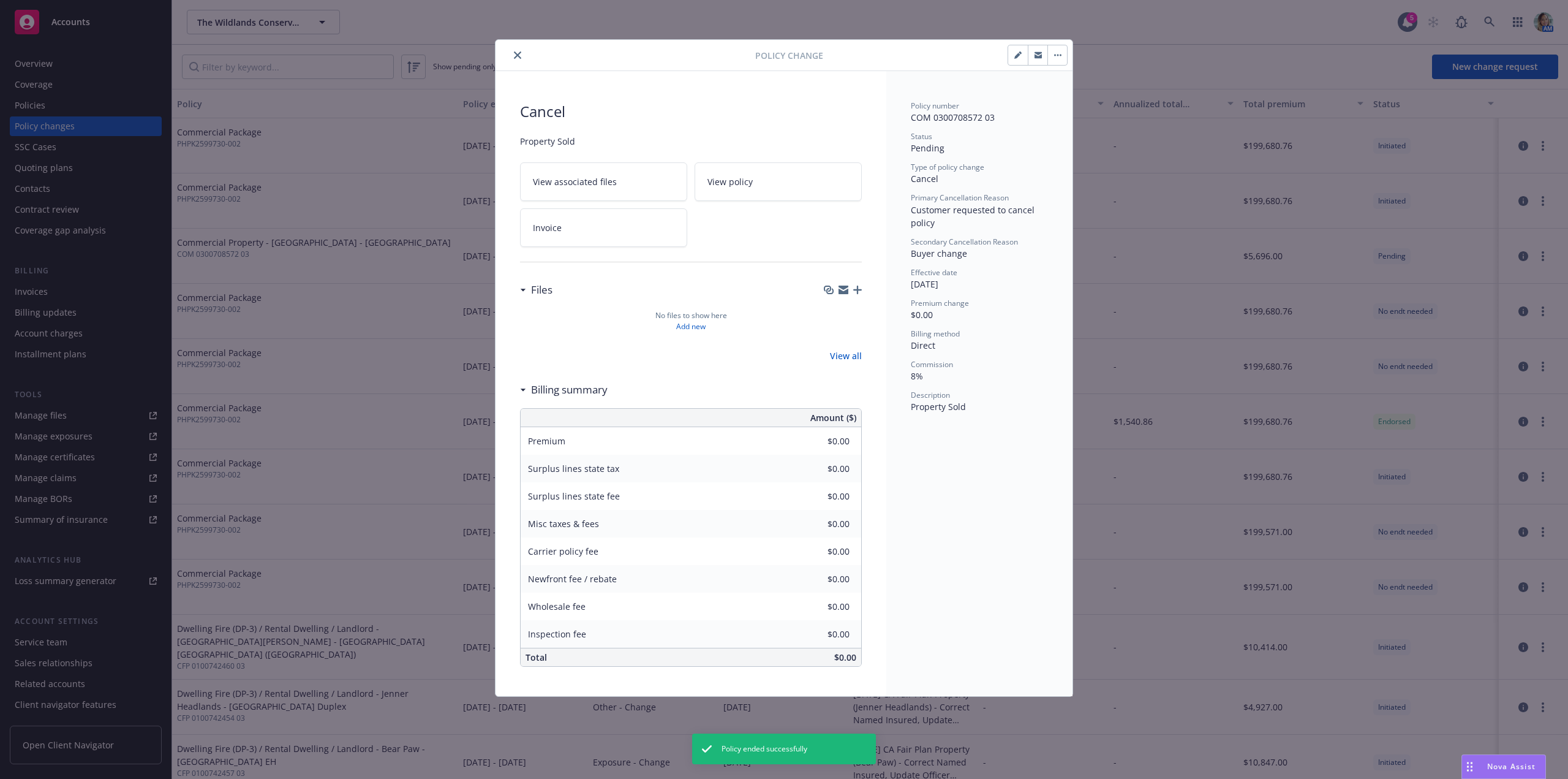
click at [1064, 60] on button "button" at bounding box center [1057, 55] width 20 height 20
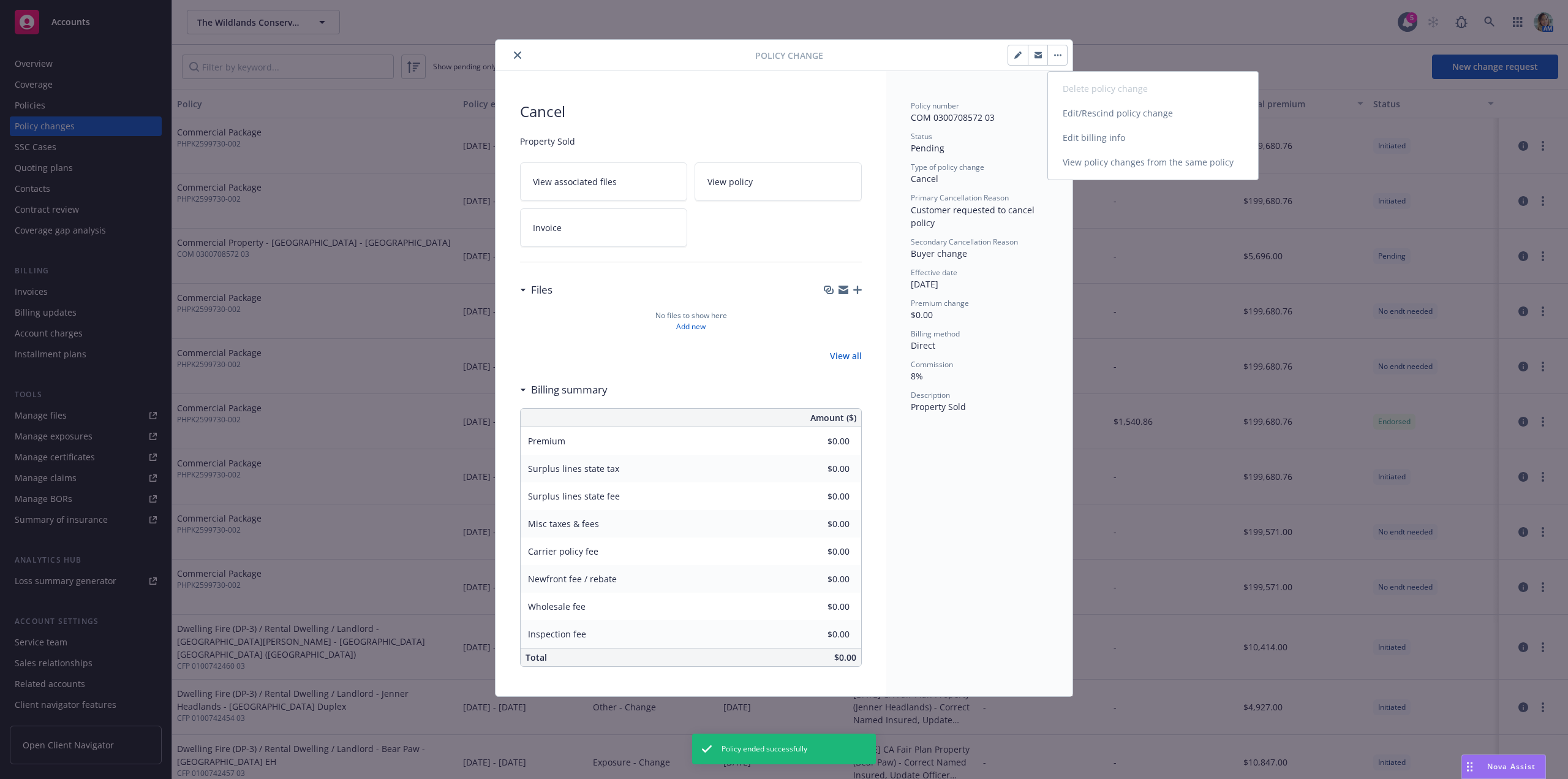
click at [1089, 133] on link "Edit billing info" at bounding box center [1154, 138] width 210 height 25
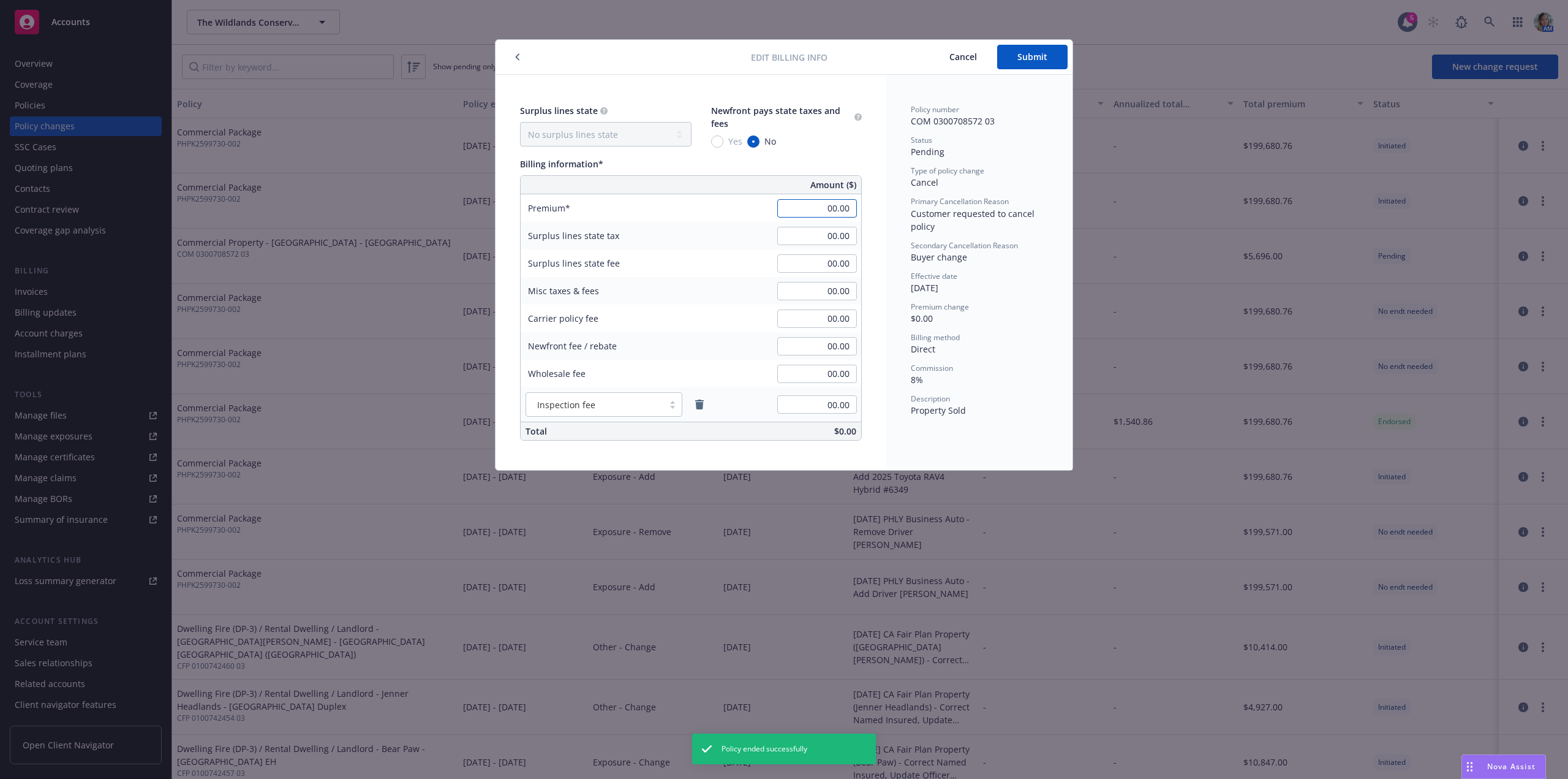
click at [814, 206] on input "00.00" at bounding box center [817, 208] width 80 height 18
type input "-203.00"
click at [1018, 345] on div "Billing method Direct" at bounding box center [980, 343] width 137 height 23
click at [1039, 55] on span "Submit" at bounding box center [1033, 56] width 30 height 12
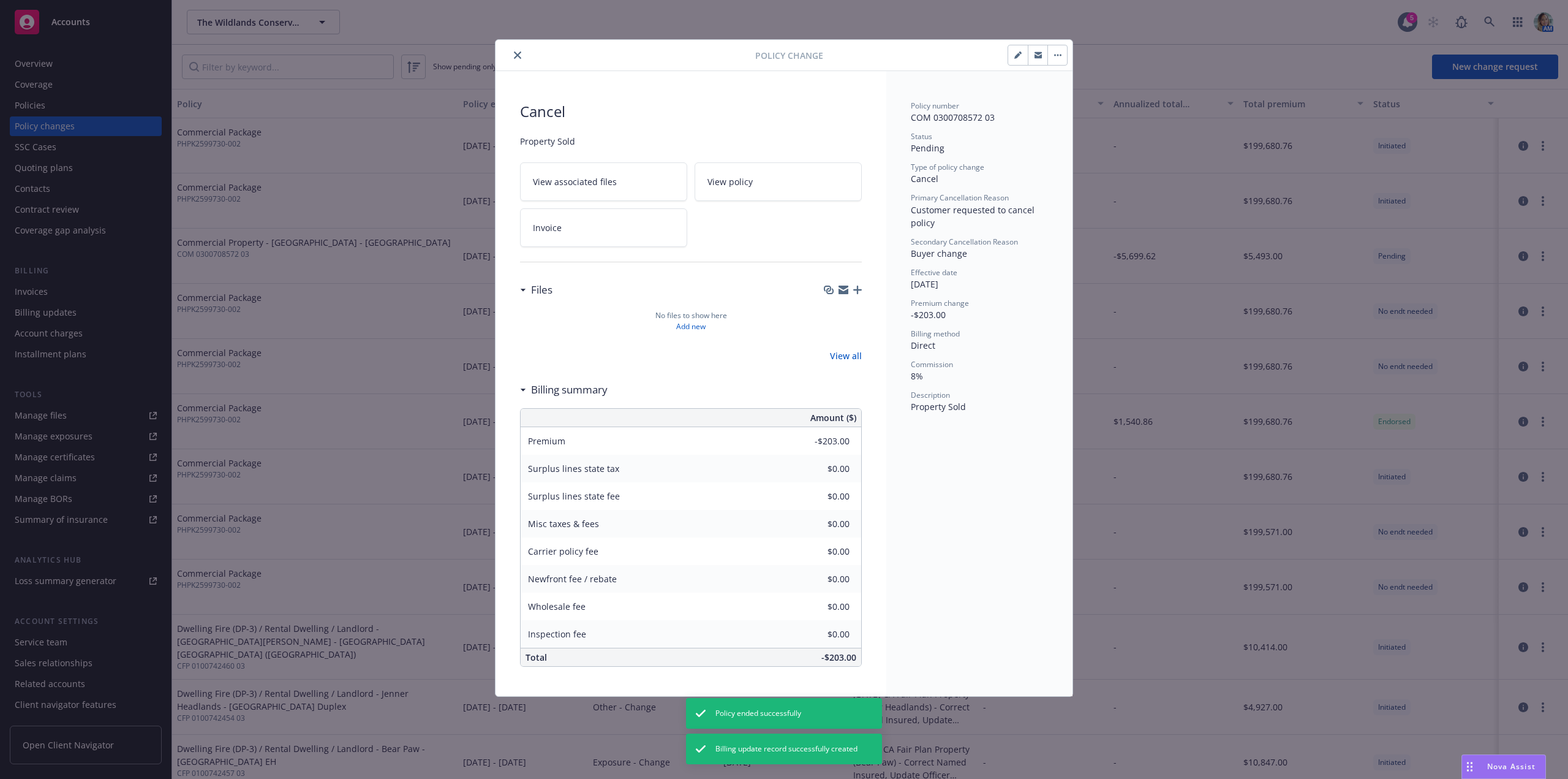
click at [1064, 56] on button "button" at bounding box center [1057, 55] width 20 height 20
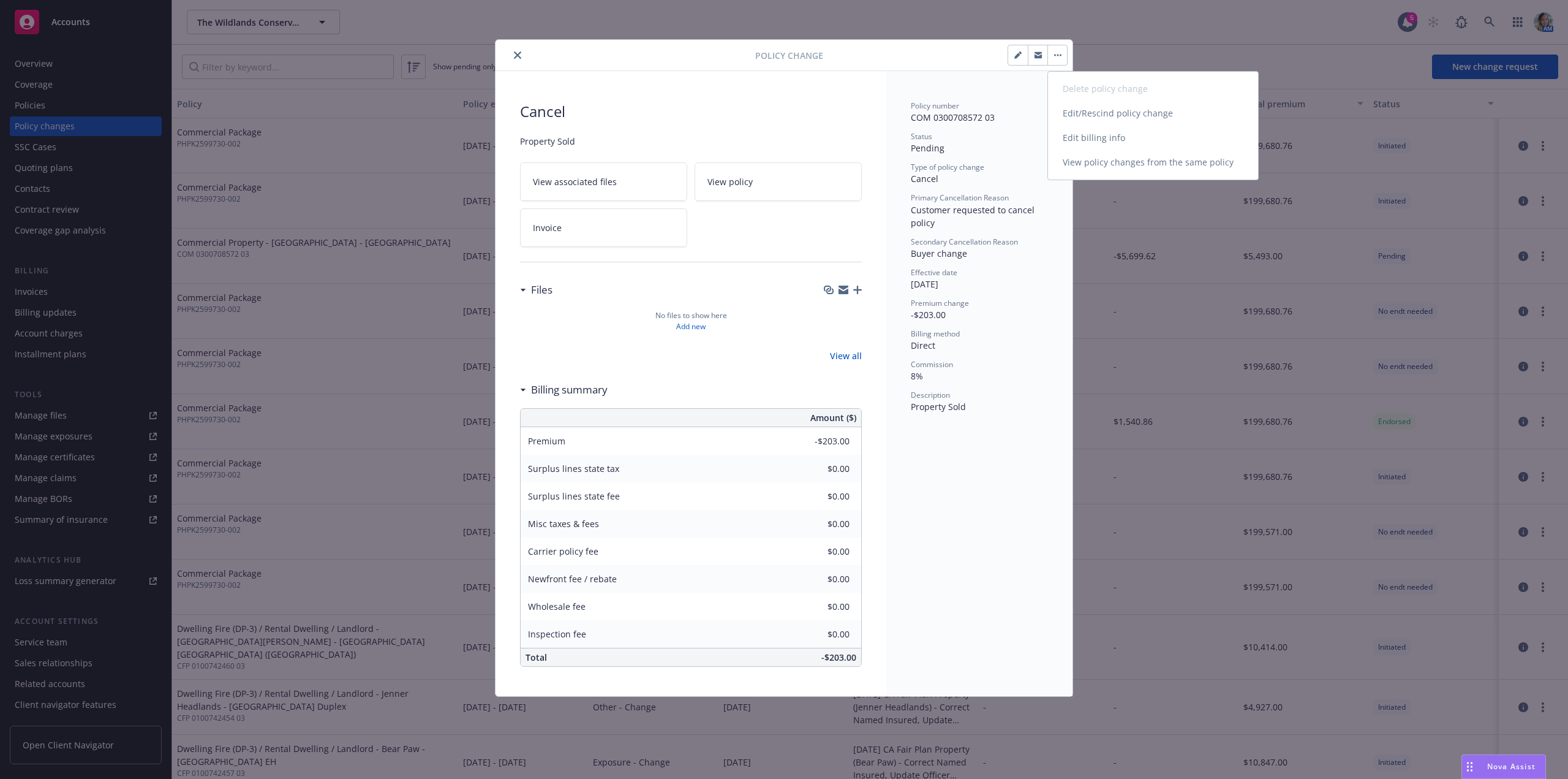
click at [1121, 114] on link "Edit/Rescind policy change" at bounding box center [1154, 113] width 210 height 25
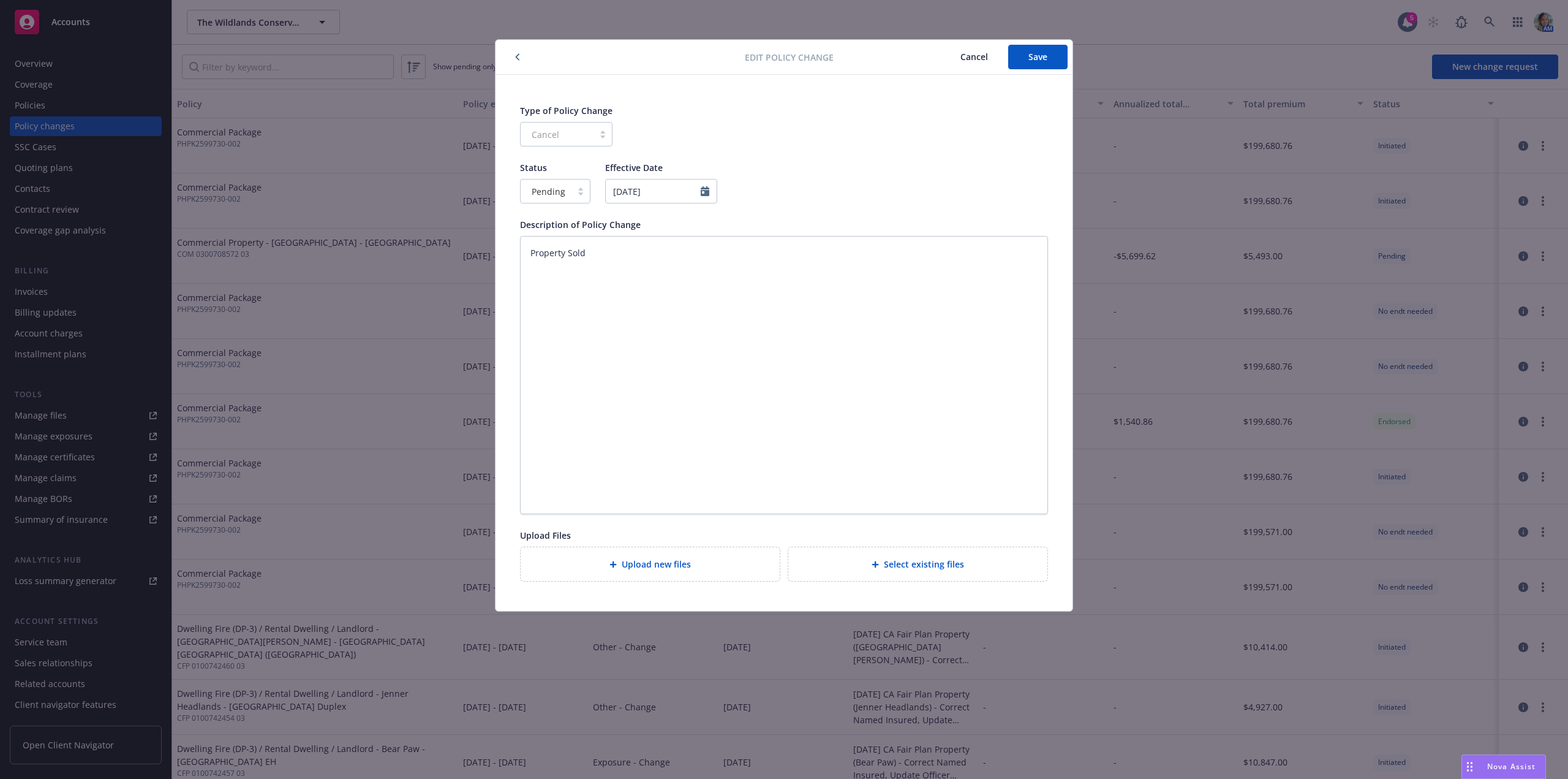
click at [571, 193] on div at bounding box center [580, 191] width 18 height 10
click at [565, 242] on span "Confirmed" at bounding box center [554, 244] width 43 height 13
click at [1025, 58] on button "Save" at bounding box center [1038, 57] width 59 height 25
type textarea "x"
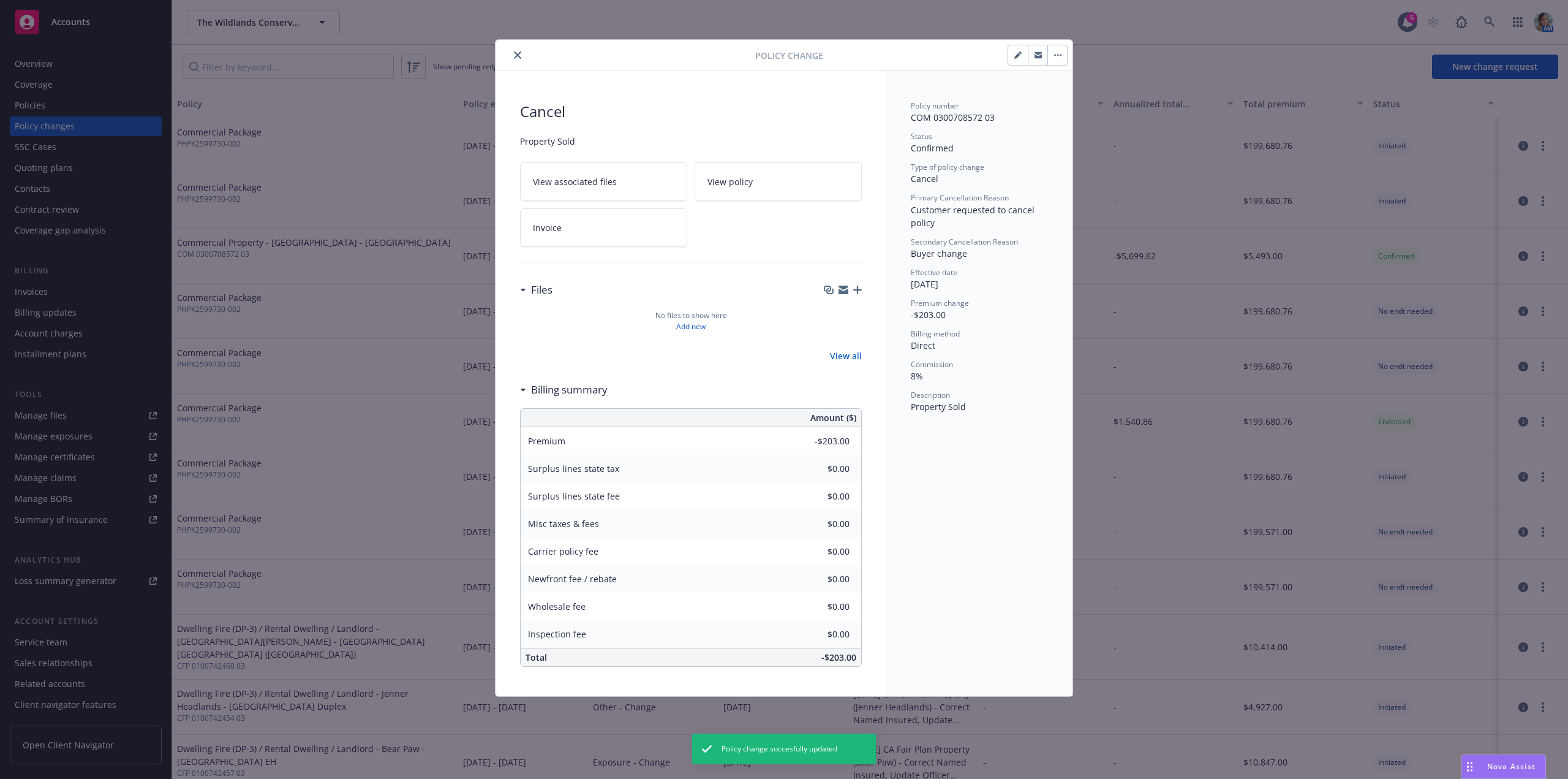
click at [522, 57] on button "close" at bounding box center [518, 55] width 15 height 15
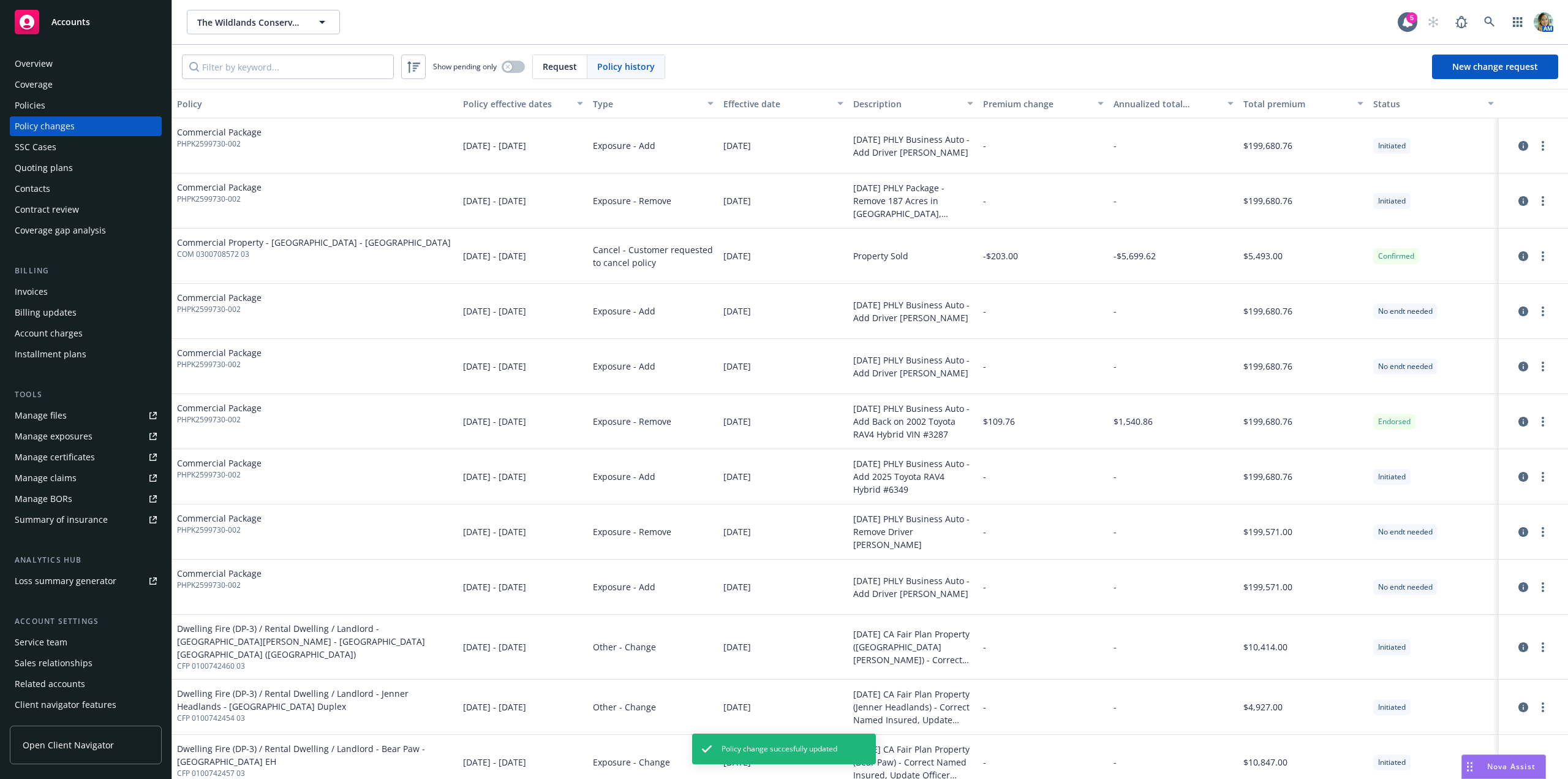
click at [61, 109] on div "Policies" at bounding box center [86, 105] width 142 height 20
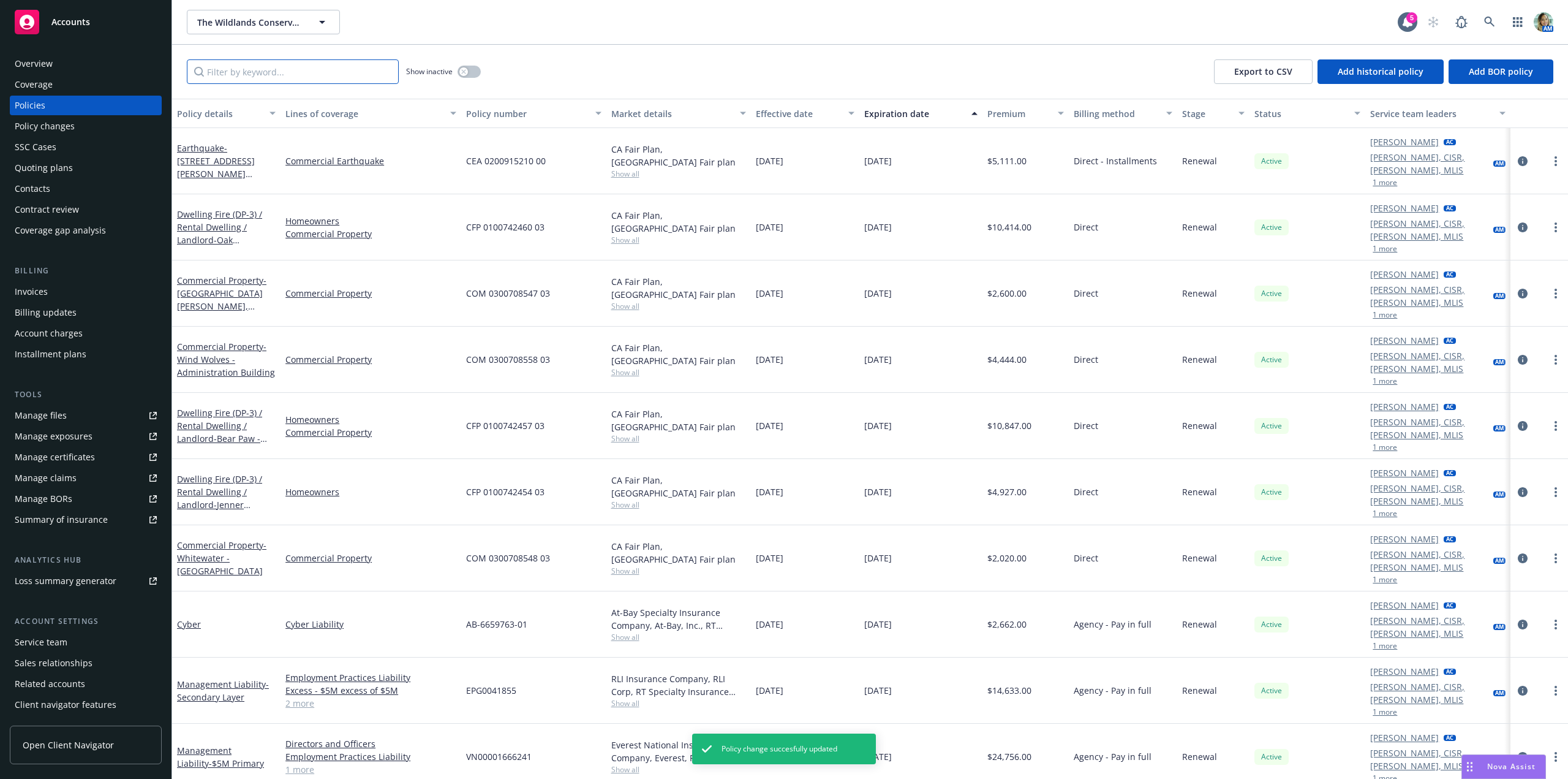
click at [303, 80] on input "Filter by keyword..." at bounding box center [293, 72] width 212 height 25
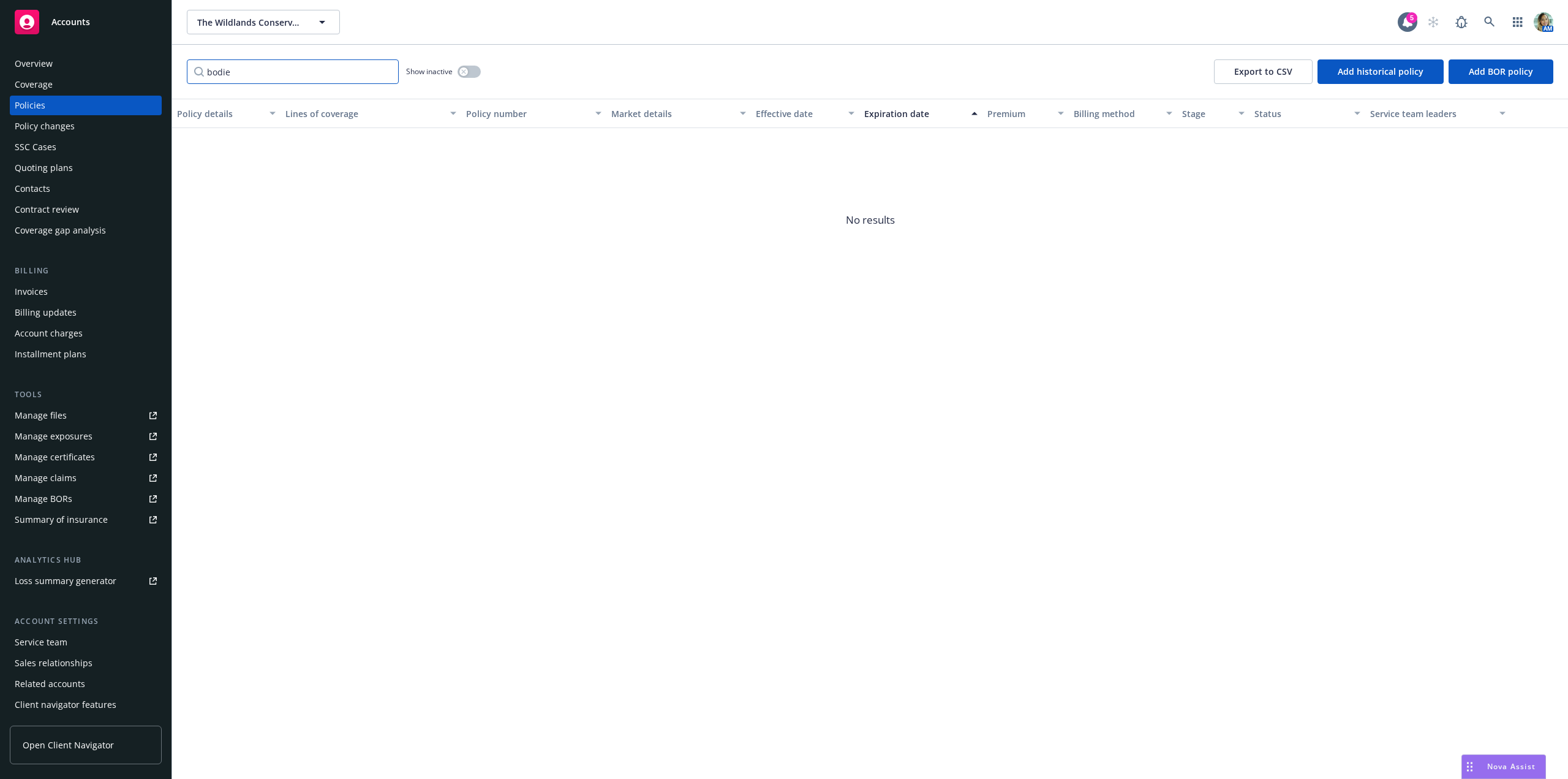
type input "bodie"
click at [472, 72] on button "button" at bounding box center [469, 72] width 23 height 12
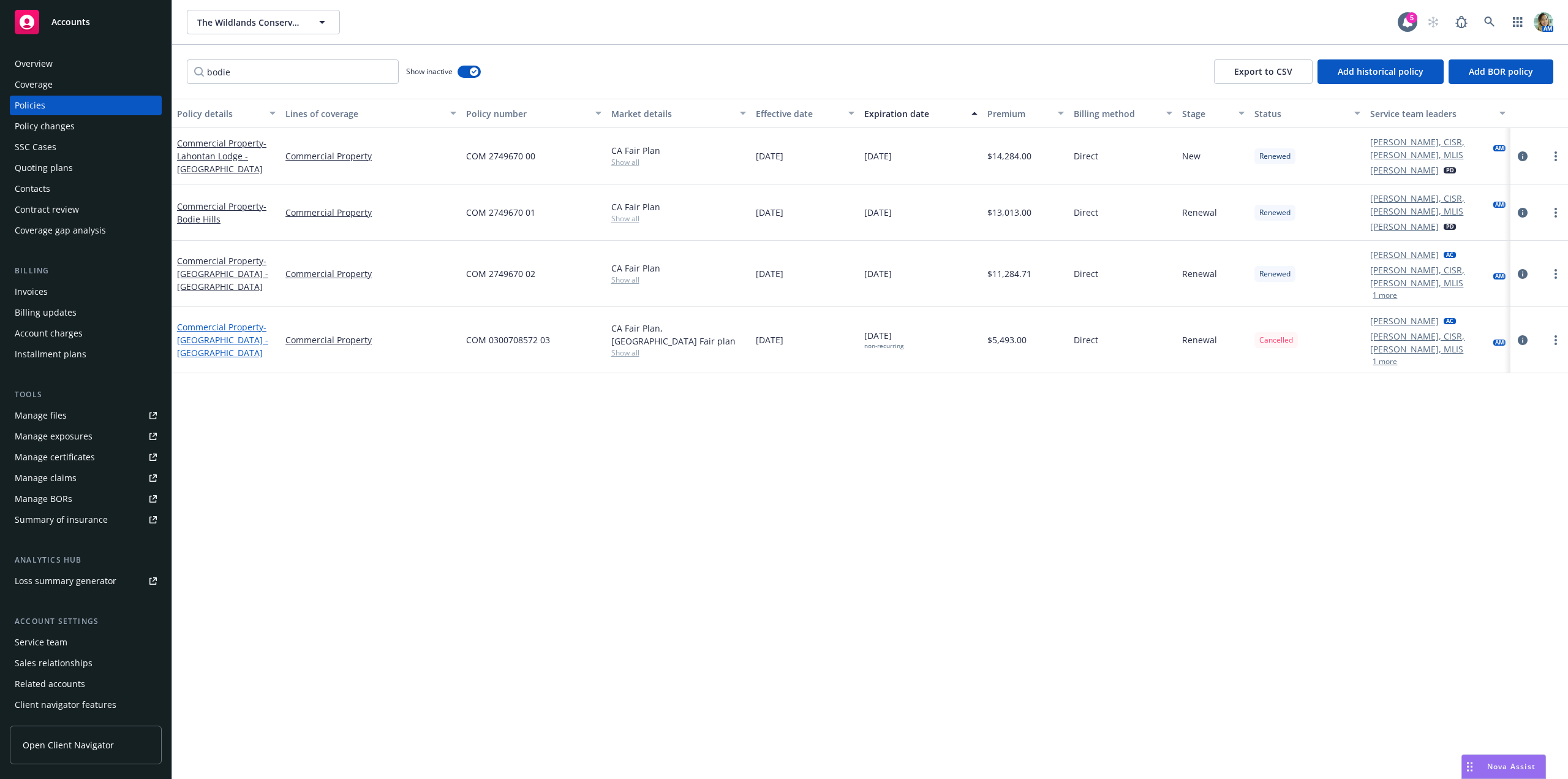
click at [254, 321] on link "Commercial Property - Bodie Hills - Lahontan Lodge" at bounding box center [223, 339] width 91 height 38
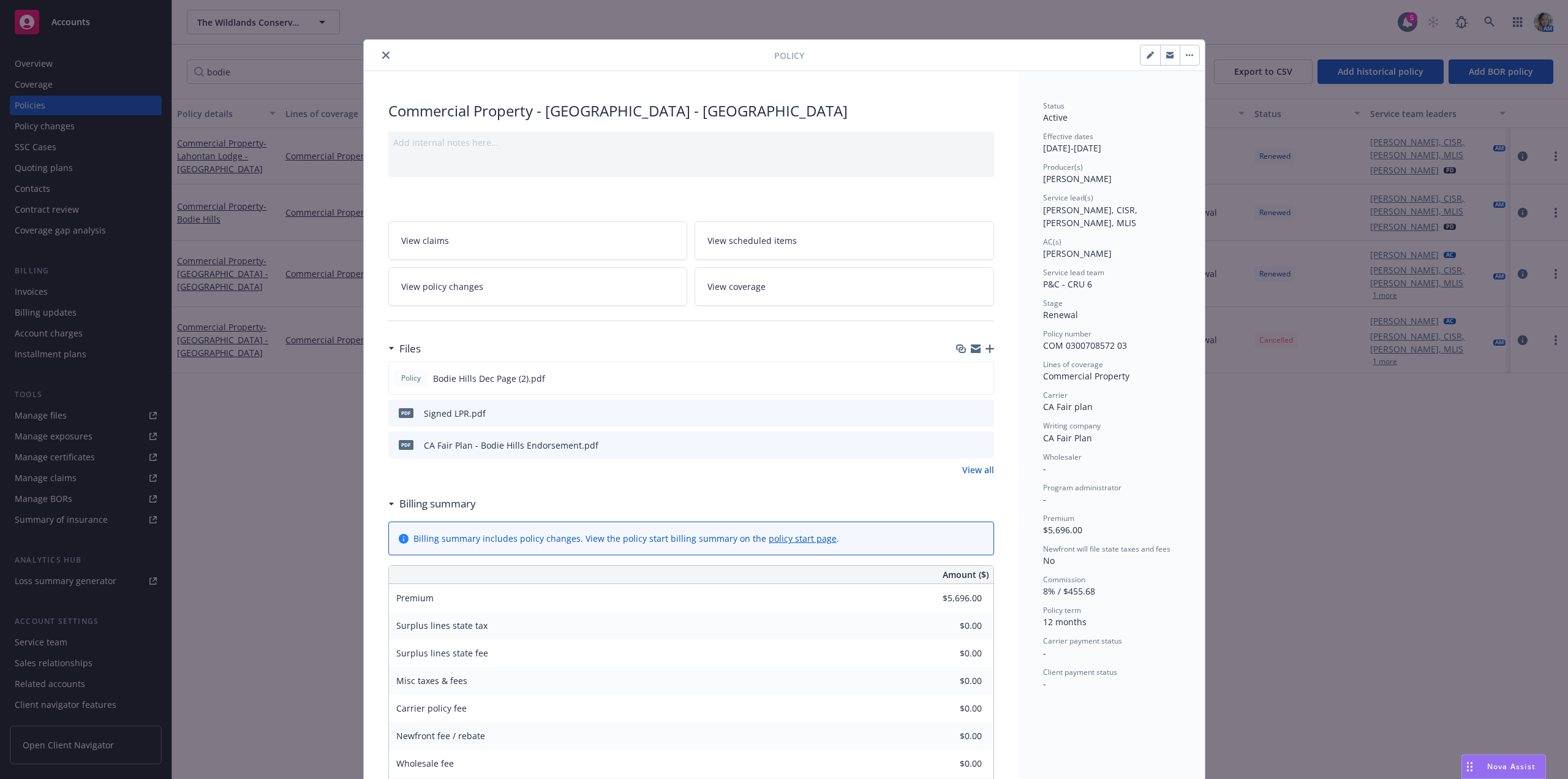
scroll to position [37, 0]
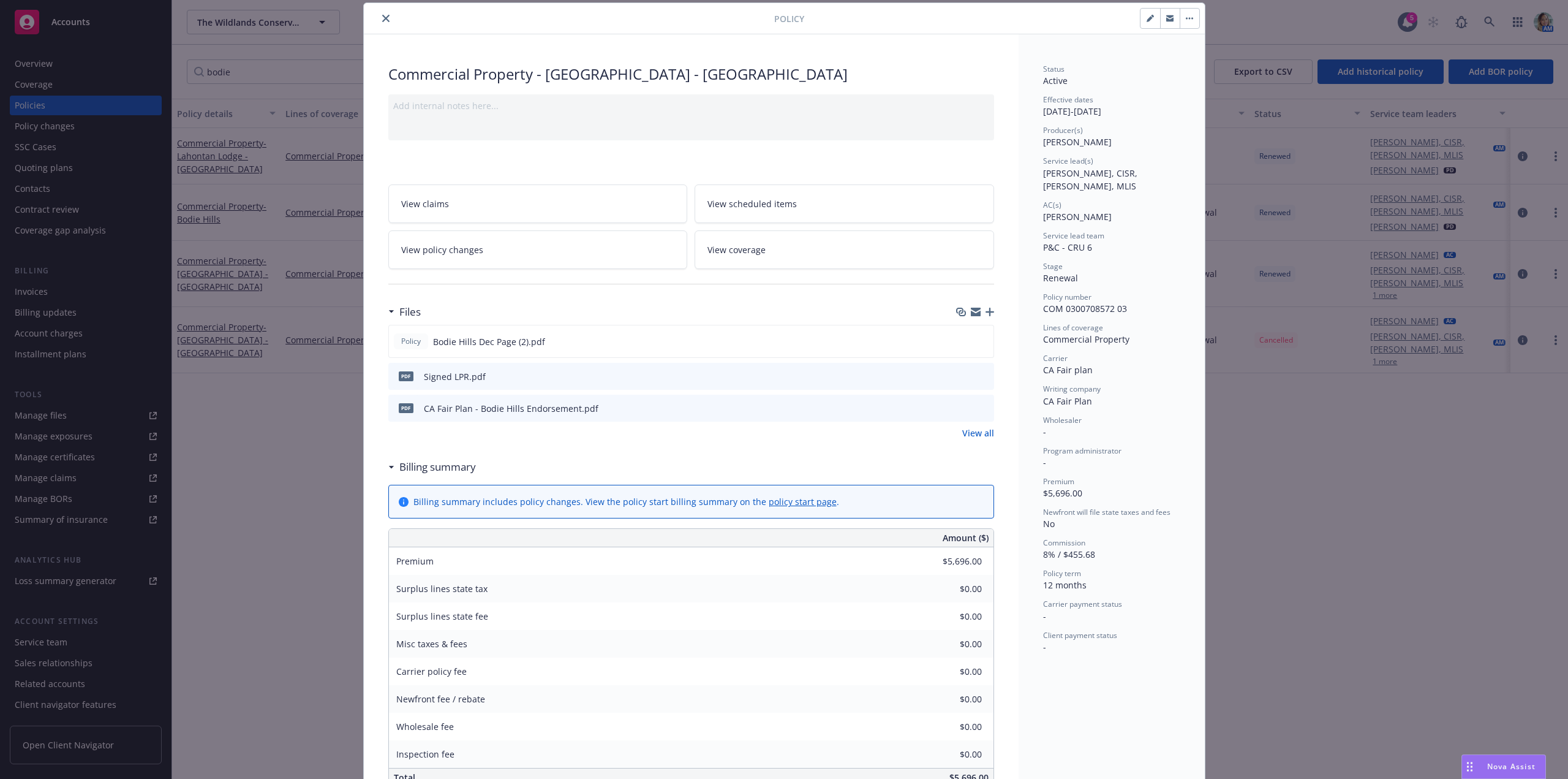
type input "$5,493.00"
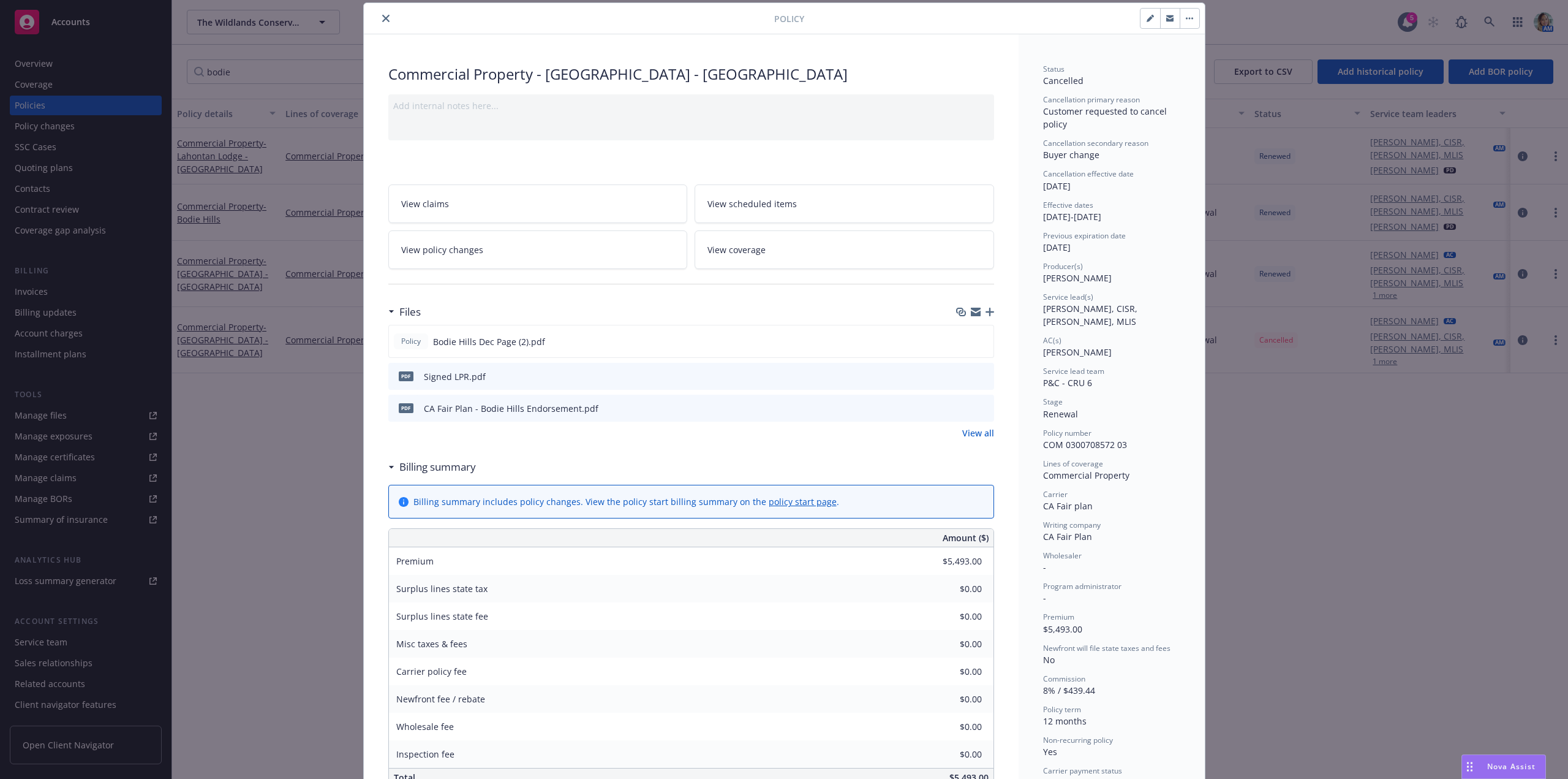
scroll to position [0, 0]
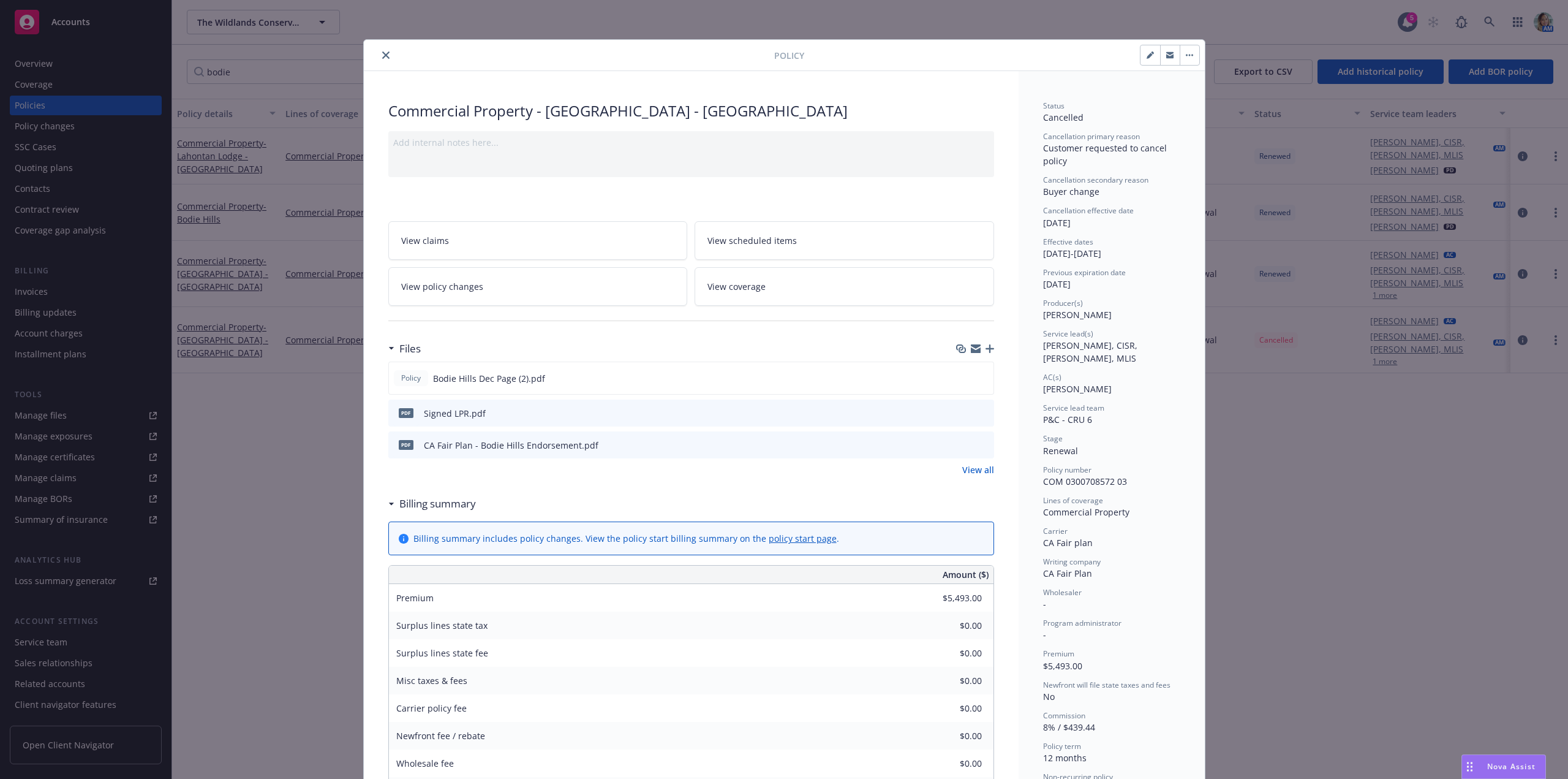
click at [382, 57] on icon "close" at bounding box center [386, 55] width 8 height 8
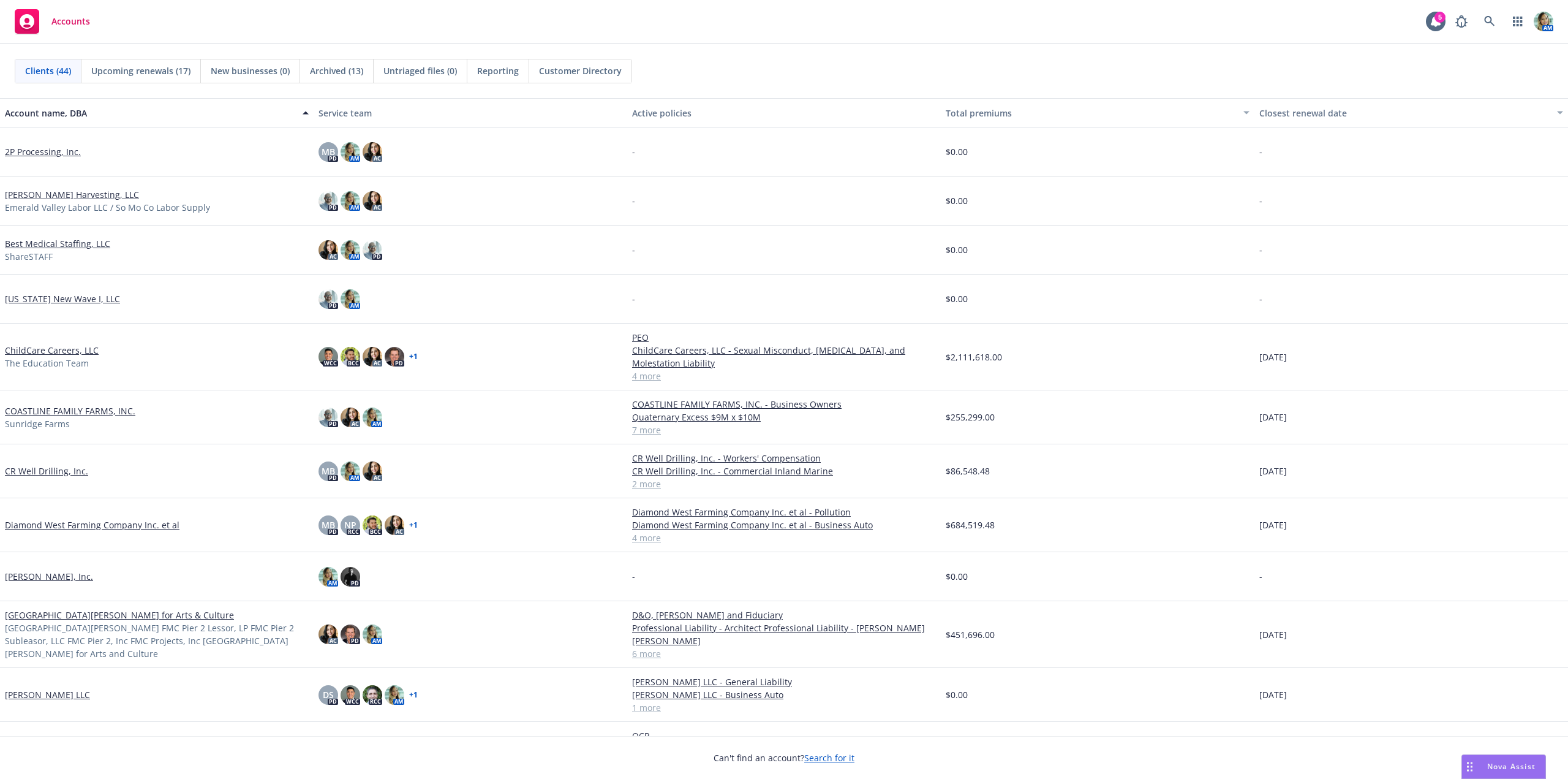
click at [145, 526] on link "Diamond West Farming Company Inc. et al" at bounding box center [92, 524] width 175 height 13
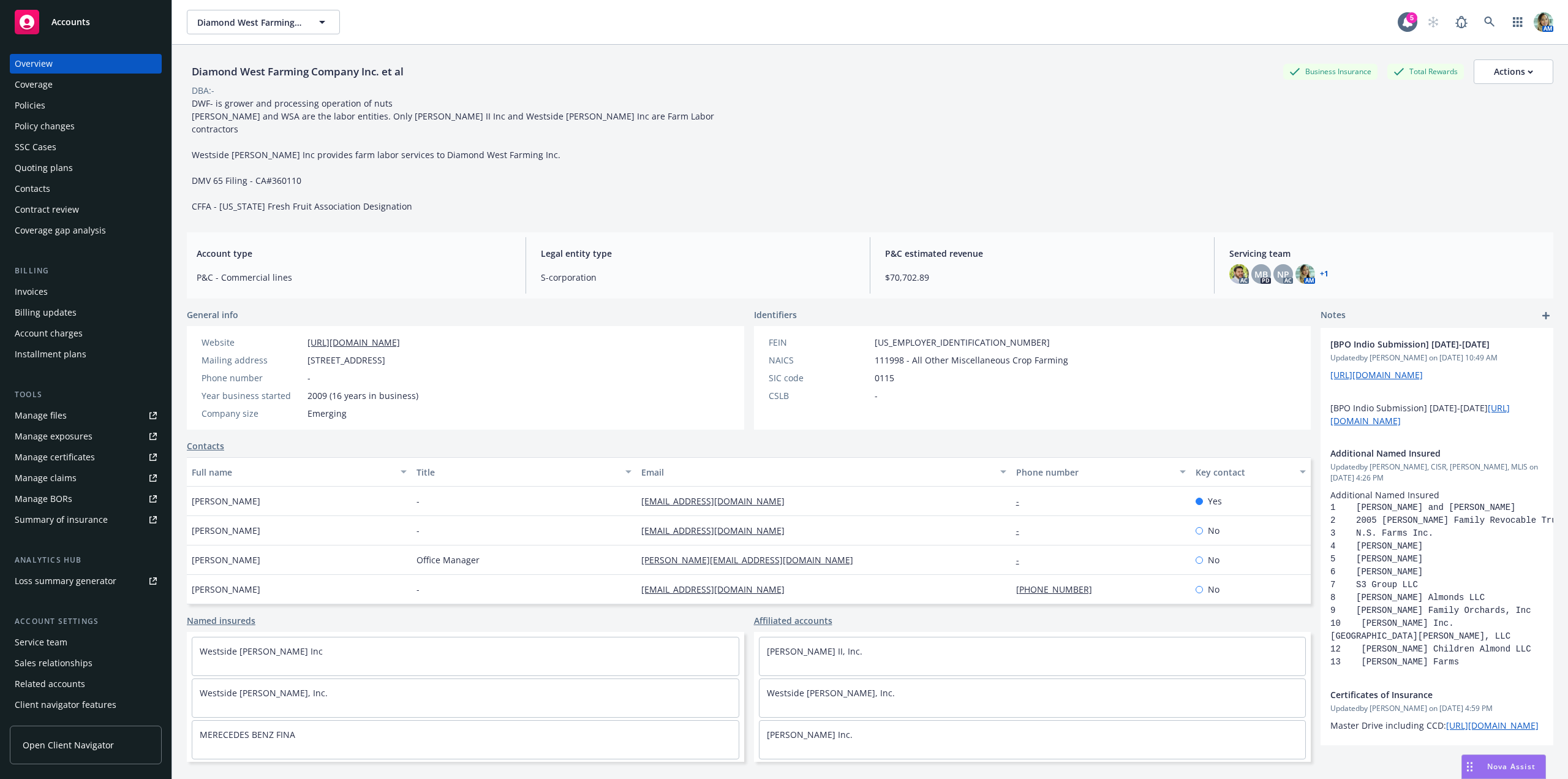
click at [27, 108] on div "Policies" at bounding box center [30, 105] width 31 height 20
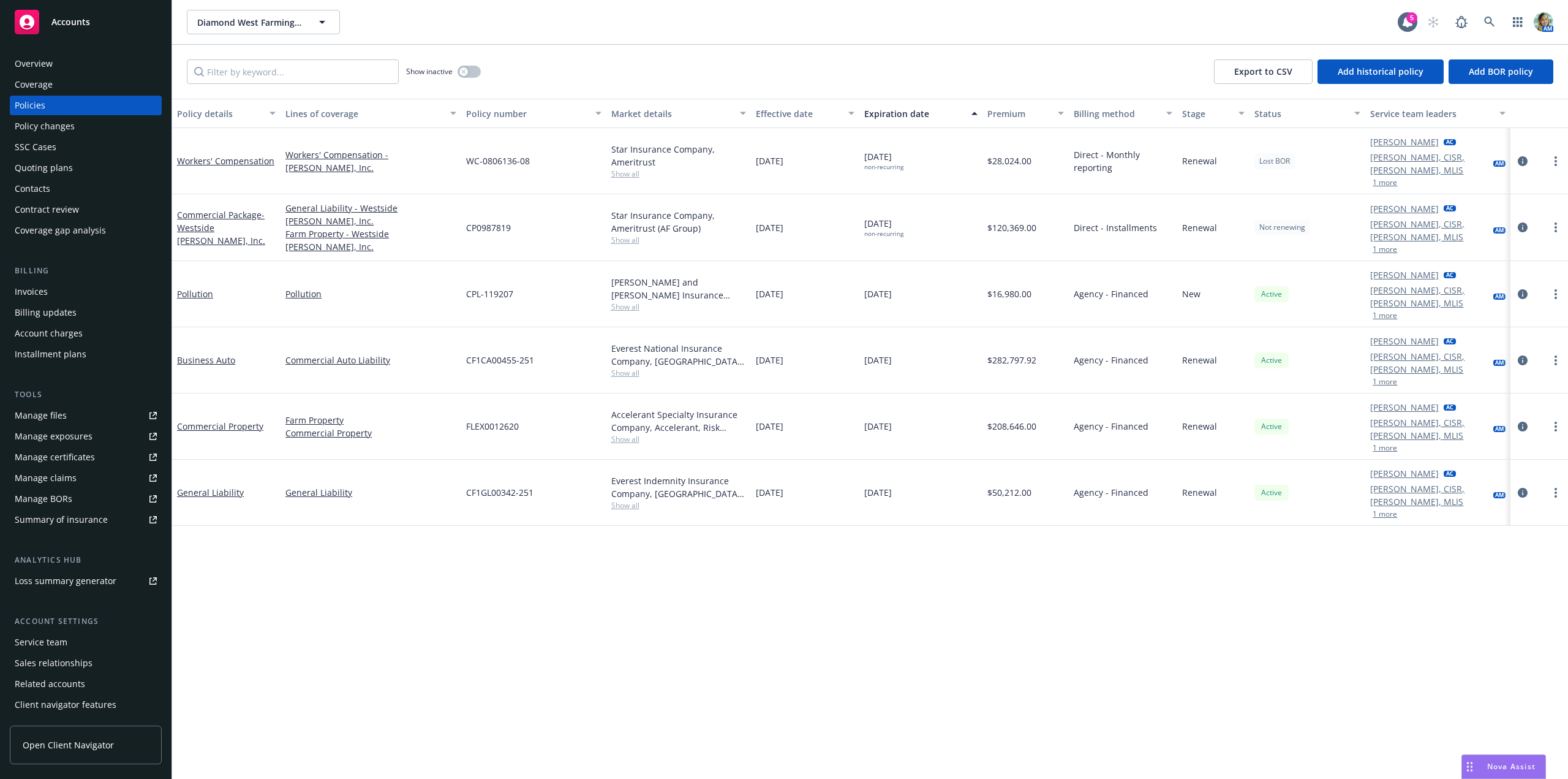
click at [67, 73] on div "Overview" at bounding box center [86, 63] width 142 height 20
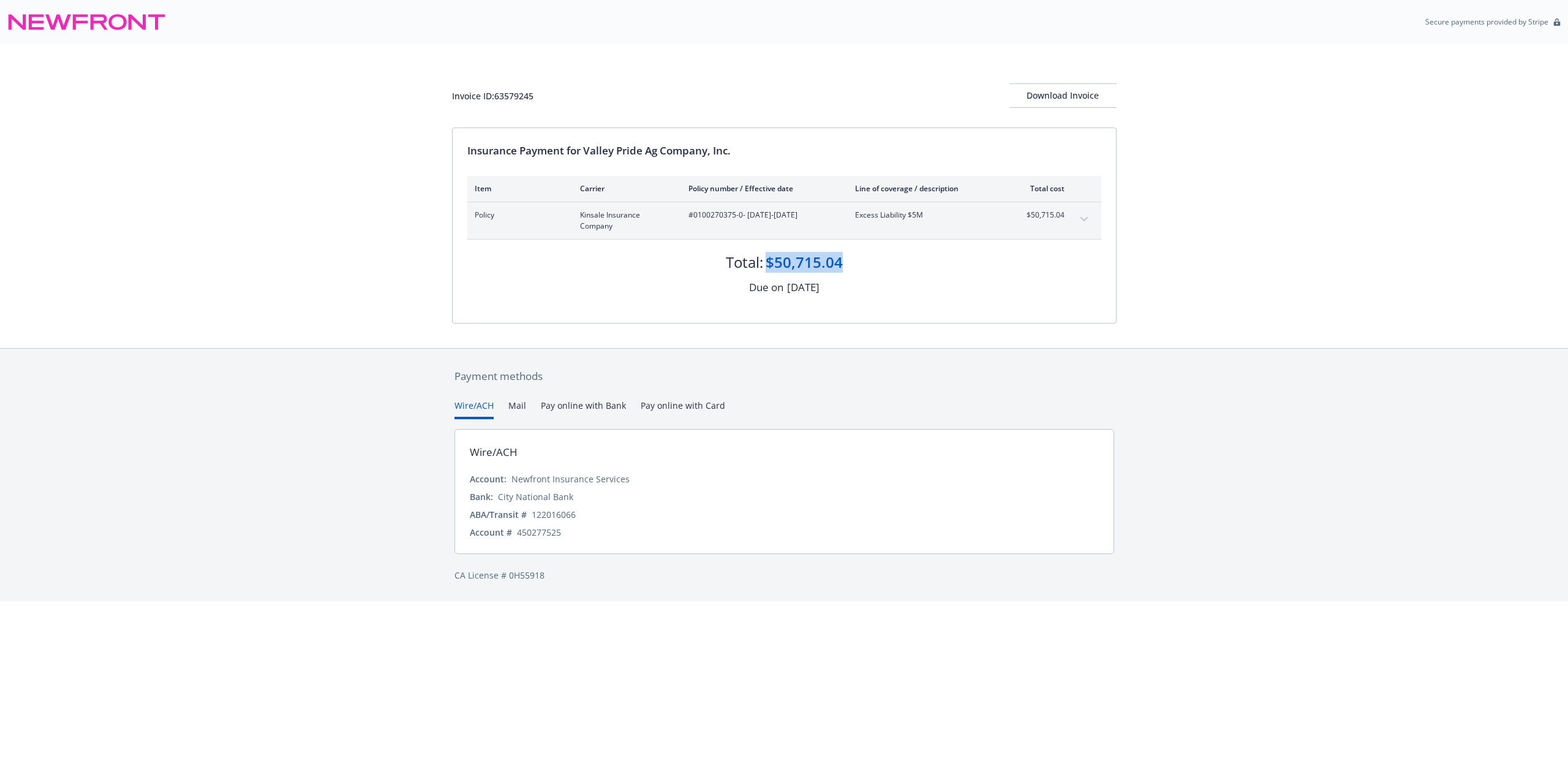
drag, startPoint x: 767, startPoint y: 264, endPoint x: 853, endPoint y: 265, distance: 86.0
click at [853, 265] on div "Total: $50,715.04" at bounding box center [784, 256] width 634 height 33
copy div "$50,715.04"
